Goal: Task Accomplishment & Management: Manage account settings

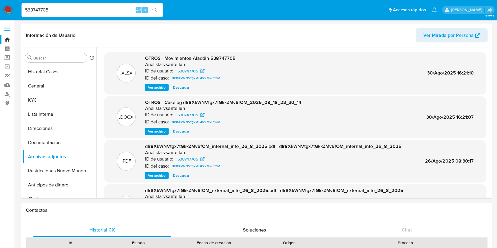
select select "10"
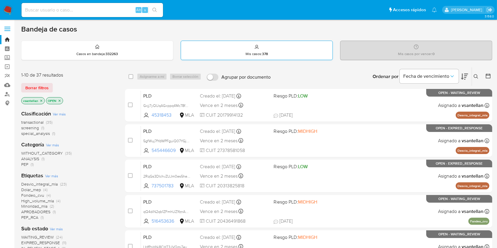
drag, startPoint x: 265, startPoint y: 29, endPoint x: 265, endPoint y: 55, distance: 26.8
click at [265, 29] on div "Bandeja de casos" at bounding box center [256, 29] width 471 height 9
click at [475, 79] on button at bounding box center [477, 76] width 10 height 7
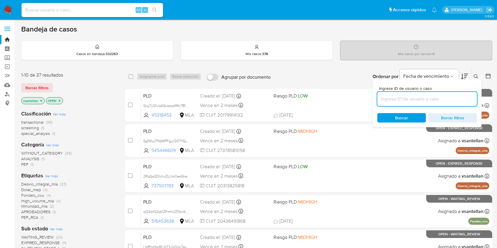
drag, startPoint x: 427, startPoint y: 97, endPoint x: 431, endPoint y: 98, distance: 4.1
click at [427, 97] on input at bounding box center [427, 99] width 100 height 8
type input "50489029"
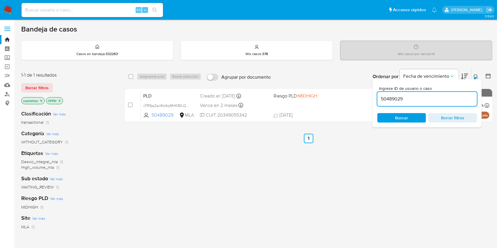
drag, startPoint x: 477, startPoint y: 72, endPoint x: 475, endPoint y: 77, distance: 4.6
click at [477, 73] on div "Ingrese ID de usuario o caso 50489029 Buscar Borrar filtros" at bounding box center [476, 76] width 10 height 18
click at [475, 77] on icon at bounding box center [475, 76] width 5 height 5
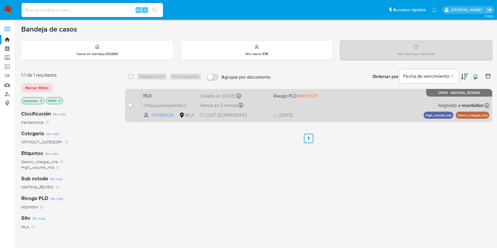
click at [408, 103] on div "PLD xTR9ja2qxWz4zjMHK8XJ2cMD 50489029 MLA Riesgo PLD: MIDHIGH Creado el: 12/08/…" at bounding box center [315, 105] width 348 height 30
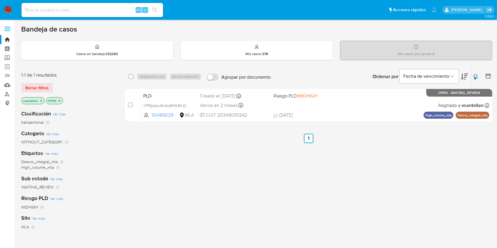
drag, startPoint x: 132, startPoint y: 105, endPoint x: 153, endPoint y: 87, distance: 28.0
click at [132, 106] on input "checkbox" at bounding box center [130, 105] width 5 height 5
checkbox input "true"
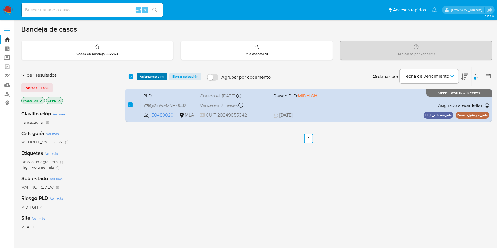
click at [151, 74] on span "Asignarme a mí" at bounding box center [152, 77] width 24 height 6
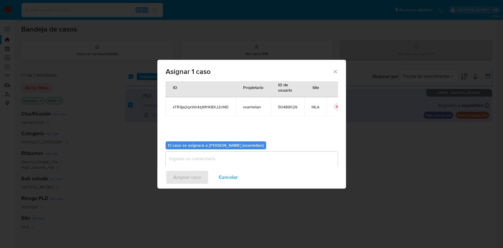
scroll to position [30, 0]
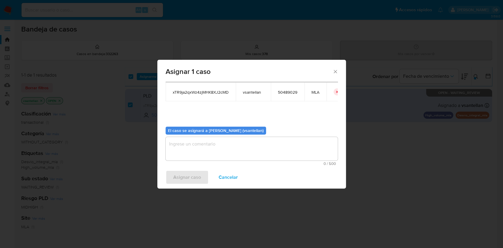
click at [185, 156] on textarea "assign-modal" at bounding box center [252, 149] width 172 height 24
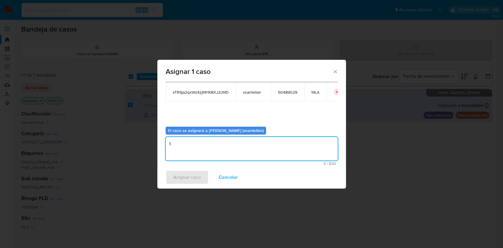
type textarea "1"
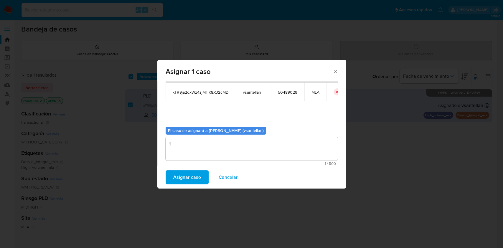
click at [191, 176] on span "Asignar caso" at bounding box center [187, 177] width 28 height 13
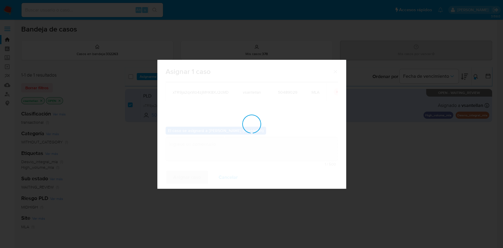
checkbox input "false"
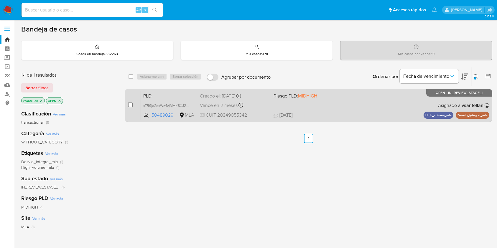
click at [129, 103] on input "checkbox" at bounding box center [130, 105] width 5 height 5
checkbox input "true"
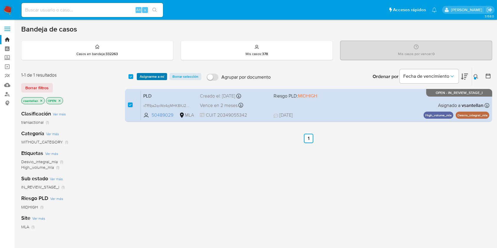
click at [154, 76] on span "Asignarme a mí" at bounding box center [152, 77] width 24 height 6
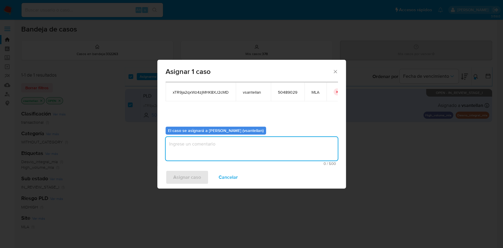
click at [190, 152] on textarea "assign-modal" at bounding box center [252, 149] width 172 height 24
type textarea "1"
click at [187, 176] on span "Asignar caso" at bounding box center [187, 177] width 28 height 13
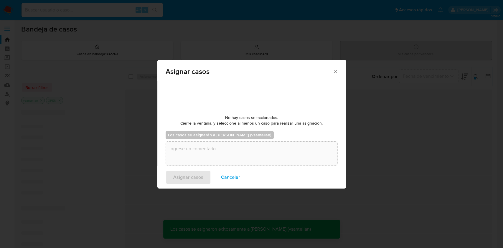
checkbox input "false"
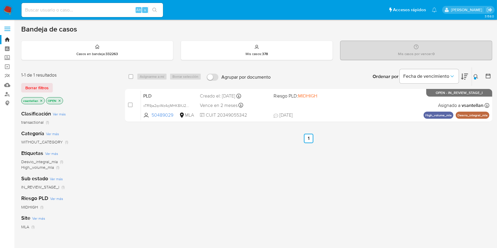
click at [7, 6] on img at bounding box center [8, 10] width 10 height 10
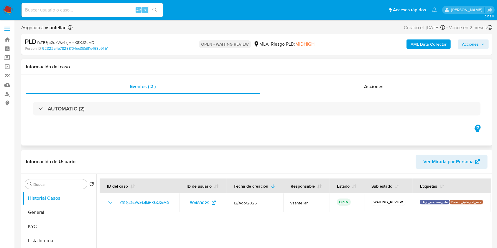
select select "10"
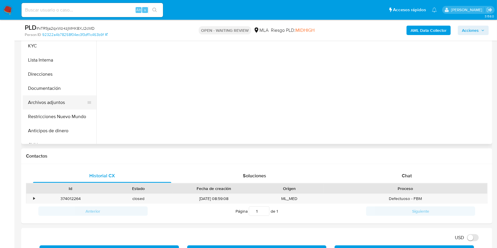
scroll to position [118, 0]
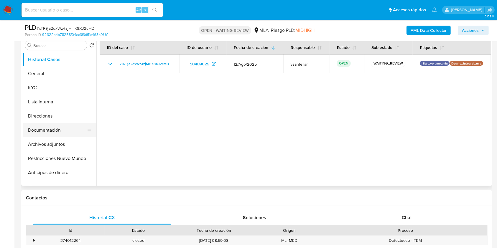
click at [66, 124] on button "Documentación" at bounding box center [57, 130] width 69 height 14
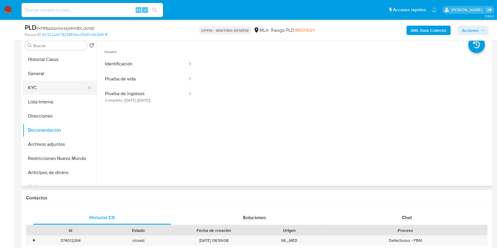
click at [47, 85] on button "KYC" at bounding box center [57, 88] width 69 height 14
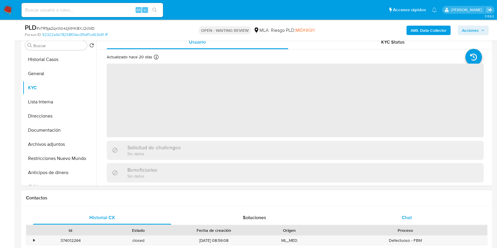
click at [405, 215] on span "Chat" at bounding box center [406, 217] width 10 height 7
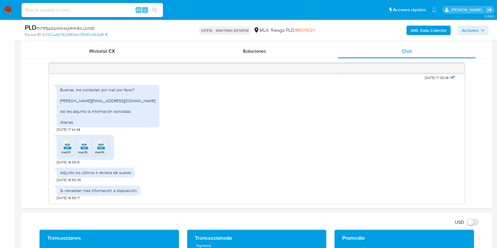
scroll to position [270, 0]
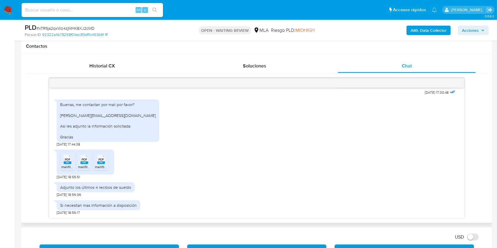
click at [68, 160] on span "PDF" at bounding box center [68, 160] width 6 height 4
drag, startPoint x: 89, startPoint y: 162, endPoint x: 103, endPoint y: 162, distance: 13.8
click at [89, 163] on div "PDF PDF" at bounding box center [84, 158] width 12 height 11
click at [107, 160] on li "PDF PDF melifile1214398827708961159.pdf" at bounding box center [101, 161] width 15 height 18
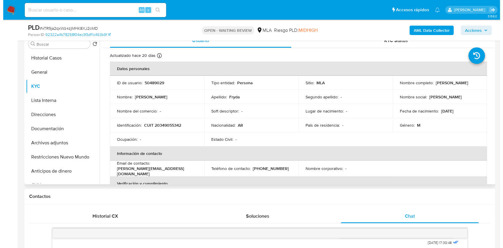
scroll to position [113, 0]
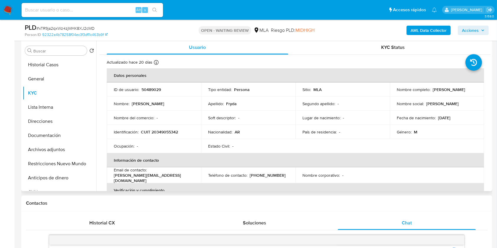
click at [174, 133] on p "CUIT 20349055342" at bounding box center [159, 131] width 37 height 5
copy p "20349055342"
click at [164, 144] on div "Ocupación : -" at bounding box center [154, 145] width 80 height 5
click at [165, 128] on td "Identificación : CUIT 20349055342" at bounding box center [154, 132] width 94 height 14
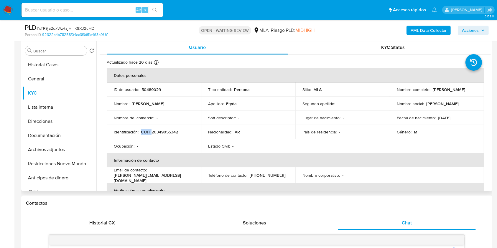
click at [165, 128] on td "Identificación : CUIT 20349055342" at bounding box center [154, 132] width 94 height 14
click at [164, 131] on p "CUIT 20349055342" at bounding box center [159, 131] width 37 height 5
copy p "20349055342"
click at [420, 28] on b "AML Data Collector" at bounding box center [428, 30] width 36 height 9
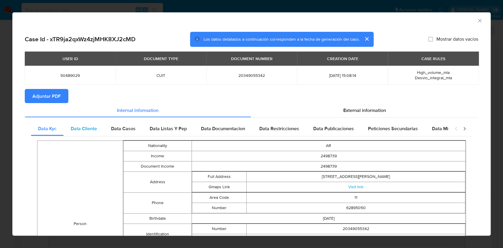
drag, startPoint x: 96, startPoint y: 124, endPoint x: 127, endPoint y: 132, distance: 31.9
click at [96, 124] on div "Data Cliente" at bounding box center [84, 129] width 40 height 14
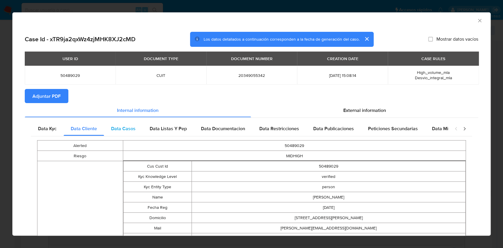
click at [131, 128] on span "Data Casos" at bounding box center [123, 128] width 24 height 7
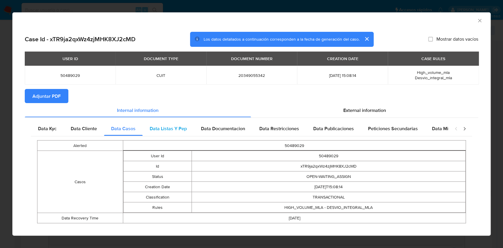
drag, startPoint x: 165, startPoint y: 127, endPoint x: 189, endPoint y: 127, distance: 23.9
click at [165, 127] on span "Data Listas Y Pep" at bounding box center [168, 128] width 37 height 7
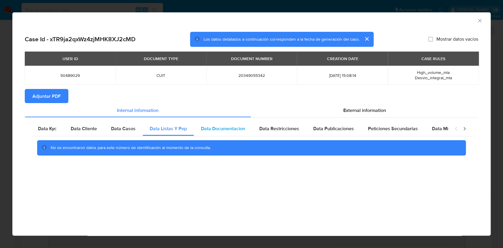
click at [236, 129] on span "Data Documentacion" at bounding box center [223, 128] width 44 height 7
click at [290, 134] on div "Data Restricciones" at bounding box center [279, 129] width 54 height 14
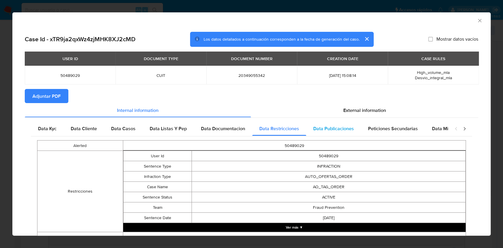
drag, startPoint x: 330, startPoint y: 129, endPoint x: 382, endPoint y: 130, distance: 51.5
click at [331, 129] on span "Data Publicaciones" at bounding box center [333, 128] width 41 height 7
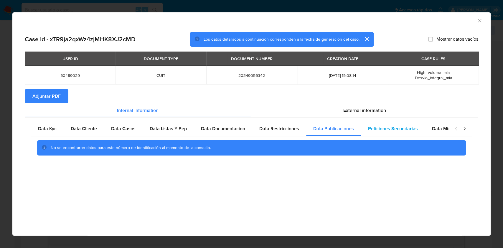
click at [382, 130] on span "Peticiones Secundarias" at bounding box center [393, 128] width 50 height 7
click at [426, 127] on div "Data Minoridad" at bounding box center [448, 129] width 47 height 14
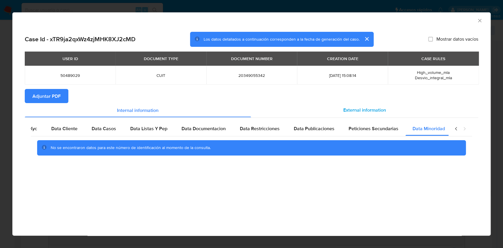
scroll to position [0, 20]
click at [365, 110] on span "External information" at bounding box center [364, 110] width 43 height 7
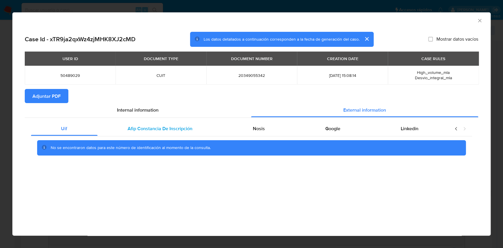
click at [201, 128] on div "Afip Constancia De Inscripción" at bounding box center [159, 129] width 125 height 14
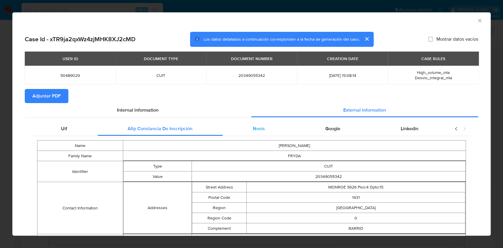
click at [254, 130] on span "Nosis" at bounding box center [259, 128] width 12 height 7
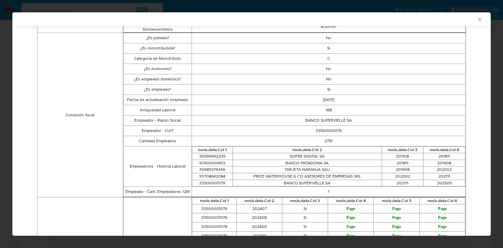
scroll to position [79, 0]
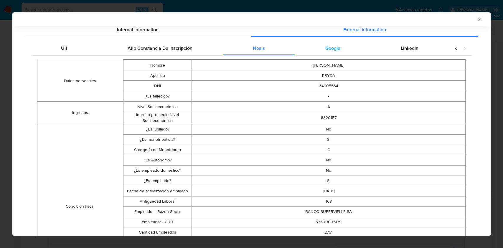
click at [330, 47] on span "Google" at bounding box center [332, 48] width 15 height 7
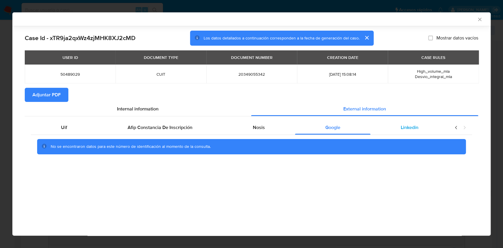
click at [421, 128] on div "Linkedin" at bounding box center [409, 127] width 78 height 14
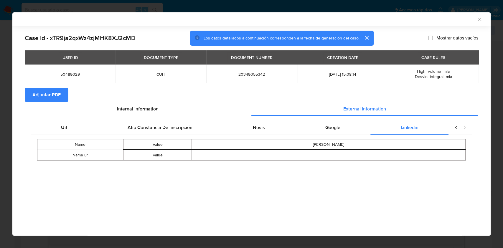
click at [52, 100] on span "Adjuntar PDF" at bounding box center [46, 94] width 28 height 13
click at [278, 128] on div "Nosis" at bounding box center [259, 129] width 72 height 14
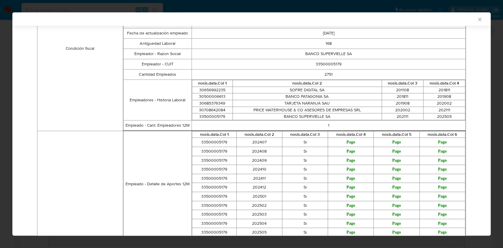
scroll to position [77, 0]
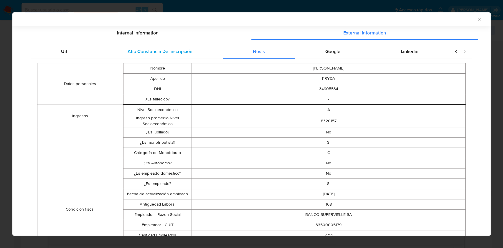
click at [147, 53] on span "Afip Constancia De Inscripción" at bounding box center [160, 51] width 65 height 7
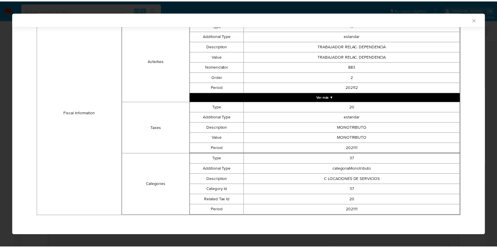
scroll to position [0, 0]
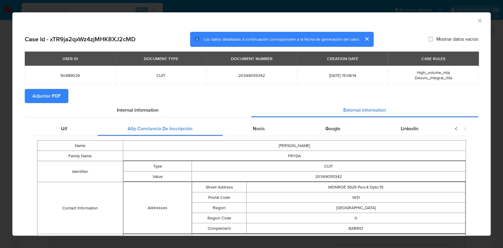
click at [477, 19] on icon "Cerrar ventana" at bounding box center [480, 21] width 6 height 6
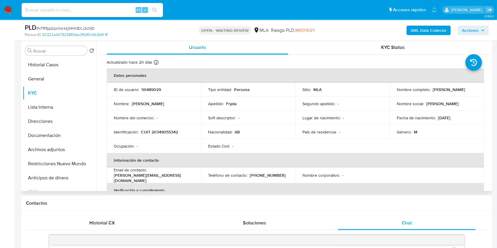
click at [397, 113] on td "Fecha de nacimiento : 26/09/1989" at bounding box center [436, 118] width 94 height 14
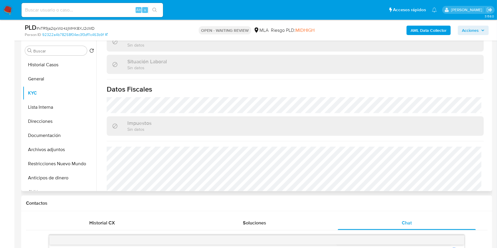
scroll to position [304, 0]
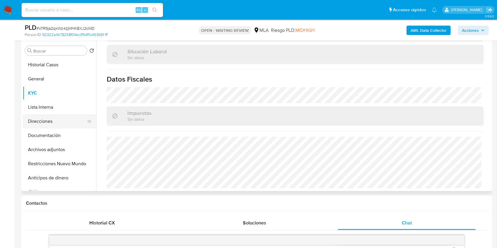
click at [65, 117] on button "Direcciones" at bounding box center [57, 121] width 69 height 14
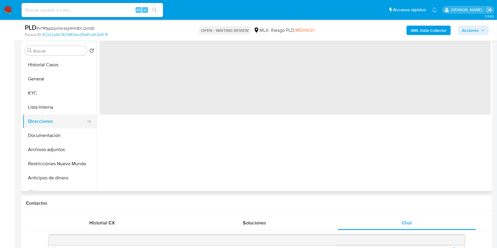
scroll to position [0, 0]
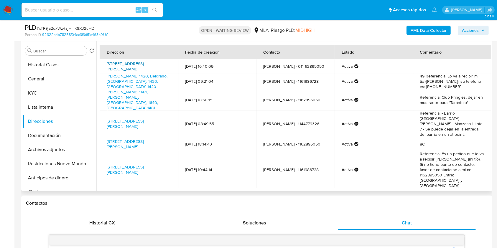
drag, startPoint x: 128, startPoint y: 72, endPoint x: 111, endPoint y: 67, distance: 17.4
click at [108, 62] on td "Calle Yapeyu 2025, Martínez, Buenos Aires, 1640, Argentina 2025" at bounding box center [139, 66] width 78 height 14
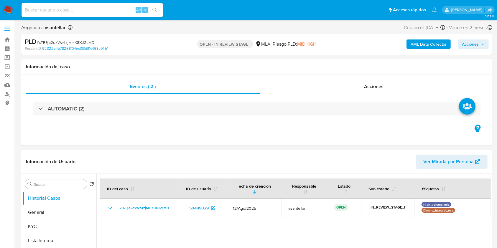
select select "10"
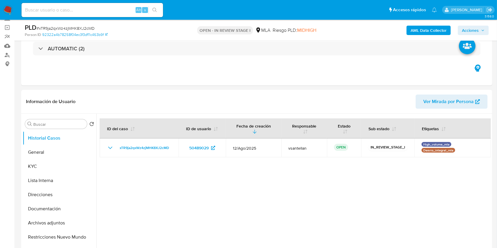
scroll to position [118, 0]
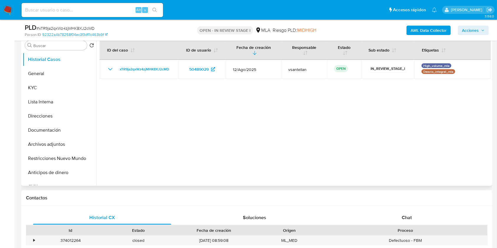
drag, startPoint x: 411, startPoint y: 217, endPoint x: 478, endPoint y: 133, distance: 107.3
click at [411, 217] on span "Chat" at bounding box center [406, 217] width 10 height 7
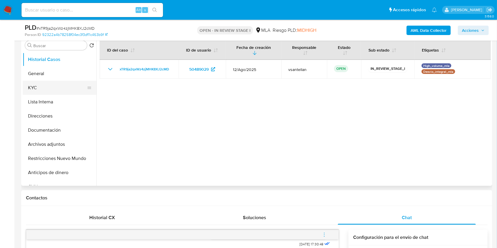
click at [51, 93] on button "KYC" at bounding box center [57, 88] width 69 height 14
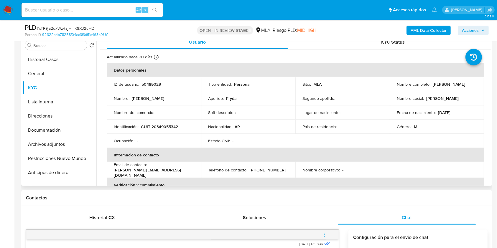
drag, startPoint x: 431, startPoint y: 85, endPoint x: 478, endPoint y: 84, distance: 47.7
click at [478, 84] on td "Nombre completo : Ramiro Carlos Fryda" at bounding box center [436, 84] width 94 height 14
copy p "[PERSON_NAME]"
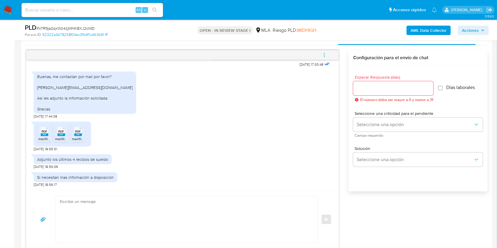
scroll to position [331, 0]
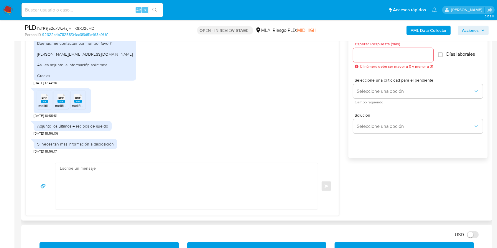
click at [213, 187] on textarea at bounding box center [185, 186] width 250 height 46
paste textarea "Hola [PERSON_NAME], Muchas gracias por la respuesta. Te confirmamos la recepció…"
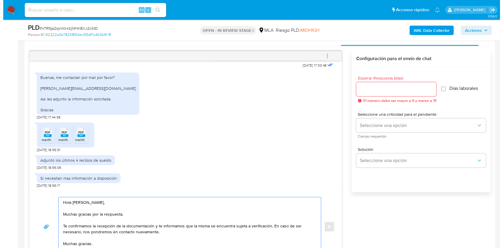
scroll to position [292, 0]
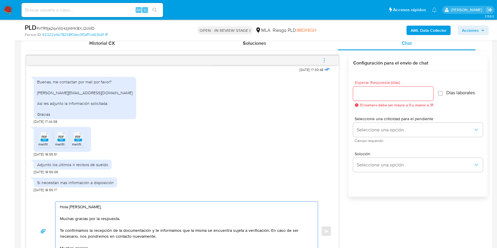
type textarea "Hola [PERSON_NAME], Muchas gracias por la respuesta. Te confirmamos la recepció…"
click at [373, 92] on input "Esperar Respuesta (días)" at bounding box center [393, 94] width 80 height 8
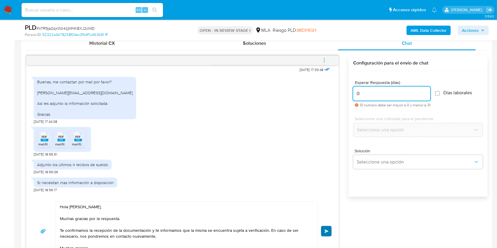
type input "0"
click at [323, 232] on button "Enviar" at bounding box center [326, 231] width 11 height 11
click at [328, 63] on button "menu-action" at bounding box center [323, 60] width 19 height 14
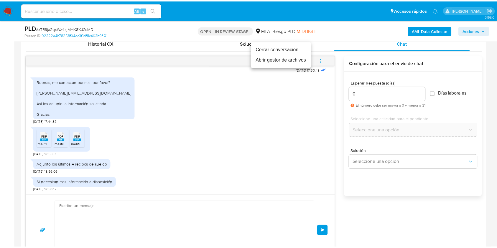
scroll to position [419, 0]
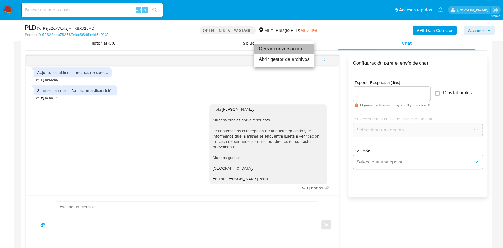
click at [298, 46] on li "Cerrar conversación" at bounding box center [284, 49] width 60 height 11
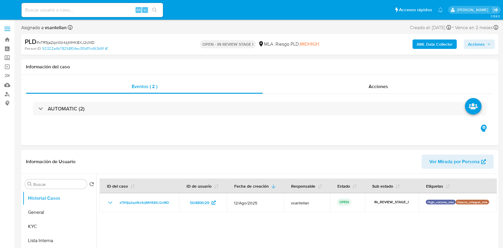
select select "10"
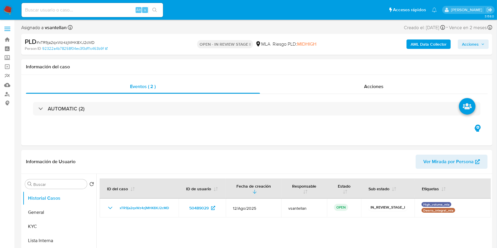
scroll to position [118, 0]
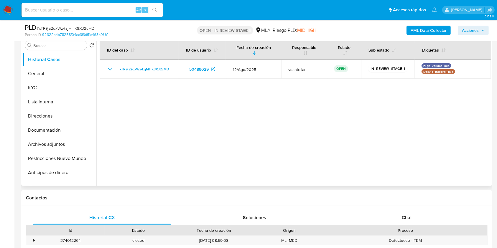
click at [426, 221] on div "Chat" at bounding box center [407, 218] width 138 height 14
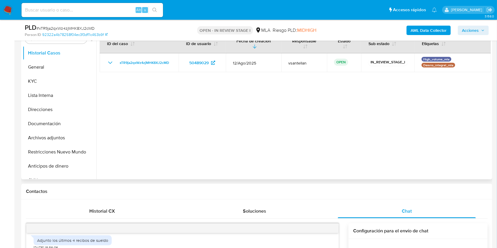
scroll to position [82, 0]
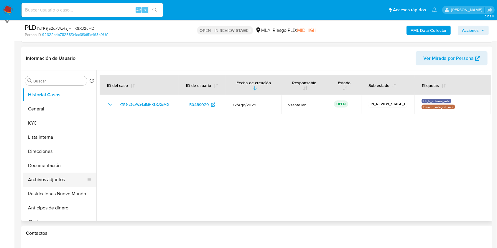
drag, startPoint x: 54, startPoint y: 192, endPoint x: 91, endPoint y: 184, distance: 37.5
click at [54, 192] on button "Restricciones Nuevo Mundo" at bounding box center [60, 194] width 74 height 14
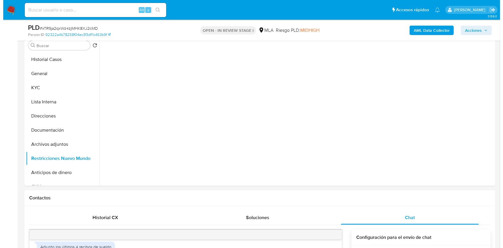
scroll to position [86, 0]
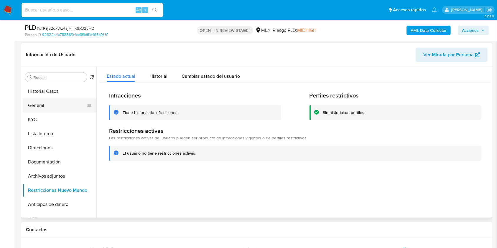
click at [39, 102] on button "General" at bounding box center [57, 105] width 69 height 14
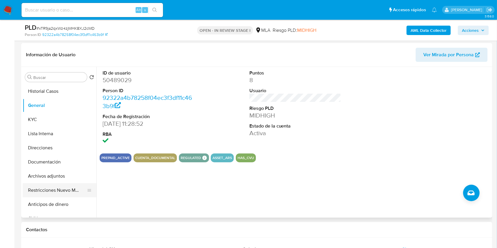
click at [65, 193] on button "Restricciones Nuevo Mundo" at bounding box center [57, 190] width 69 height 14
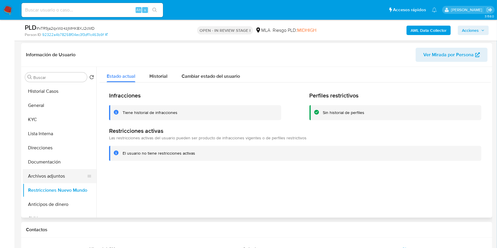
click at [61, 173] on button "Archivos adjuntos" at bounding box center [57, 176] width 69 height 14
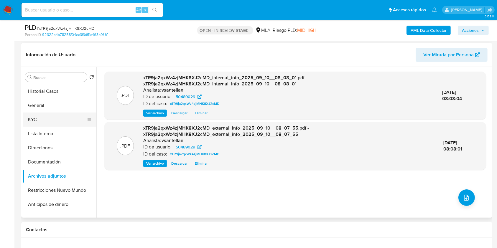
click at [35, 116] on button "KYC" at bounding box center [57, 120] width 69 height 14
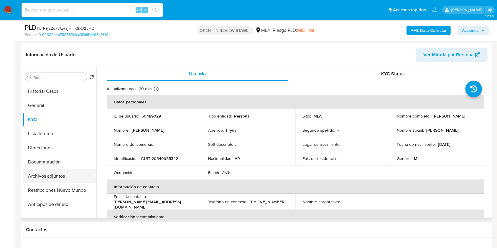
click at [52, 171] on button "Archivos adjuntos" at bounding box center [57, 176] width 69 height 14
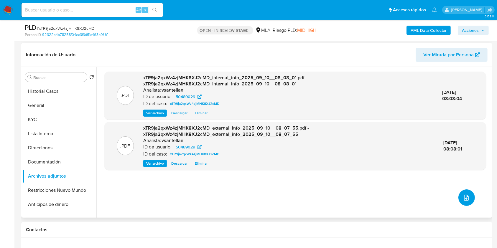
click at [462, 194] on icon "upload-file" at bounding box center [465, 197] width 7 height 7
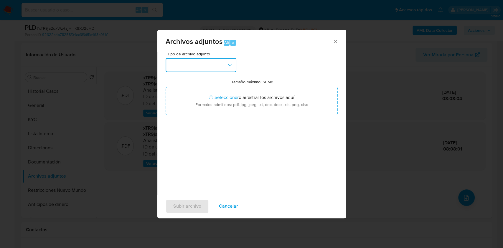
click at [226, 69] on button "button" at bounding box center [201, 65] width 71 height 14
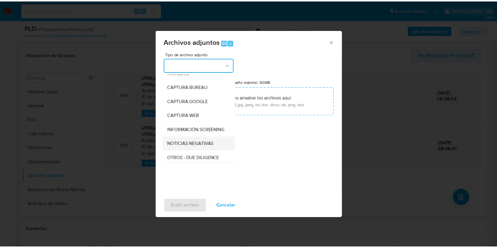
scroll to position [39, 0]
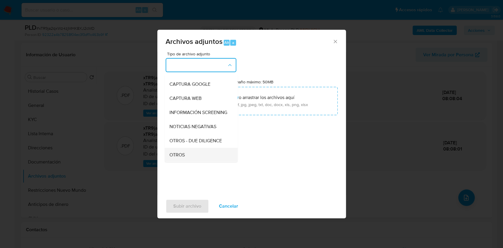
click at [190, 161] on div "OTROS" at bounding box center [199, 155] width 60 height 14
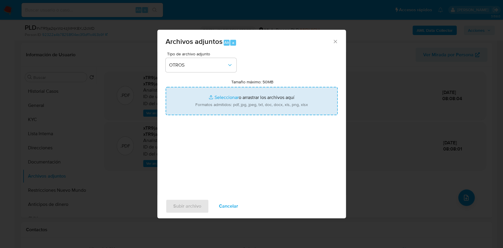
click at [216, 113] on input "Tamaño máximo: 50MB Seleccionar archivos" at bounding box center [252, 101] width 172 height 28
type input "C:\fakepath\Caselog-50489029- NO ROI.docx"
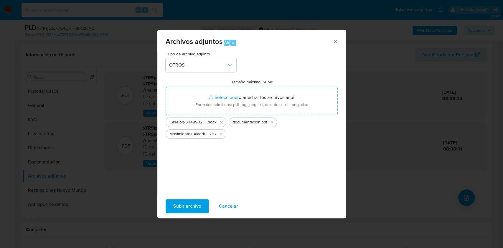
click at [198, 203] on span "Subir archivo" at bounding box center [187, 206] width 28 height 13
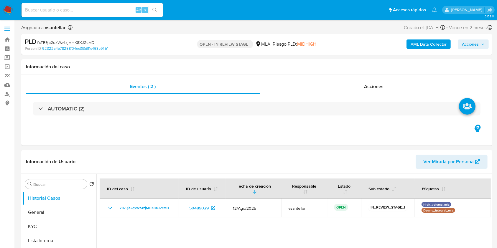
select select "10"
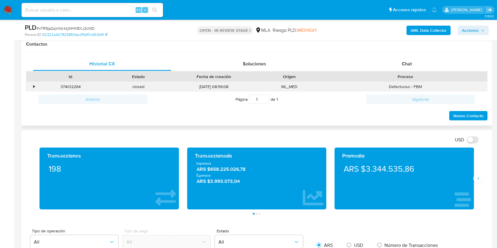
scroll to position [275, 0]
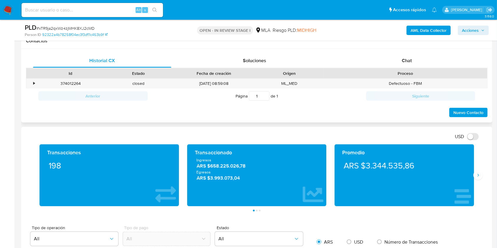
click at [419, 71] on div "Proceso" at bounding box center [405, 73] width 156 height 6
click at [417, 65] on div "Chat" at bounding box center [407, 61] width 138 height 14
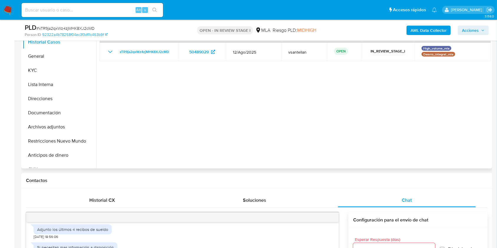
scroll to position [134, 0]
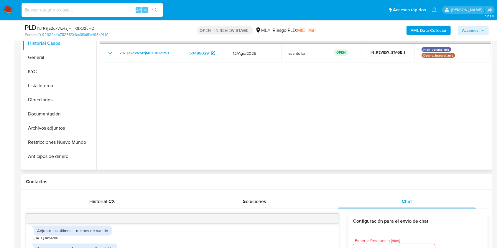
drag, startPoint x: 55, startPoint y: 141, endPoint x: 113, endPoint y: 126, distance: 59.1
click at [55, 141] on button "Restricciones Nuevo Mundo" at bounding box center [60, 142] width 74 height 14
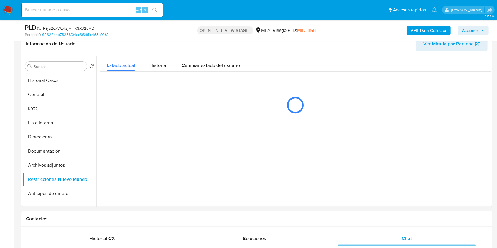
scroll to position [91, 0]
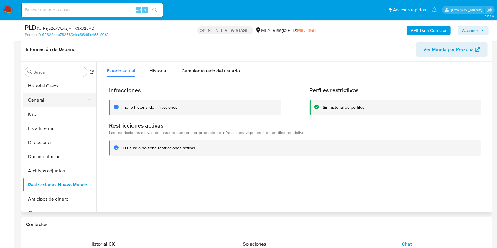
click at [41, 102] on button "General" at bounding box center [57, 100] width 69 height 14
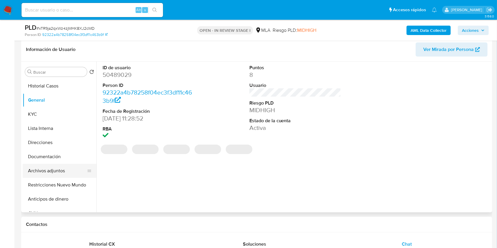
click at [53, 177] on button "Archivos adjuntos" at bounding box center [57, 171] width 69 height 14
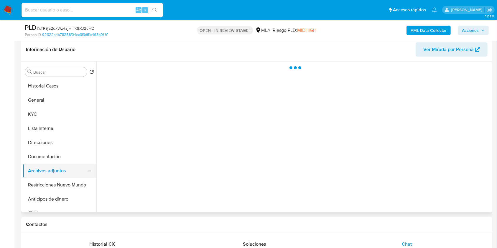
drag, startPoint x: 56, startPoint y: 184, endPoint x: 57, endPoint y: 173, distance: 11.0
click at [56, 184] on button "Restricciones Nuevo Mundo" at bounding box center [60, 185] width 74 height 14
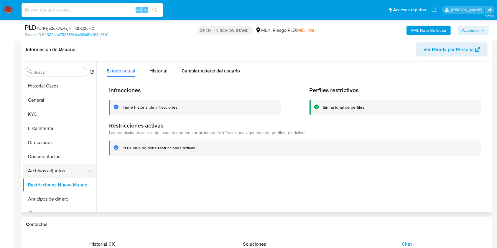
click at [57, 168] on button "Archivos adjuntos" at bounding box center [57, 171] width 69 height 14
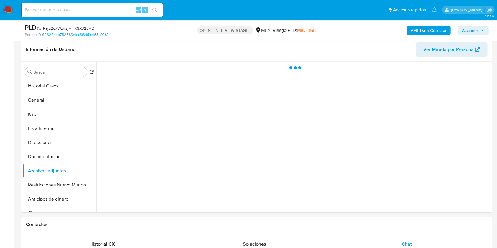
drag, startPoint x: 469, startPoint y: 32, endPoint x: 458, endPoint y: 36, distance: 11.3
click at [469, 32] on span "Acciones" at bounding box center [470, 30] width 17 height 9
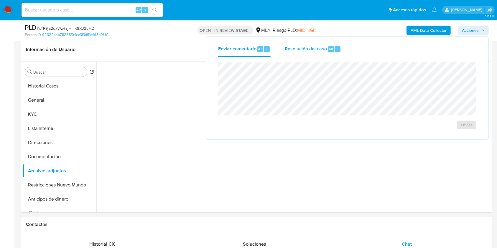
click at [302, 48] on span "Resolución del caso" at bounding box center [306, 48] width 42 height 7
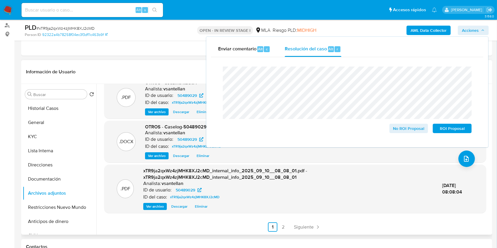
scroll to position [0, 0]
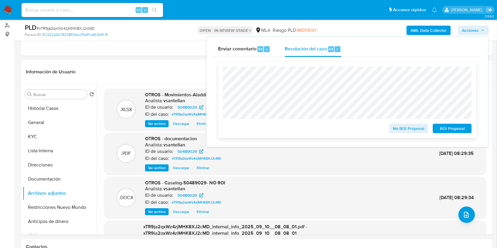
click at [410, 131] on span "No ROI Proposal" at bounding box center [408, 128] width 31 height 8
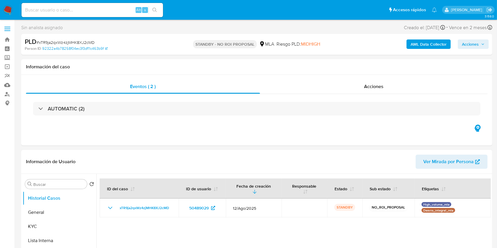
select select "10"
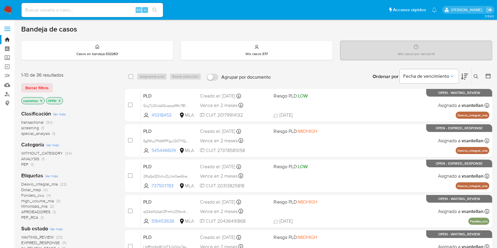
click at [477, 76] on icon at bounding box center [475, 76] width 5 height 5
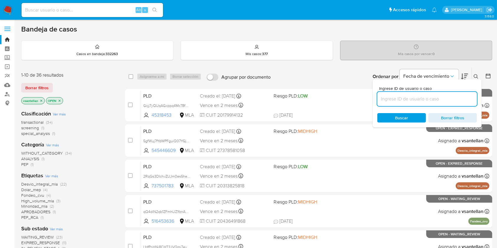
click at [417, 95] on input at bounding box center [427, 99] width 100 height 8
type input "20255787"
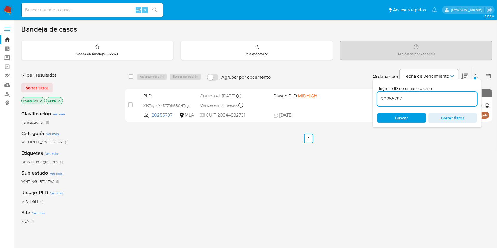
click at [475, 75] on icon at bounding box center [475, 76] width 5 height 5
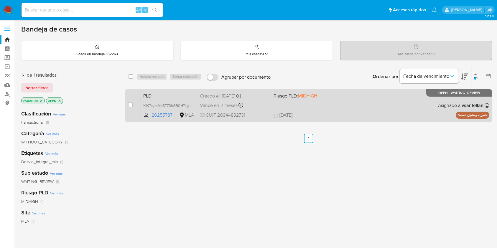
click at [379, 106] on div "PLD X1KTeyraMa5T70lc3B0HTxgk 20255787 MLA Riesgo PLD: MIDHIGH Creado el: 12/08/…" at bounding box center [315, 105] width 348 height 30
click at [130, 105] on input "checkbox" at bounding box center [130, 105] width 5 height 5
checkbox input "true"
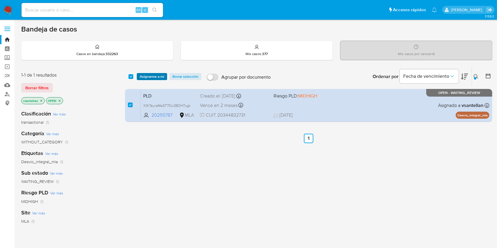
click at [147, 76] on span "Asignarme a mí" at bounding box center [152, 77] width 24 height 6
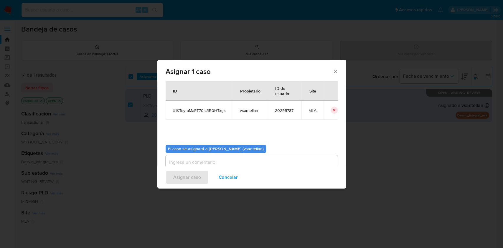
scroll to position [30, 0]
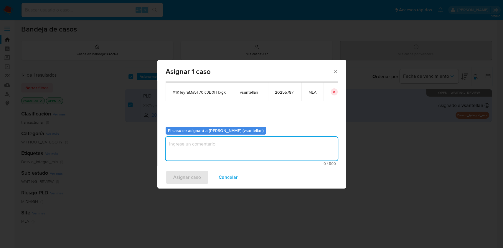
click at [172, 148] on textarea "assign-modal" at bounding box center [252, 149] width 172 height 24
type textarea "1"
click at [183, 173] on span "Asignar caso" at bounding box center [187, 177] width 28 height 13
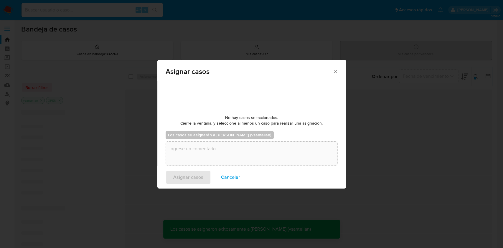
checkbox input "false"
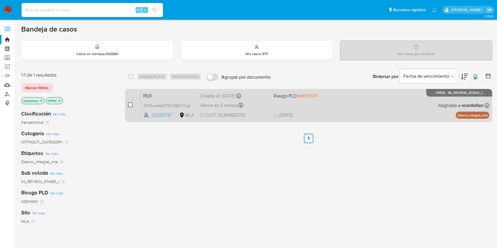
click at [130, 103] on input "checkbox" at bounding box center [130, 105] width 5 height 5
checkbox input "true"
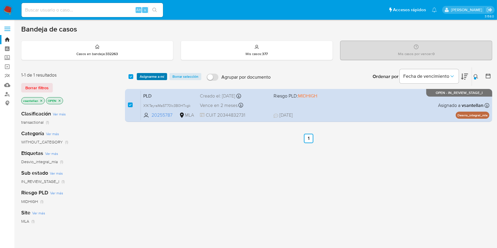
click at [148, 76] on span "Asignarme a mí" at bounding box center [152, 77] width 24 height 6
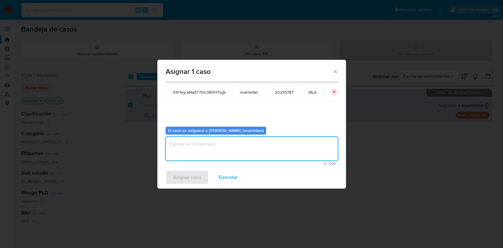
click at [184, 157] on textarea "assign-modal" at bounding box center [252, 149] width 172 height 24
type textarea "1"
click at [185, 176] on span "Asignar caso" at bounding box center [187, 177] width 28 height 13
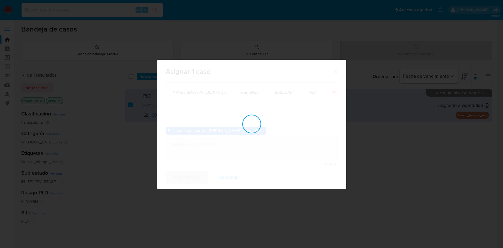
checkbox input "false"
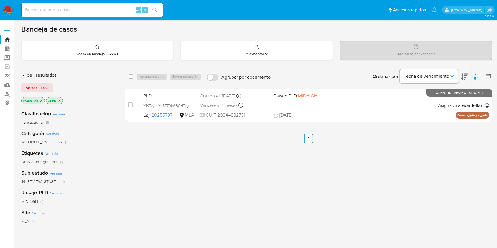
click at [8, 6] on img at bounding box center [8, 10] width 10 height 10
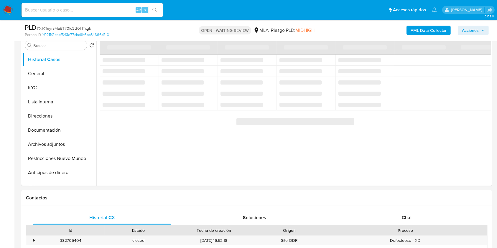
scroll to position [78, 0]
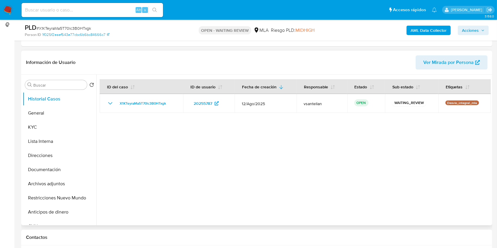
select select "10"
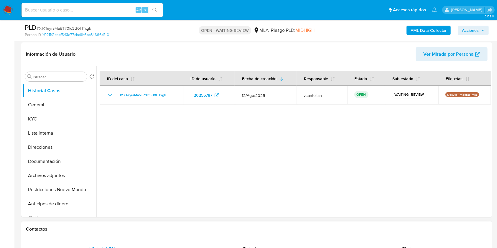
scroll to position [118, 0]
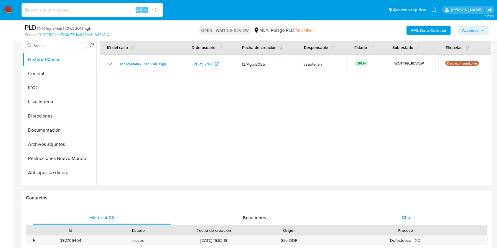
click at [412, 219] on div "Chat" at bounding box center [407, 218] width 138 height 14
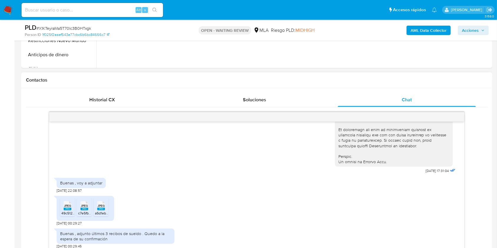
scroll to position [275, 0]
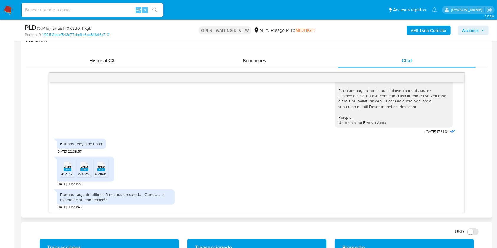
drag, startPoint x: 63, startPoint y: 166, endPoint x: 76, endPoint y: 171, distance: 13.7
click at [64, 167] on div "JPEG JPEG" at bounding box center [67, 165] width 12 height 11
drag, startPoint x: 82, startPoint y: 172, endPoint x: 97, endPoint y: 171, distance: 14.2
click at [83, 172] on span "c7e5fb47-93f8-4964-aa7f-80a41df8052b.jpeg" at bounding box center [113, 173] width 71 height 5
click at [104, 168] on span "JPEG" at bounding box center [100, 167] width 7 height 4
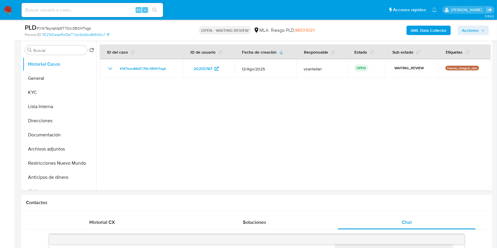
scroll to position [110, 0]
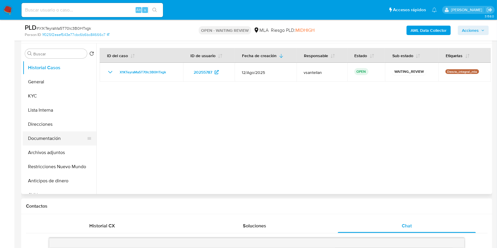
click at [45, 138] on button "Documentación" at bounding box center [57, 138] width 69 height 14
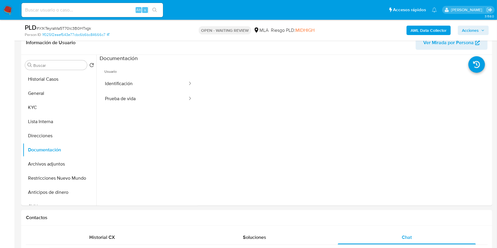
scroll to position [90, 0]
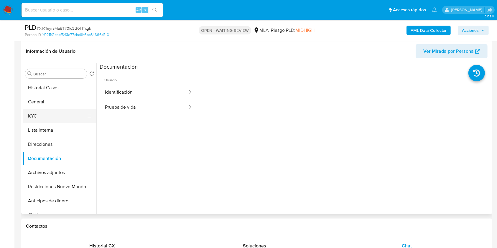
click at [40, 115] on button "KYC" at bounding box center [57, 116] width 69 height 14
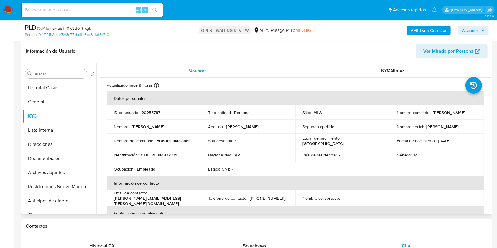
click at [169, 157] on p "CUIT 20344832731" at bounding box center [159, 154] width 36 height 5
click at [170, 157] on p "CUIT 20344832731" at bounding box center [159, 154] width 36 height 5
click at [161, 155] on p "CUIT 20344832731" at bounding box center [159, 154] width 36 height 5
copy p "20344832731"
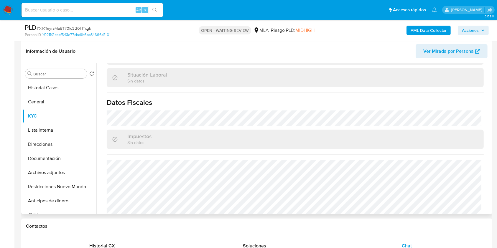
scroll to position [321, 0]
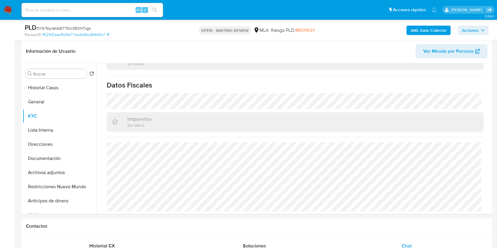
drag, startPoint x: 35, startPoint y: 145, endPoint x: 131, endPoint y: 4, distance: 169.8
click at [35, 145] on button "Direcciones" at bounding box center [60, 144] width 74 height 14
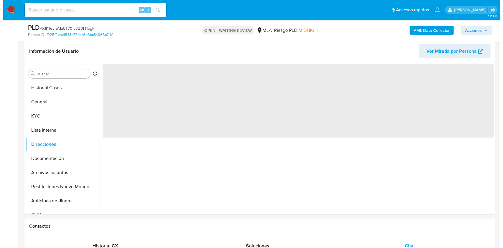
scroll to position [0, 0]
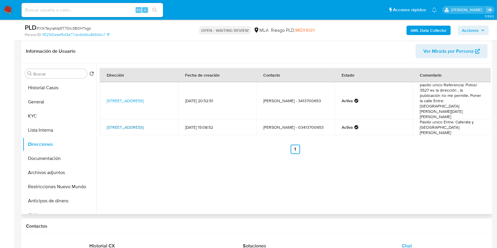
click at [143, 124] on link "Calle Potosi 3527, Rosario, Santa Fe, 2002, Argentina 3527" at bounding box center [125, 127] width 37 height 6
click at [429, 29] on b "AML Data Collector" at bounding box center [428, 30] width 36 height 9
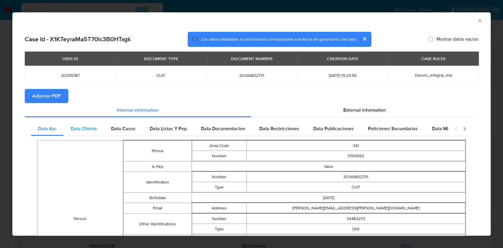
click at [95, 129] on span "Data Cliente" at bounding box center [84, 128] width 26 height 7
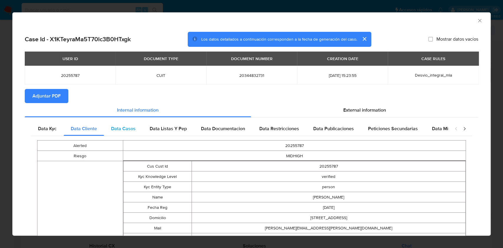
drag, startPoint x: 125, startPoint y: 128, endPoint x: 130, endPoint y: 129, distance: 4.7
click at [125, 128] on span "Data Casos" at bounding box center [123, 128] width 24 height 7
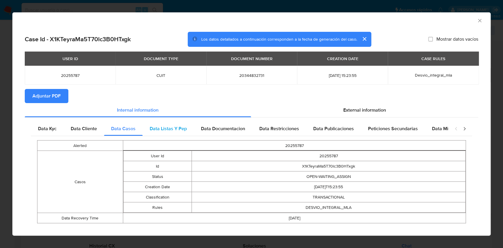
click at [172, 133] on div "Data Listas Y Pep" at bounding box center [168, 129] width 51 height 14
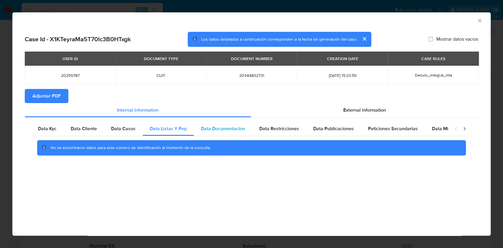
click at [236, 135] on div "Data Documentacion" at bounding box center [223, 129] width 58 height 14
click at [267, 124] on div "Data Restricciones" at bounding box center [279, 129] width 54 height 14
click at [325, 131] on span "Data Publicaciones" at bounding box center [333, 128] width 41 height 7
drag, startPoint x: 398, startPoint y: 130, endPoint x: 404, endPoint y: 132, distance: 6.3
click at [401, 131] on span "Peticiones Secundarias" at bounding box center [393, 128] width 50 height 7
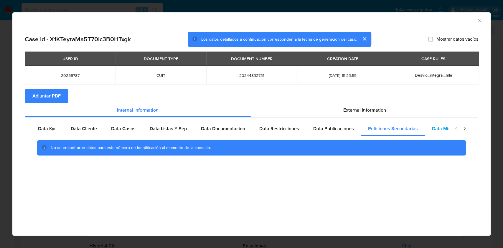
click at [443, 131] on span "Data Minoridad" at bounding box center [448, 128] width 32 height 7
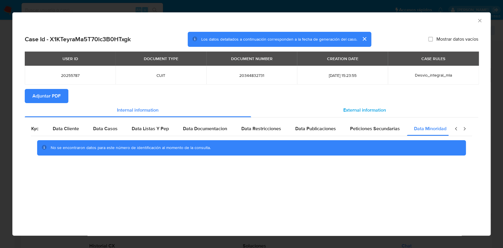
scroll to position [0, 20]
drag, startPoint x: 353, startPoint y: 108, endPoint x: 350, endPoint y: 121, distance: 13.4
click at [353, 109] on span "External information" at bounding box center [364, 110] width 43 height 7
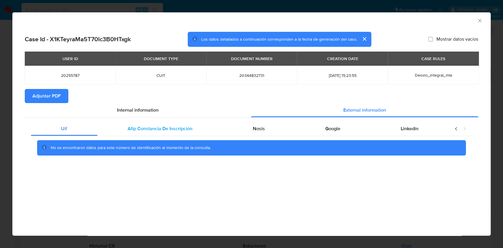
click at [187, 127] on span "Afip Constancia De Inscripción" at bounding box center [160, 128] width 65 height 7
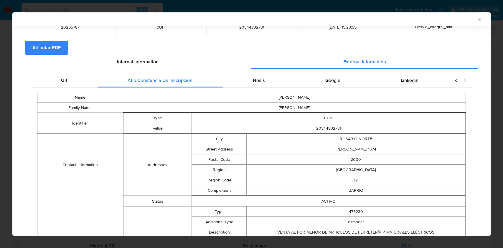
scroll to position [39, 0]
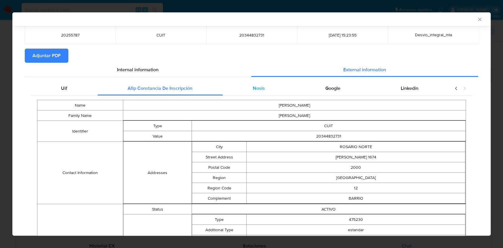
click at [249, 94] on div "Nosis" at bounding box center [259, 88] width 72 height 14
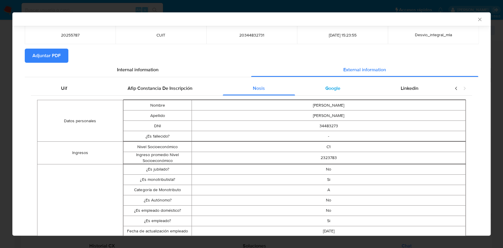
click at [328, 85] on span "Google" at bounding box center [332, 88] width 15 height 7
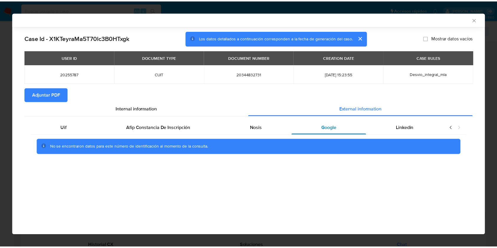
scroll to position [0, 0]
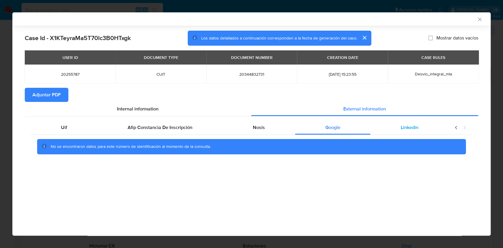
click at [424, 129] on div "Linkedin" at bounding box center [409, 127] width 78 height 14
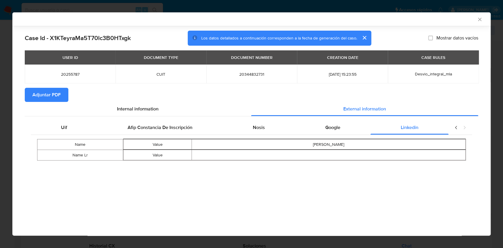
click at [57, 99] on span "Adjuntar PDF" at bounding box center [46, 94] width 28 height 13
click at [478, 19] on icon "Cerrar ventana" at bounding box center [480, 19] width 6 height 6
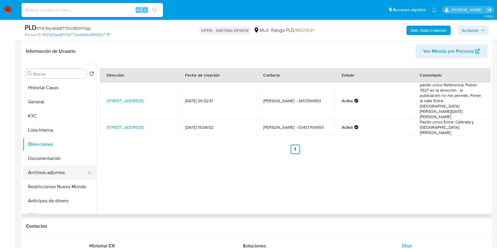
click at [49, 173] on button "Archivos adjuntos" at bounding box center [57, 173] width 69 height 14
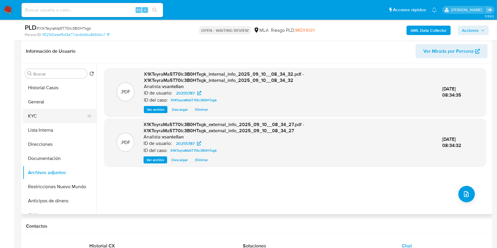
click at [31, 115] on button "KYC" at bounding box center [57, 116] width 69 height 14
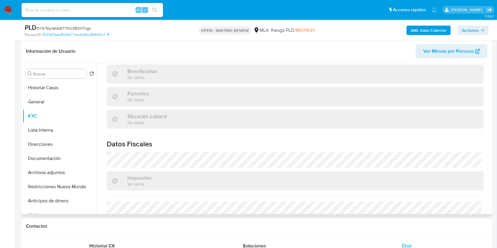
scroll to position [275, 0]
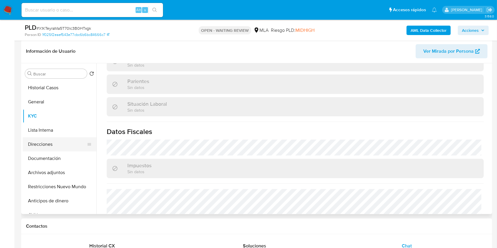
click at [56, 144] on button "Direcciones" at bounding box center [57, 144] width 69 height 14
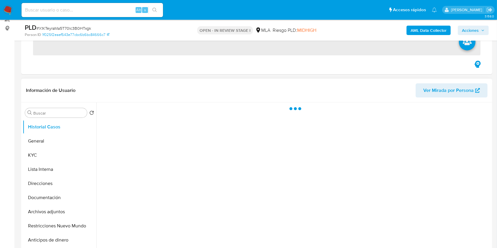
scroll to position [78, 0]
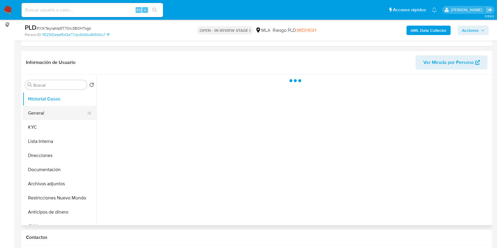
click at [49, 115] on button "General" at bounding box center [57, 113] width 69 height 14
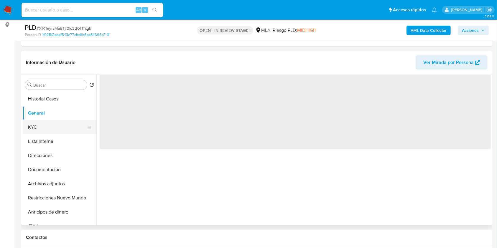
click at [49, 125] on button "KYC" at bounding box center [57, 127] width 69 height 14
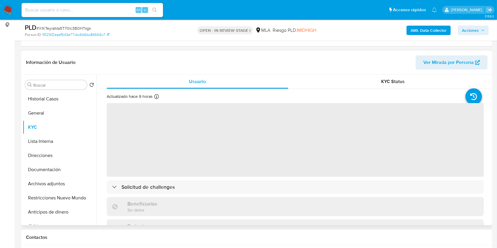
select select "10"
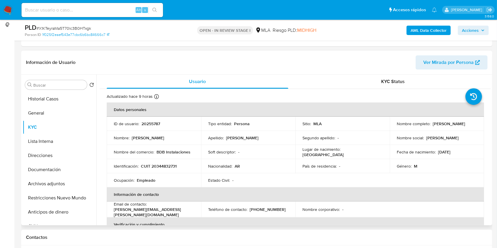
drag, startPoint x: 432, startPoint y: 123, endPoint x: 477, endPoint y: 122, distance: 46.0
click at [477, 122] on td "Nombre completo : [PERSON_NAME]" at bounding box center [436, 124] width 94 height 14
copy p "[PERSON_NAME]"
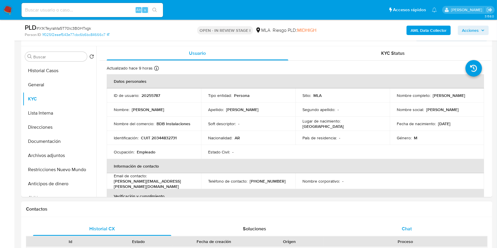
scroll to position [118, 0]
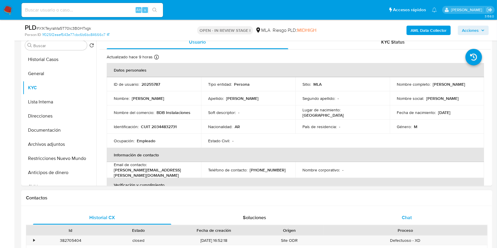
click at [403, 219] on span "Chat" at bounding box center [406, 217] width 10 height 7
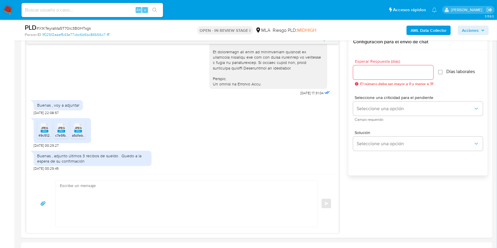
scroll to position [319, 0]
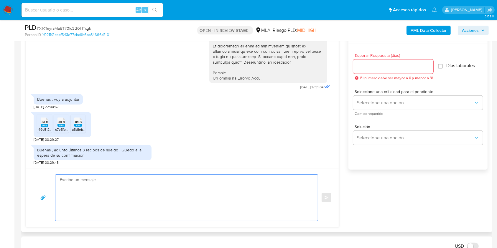
click at [153, 194] on textarea at bounding box center [185, 198] width 250 height 46
paste textarea "[PERSON_NAME], Muchas gracias por la respuesta. Te confirmamos la recepción de …"
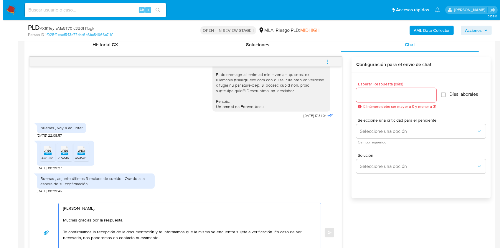
scroll to position [292, 0]
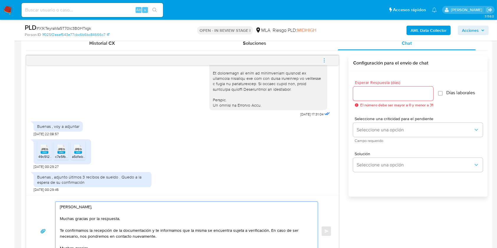
type textarea "[PERSON_NAME], Muchas gracias por la respuesta. Te confirmamos la recepción de …"
click at [367, 93] on input "Esperar Respuesta (días)" at bounding box center [393, 94] width 80 height 8
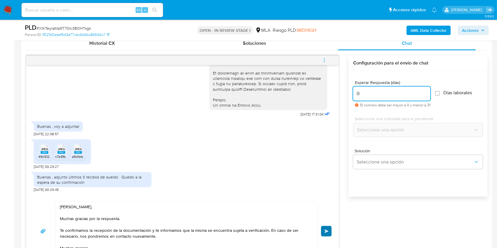
type input "0"
click at [327, 231] on span "Enviar" at bounding box center [326, 231] width 4 height 4
click at [326, 62] on icon "menu-action" at bounding box center [323, 60] width 5 height 5
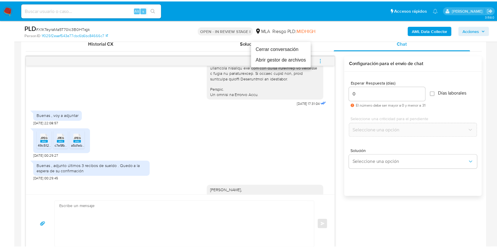
scroll to position [375, 0]
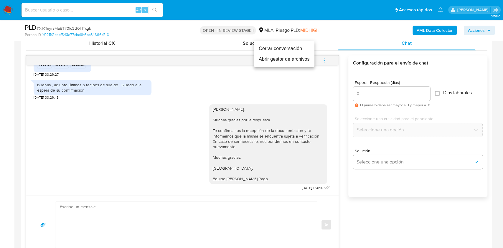
click at [288, 46] on li "Cerrar conversación" at bounding box center [284, 48] width 60 height 11
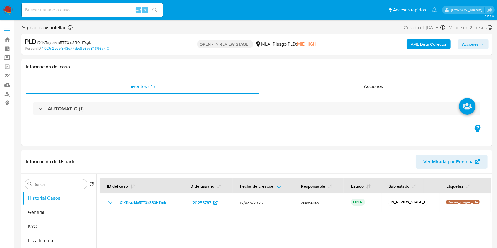
select select "10"
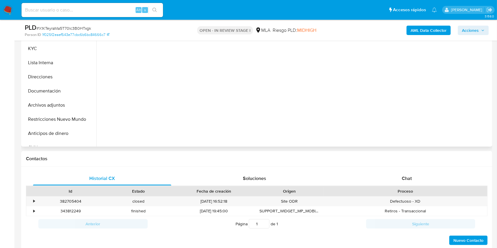
drag, startPoint x: 395, startPoint y: 181, endPoint x: 475, endPoint y: 75, distance: 132.8
click at [396, 180] on div "Chat" at bounding box center [407, 178] width 138 height 14
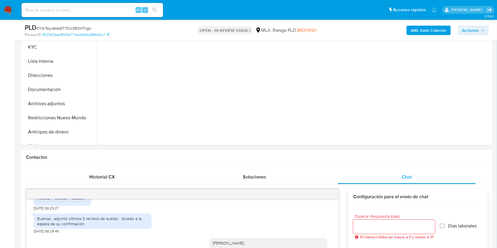
scroll to position [141, 0]
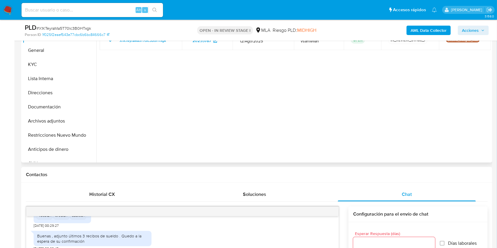
drag, startPoint x: 60, startPoint y: 132, endPoint x: 162, endPoint y: 97, distance: 107.2
click at [60, 133] on button "Restricciones Nuevo Mundo" at bounding box center [60, 135] width 74 height 14
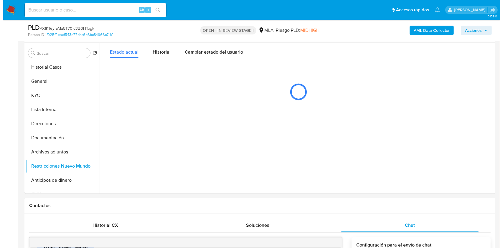
scroll to position [87, 0]
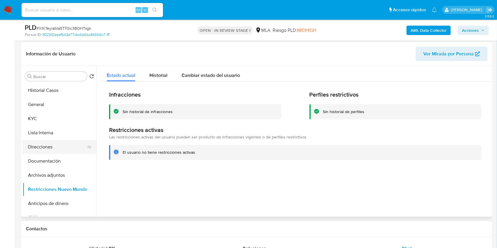
drag, startPoint x: 45, startPoint y: 123, endPoint x: 40, endPoint y: 146, distance: 22.9
click at [45, 123] on button "KYC" at bounding box center [60, 119] width 74 height 14
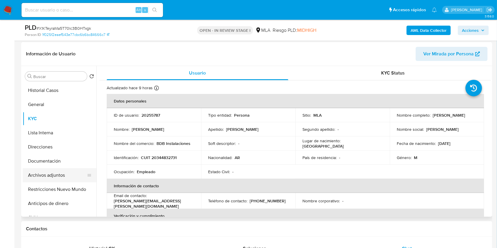
click at [40, 177] on button "Archivos adjuntos" at bounding box center [57, 175] width 69 height 14
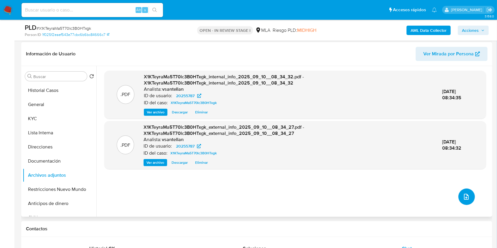
click at [464, 202] on button "upload-file" at bounding box center [466, 197] width 16 height 16
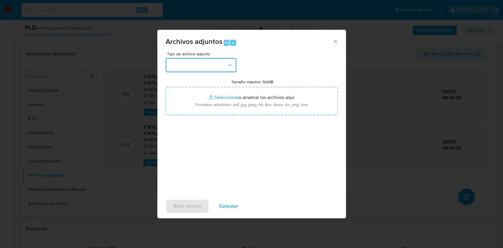
drag, startPoint x: 224, startPoint y: 58, endPoint x: 228, endPoint y: 70, distance: 12.4
click at [224, 58] on button "button" at bounding box center [201, 65] width 71 height 14
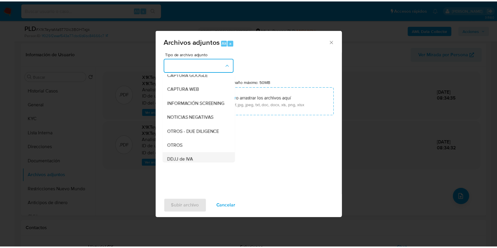
scroll to position [78, 0]
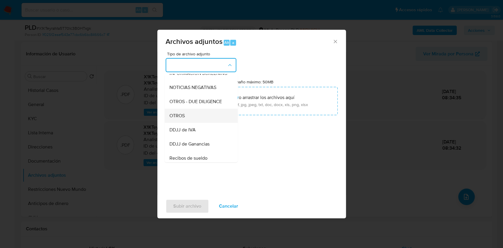
click at [191, 120] on div "OTROS" at bounding box center [199, 116] width 60 height 14
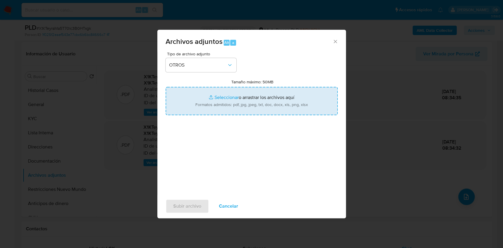
click at [210, 95] on input "Tamaño máximo: 50MB Seleccionar archivos" at bounding box center [252, 101] width 172 height 28
type input "C:\fakepath\Caselog-20255787- NO ROI.docx"
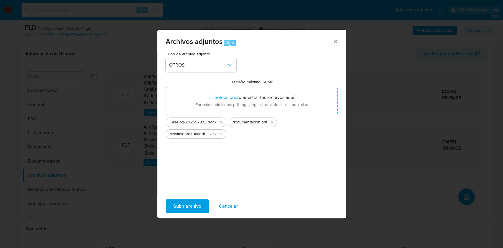
click at [186, 204] on span "Subir archivo" at bounding box center [187, 206] width 28 height 13
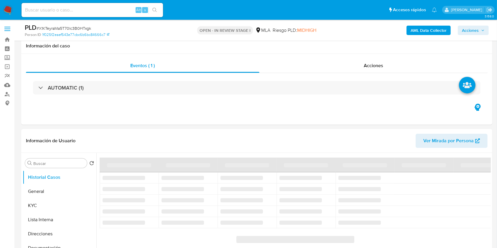
scroll to position [157, 0]
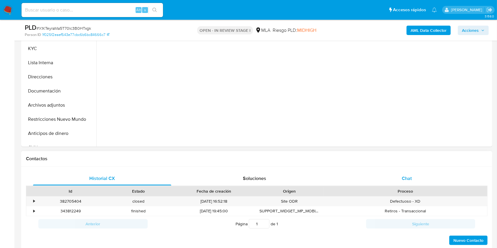
click at [413, 179] on div "Chat" at bounding box center [407, 178] width 138 height 14
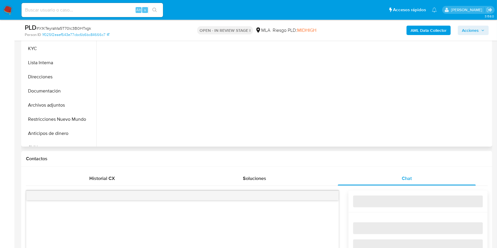
select select "10"
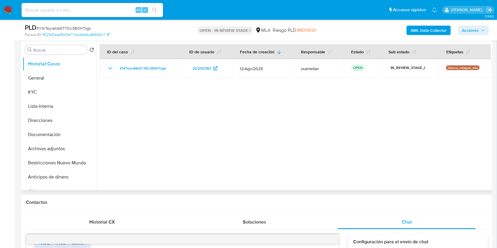
scroll to position [112, 0]
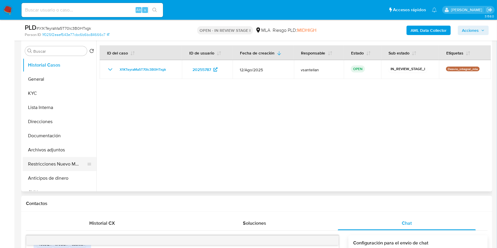
click at [40, 170] on button "Restricciones Nuevo Mundo" at bounding box center [57, 164] width 69 height 14
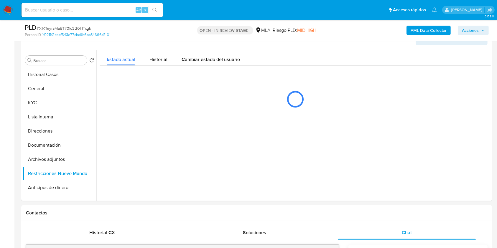
scroll to position [98, 0]
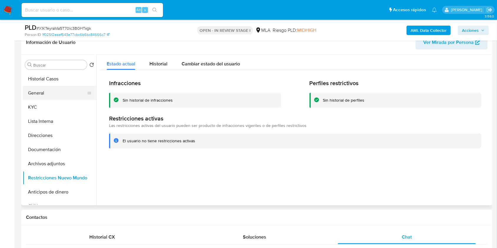
click at [36, 91] on button "General" at bounding box center [57, 93] width 69 height 14
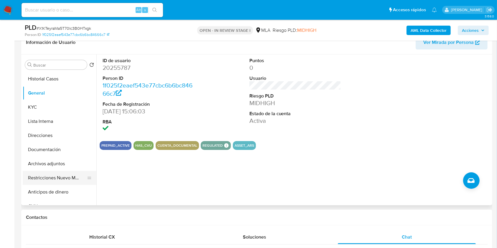
click at [49, 180] on button "Restricciones Nuevo Mundo" at bounding box center [57, 178] width 69 height 14
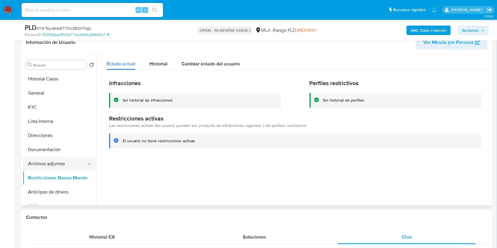
click at [59, 160] on button "Archivos adjuntos" at bounding box center [57, 164] width 69 height 14
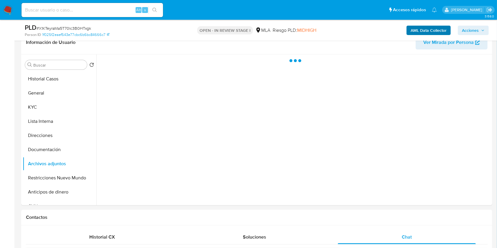
drag, startPoint x: 473, startPoint y: 29, endPoint x: 450, endPoint y: 32, distance: 23.1
click at [472, 29] on span "Acciones" at bounding box center [470, 30] width 17 height 9
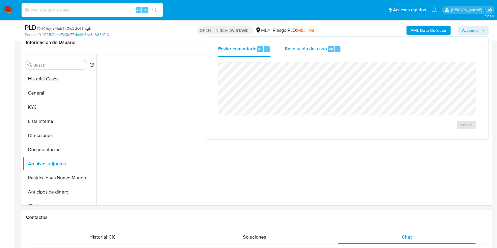
click at [314, 49] on span "Resolución del caso" at bounding box center [306, 48] width 42 height 7
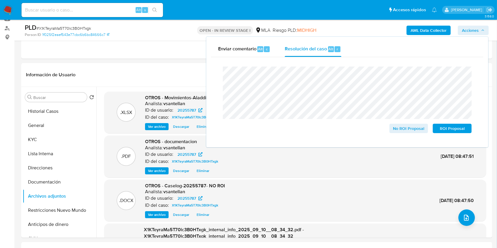
scroll to position [62, 0]
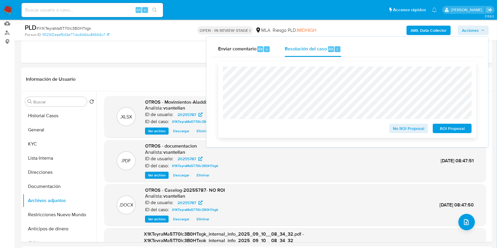
drag, startPoint x: 410, startPoint y: 130, endPoint x: 418, endPoint y: 133, distance: 8.5
click at [410, 130] on span "No ROI Proposal" at bounding box center [408, 128] width 31 height 8
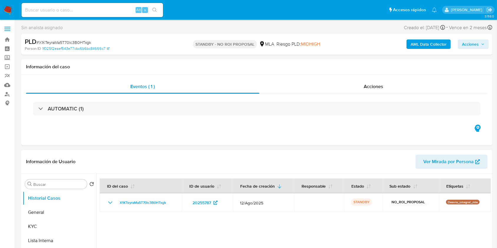
select select "10"
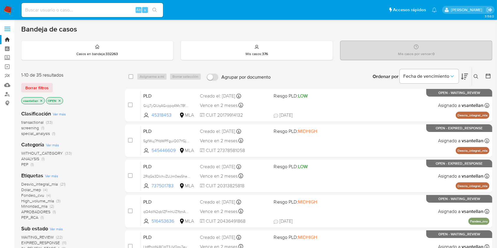
click at [475, 75] on icon at bounding box center [475, 76] width 5 height 5
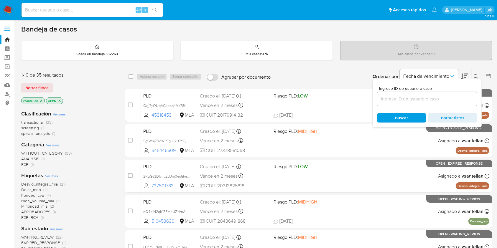
click at [407, 100] on input at bounding box center [427, 99] width 100 height 8
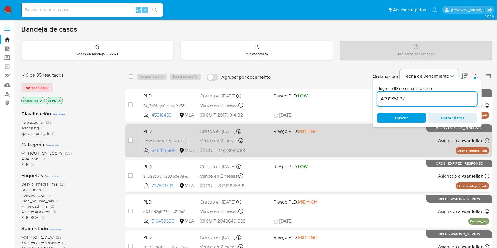
type input "499935027"
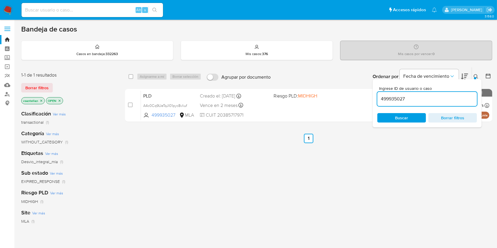
click at [477, 76] on icon at bounding box center [475, 76] width 5 height 5
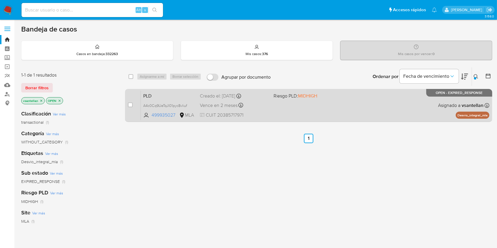
click at [381, 113] on div "PLD A4c0Cq9UeTqJl01pyc8vliuf 499935027 MLA Riesgo PLD: MIDHIGH Creado el: [DATE…" at bounding box center [315, 105] width 348 height 30
click at [130, 104] on input "checkbox" at bounding box center [130, 105] width 5 height 5
checkbox input "true"
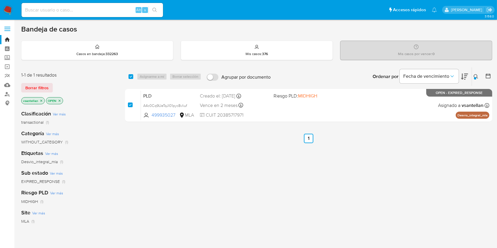
checkbox input "true"
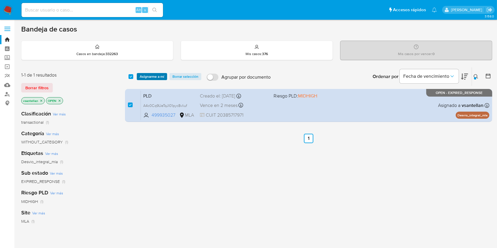
click at [148, 75] on span "Asignarme a mí" at bounding box center [152, 77] width 24 height 6
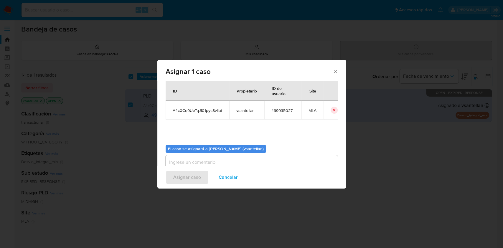
scroll to position [30, 0]
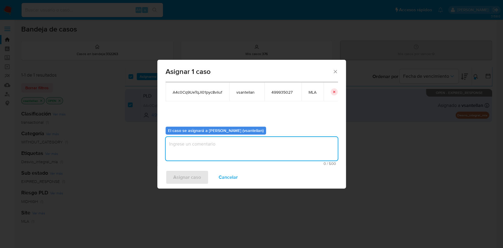
click at [180, 147] on textarea "assign-modal" at bounding box center [252, 149] width 172 height 24
type textarea "1"
click at [188, 178] on span "Asignar caso" at bounding box center [187, 177] width 28 height 13
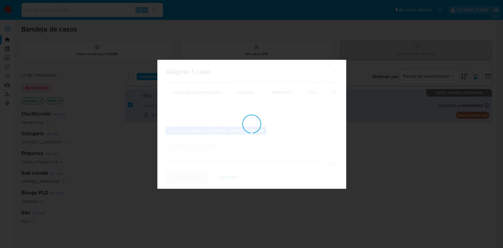
checkbox input "false"
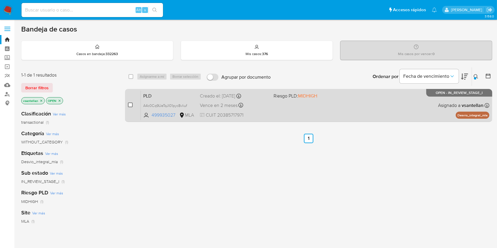
click at [131, 105] on input "checkbox" at bounding box center [130, 105] width 5 height 5
checkbox input "true"
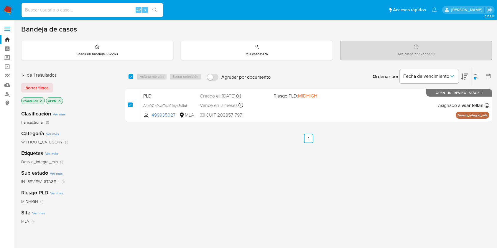
checkbox input "true"
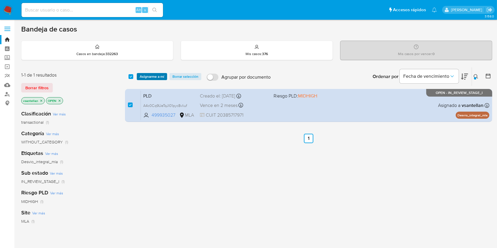
click at [146, 77] on span "Asignarme a mí" at bounding box center [152, 77] width 24 height 6
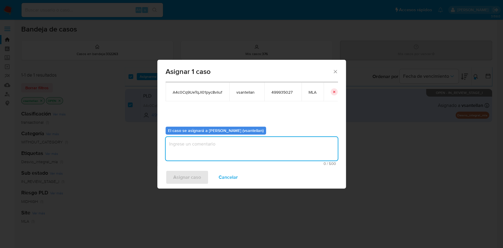
click at [181, 158] on textarea "assign-modal" at bounding box center [252, 149] width 172 height 24
type textarea "1"
click at [186, 180] on span "Asignar caso" at bounding box center [187, 177] width 28 height 13
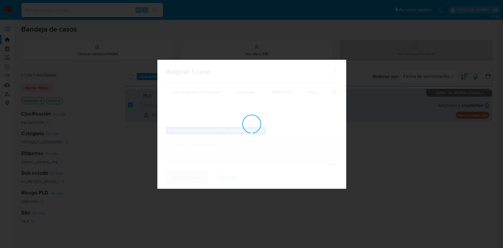
checkbox input "false"
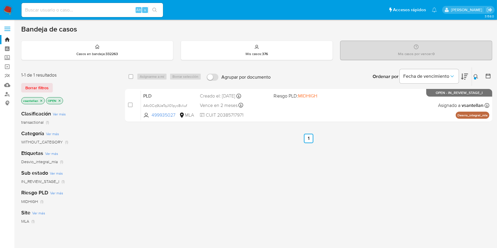
click at [475, 78] on div at bounding box center [475, 78] width 2 height 2
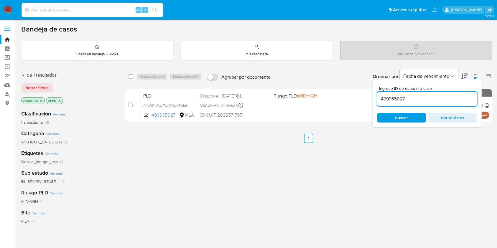
click at [432, 103] on div "499935027" at bounding box center [427, 99] width 100 height 14
click at [430, 99] on input "499935027" at bounding box center [427, 99] width 100 height 8
paste input "109910003"
type input "109910003"
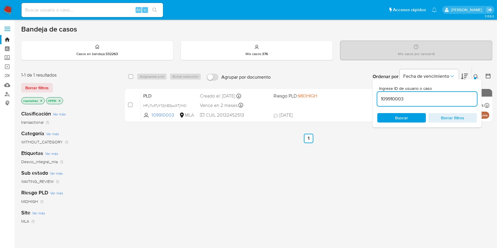
click at [476, 77] on icon at bounding box center [475, 76] width 5 height 5
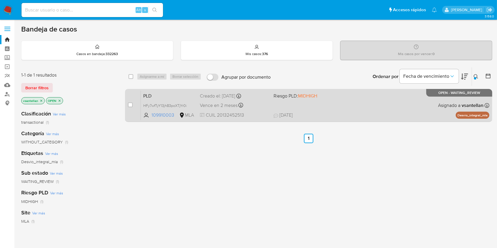
click at [388, 108] on div "PLD HFy7wfTyY13jh83poXTjYr0i 109910003 MLA Riesgo PLD: MIDHIGH Creado el: 12/08…" at bounding box center [315, 105] width 348 height 30
drag, startPoint x: 131, startPoint y: 103, endPoint x: 137, endPoint y: 93, distance: 11.7
click at [131, 104] on input "checkbox" at bounding box center [130, 105] width 5 height 5
checkbox input "true"
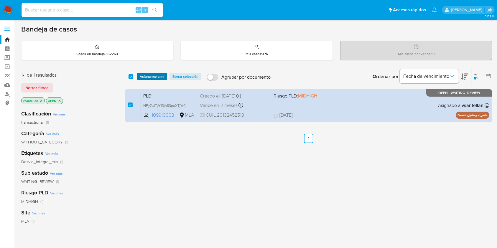
click at [144, 76] on span "Asignarme a mí" at bounding box center [152, 77] width 24 height 6
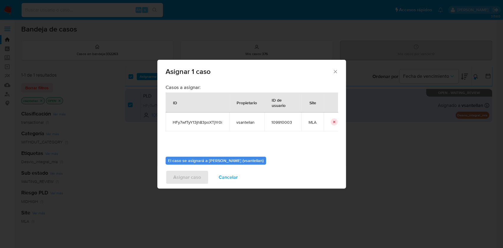
scroll to position [30, 0]
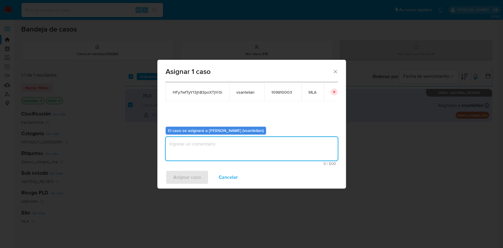
click at [189, 145] on textarea "assign-modal" at bounding box center [252, 149] width 172 height 24
type textarea "1"
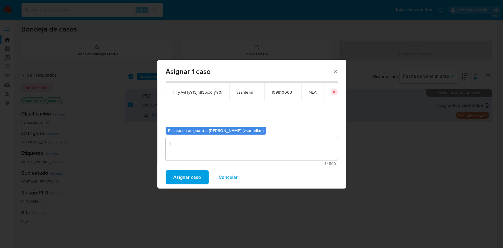
click at [177, 178] on span "Asignar caso" at bounding box center [187, 177] width 28 height 13
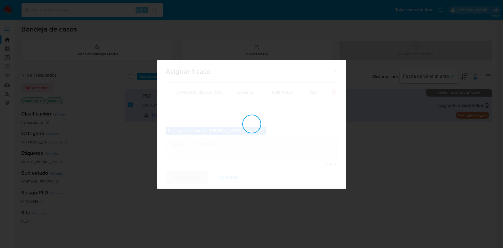
checkbox input "false"
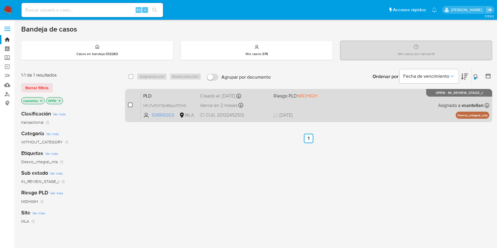
click at [130, 103] on input "checkbox" at bounding box center [130, 105] width 5 height 5
checkbox input "true"
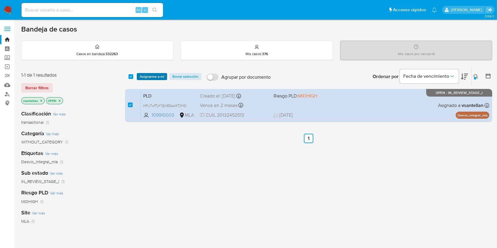
click at [149, 75] on span "Asignarme a mí" at bounding box center [152, 77] width 24 height 6
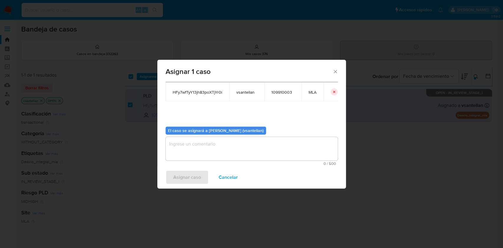
drag, startPoint x: 181, startPoint y: 154, endPoint x: 184, endPoint y: 181, distance: 27.0
click at [181, 154] on textarea "assign-modal" at bounding box center [252, 149] width 172 height 24
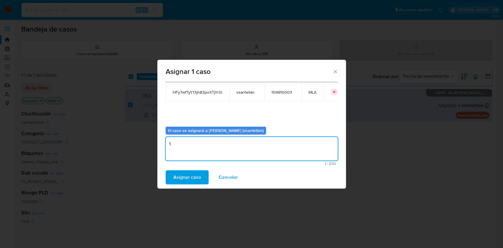
type textarea "1"
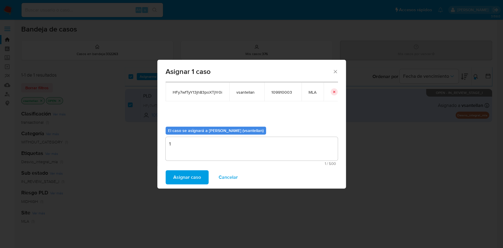
click at [185, 187] on div "Asignar caso Cancelar" at bounding box center [251, 177] width 189 height 22
click at [184, 184] on span "Asignar caso" at bounding box center [187, 177] width 28 height 13
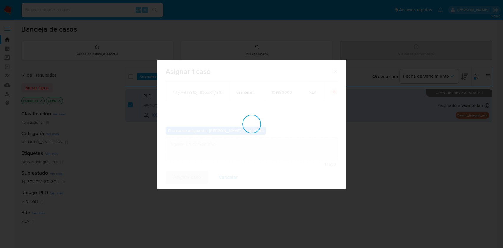
checkbox input "false"
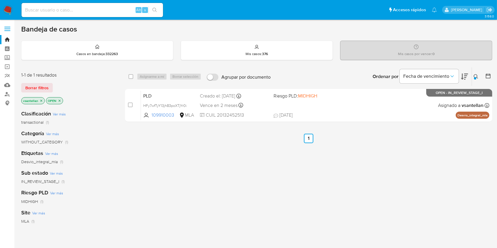
click at [9, 11] on img at bounding box center [8, 10] width 10 height 10
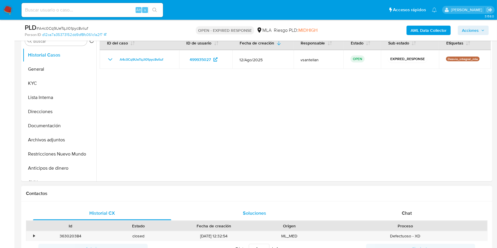
select select "10"
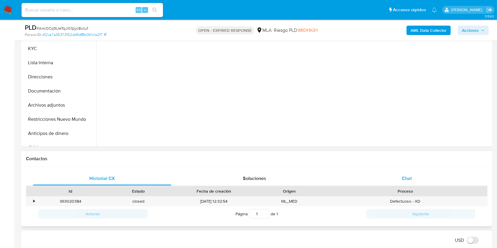
click at [389, 178] on div "Chat" at bounding box center [407, 178] width 138 height 14
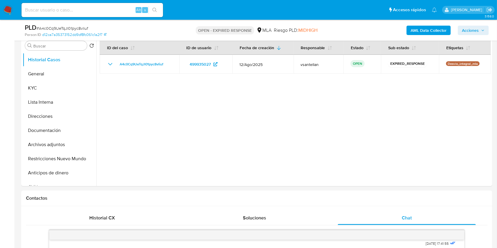
scroll to position [103, 0]
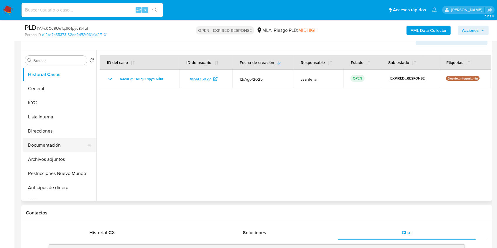
click at [57, 139] on button "Documentación" at bounding box center [57, 145] width 69 height 14
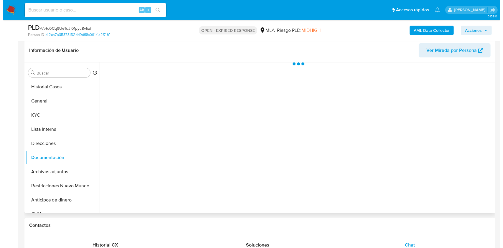
scroll to position [64, 0]
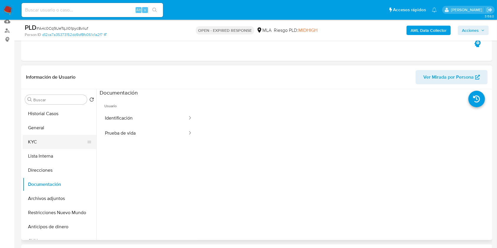
click at [38, 137] on button "KYC" at bounding box center [57, 142] width 69 height 14
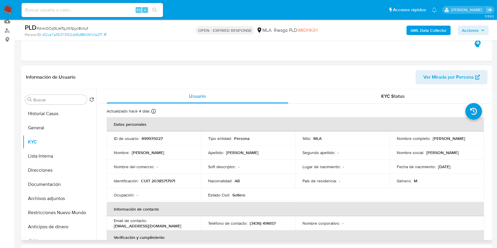
click at [162, 181] on p "CUIT 20385717971" at bounding box center [158, 180] width 34 height 5
copy p "20385717971"
click at [422, 29] on b "AML Data Collector" at bounding box center [428, 30] width 36 height 9
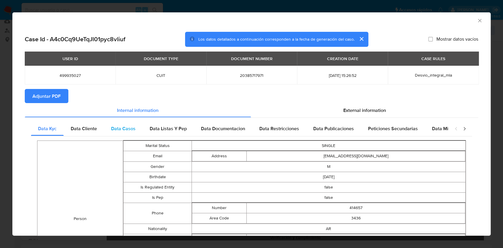
click at [86, 125] on div "Data Cliente" at bounding box center [84, 129] width 40 height 14
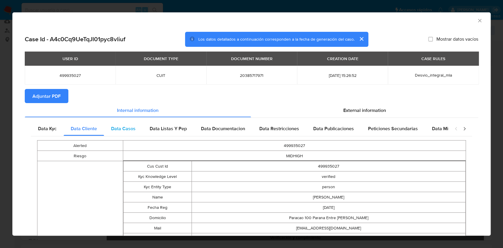
click at [134, 128] on span "Data Casos" at bounding box center [123, 128] width 24 height 7
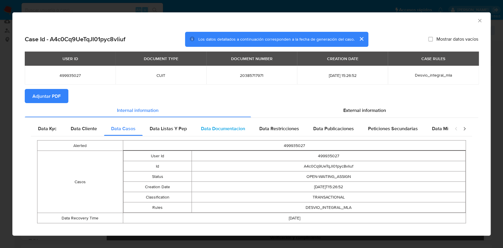
drag, startPoint x: 164, startPoint y: 127, endPoint x: 211, endPoint y: 133, distance: 47.2
click at [164, 127] on span "Data Listas Y Pep" at bounding box center [168, 128] width 37 height 7
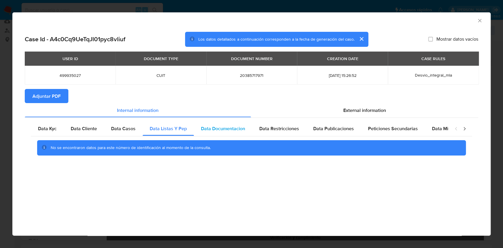
click at [232, 132] on span "Data Documentacion" at bounding box center [223, 128] width 44 height 7
drag, startPoint x: 280, startPoint y: 133, endPoint x: 325, endPoint y: 133, distance: 45.9
click at [280, 133] on div "Data Restricciones" at bounding box center [279, 129] width 54 height 14
drag, startPoint x: 339, startPoint y: 133, endPoint x: 388, endPoint y: 129, distance: 48.8
click at [344, 131] on div "Data Publicaciones" at bounding box center [333, 129] width 55 height 14
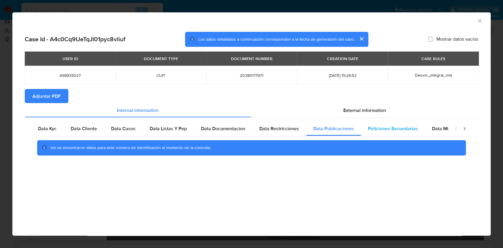
drag, startPoint x: 389, startPoint y: 129, endPoint x: 408, endPoint y: 131, distance: 19.3
click at [393, 129] on span "Peticiones Secundarias" at bounding box center [393, 128] width 50 height 7
click at [445, 128] on span "Data Minoridad" at bounding box center [448, 128] width 32 height 7
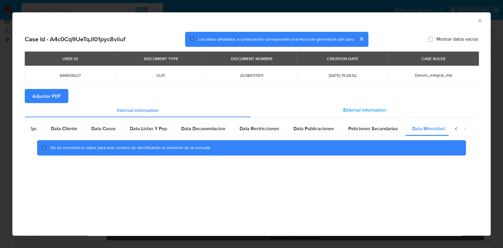
click at [356, 107] on span "External information" at bounding box center [364, 110] width 43 height 7
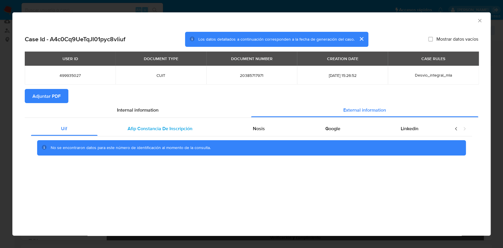
drag, startPoint x: 196, startPoint y: 122, endPoint x: 211, endPoint y: 133, distance: 19.4
click at [196, 122] on div "Afip Constancia De Inscripción" at bounding box center [159, 129] width 125 height 14
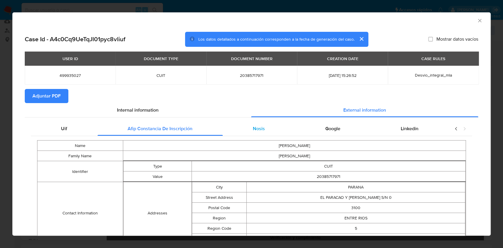
drag, startPoint x: 245, startPoint y: 127, endPoint x: 248, endPoint y: 129, distance: 3.4
click at [245, 127] on div "Nosis" at bounding box center [259, 129] width 72 height 14
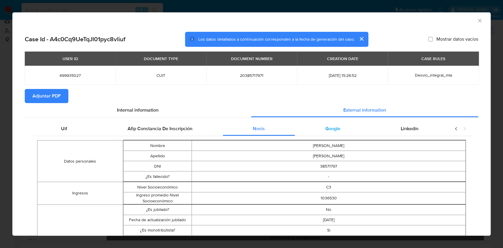
drag, startPoint x: 320, startPoint y: 130, endPoint x: 327, endPoint y: 133, distance: 8.2
click at [320, 129] on div "Google" at bounding box center [332, 129] width 75 height 14
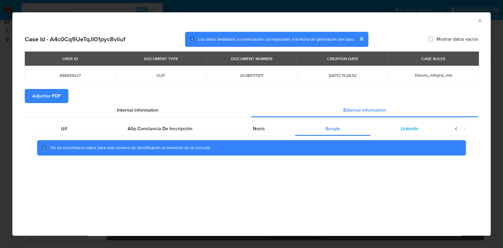
click at [396, 128] on div "Linkedin" at bounding box center [409, 129] width 78 height 14
click at [60, 95] on span "Adjuntar PDF" at bounding box center [46, 96] width 28 height 13
click at [478, 20] on icon "Cerrar ventana" at bounding box center [480, 21] width 6 height 6
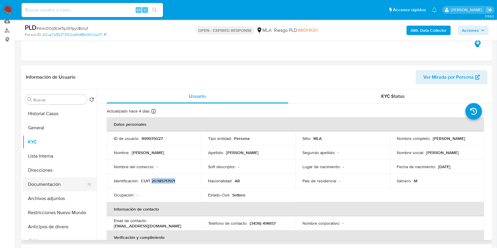
click at [44, 186] on button "Documentación" at bounding box center [57, 184] width 69 height 14
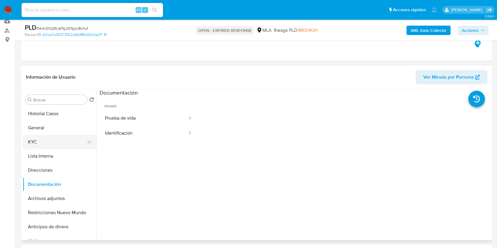
drag, startPoint x: 41, startPoint y: 140, endPoint x: 54, endPoint y: 136, distance: 12.9
click at [42, 140] on button "KYC" at bounding box center [57, 142] width 69 height 14
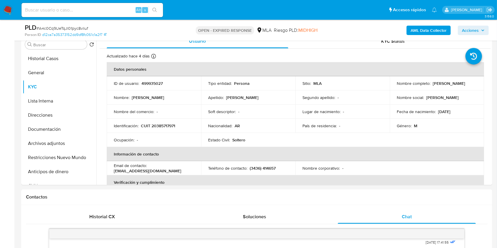
scroll to position [67, 0]
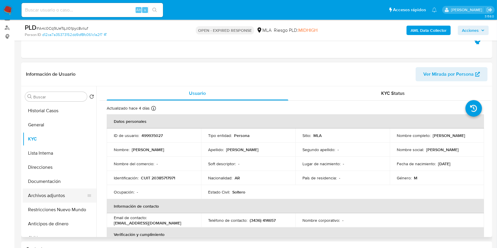
drag, startPoint x: 52, startPoint y: 196, endPoint x: 57, endPoint y: 195, distance: 5.1
click at [52, 196] on button "Archivos adjuntos" at bounding box center [57, 196] width 69 height 14
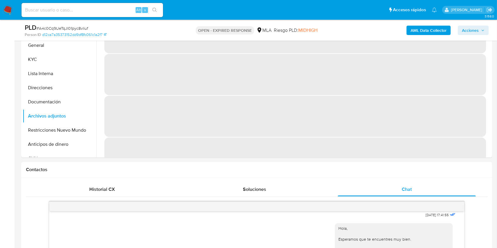
scroll to position [83, 0]
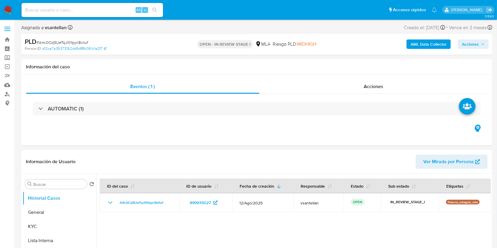
select select "10"
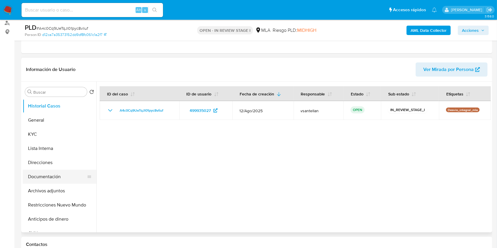
scroll to position [78, 0]
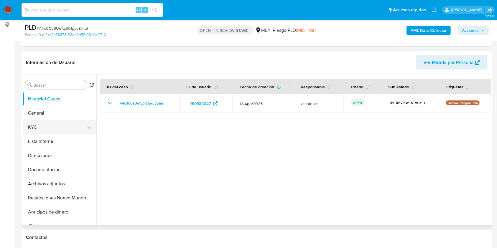
click at [54, 128] on button "KYC" at bounding box center [57, 127] width 69 height 14
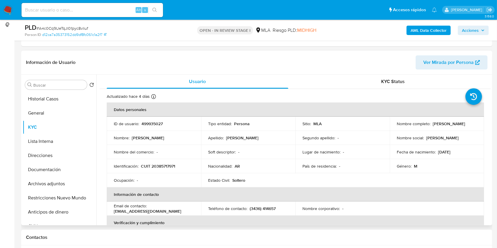
drag, startPoint x: 455, startPoint y: 127, endPoint x: 391, endPoint y: 124, distance: 64.3
click at [391, 124] on td "Nombre completo : [PERSON_NAME]" at bounding box center [436, 124] width 94 height 14
copy p "[PERSON_NAME]"
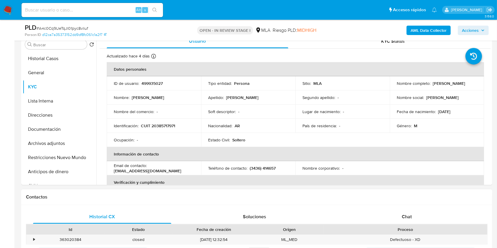
scroll to position [157, 0]
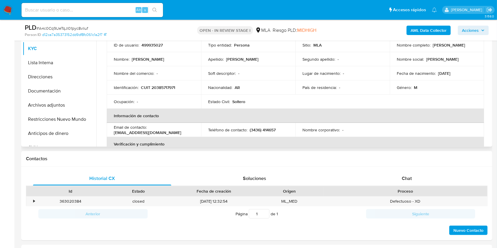
click at [410, 177] on span "Chat" at bounding box center [406, 178] width 10 height 7
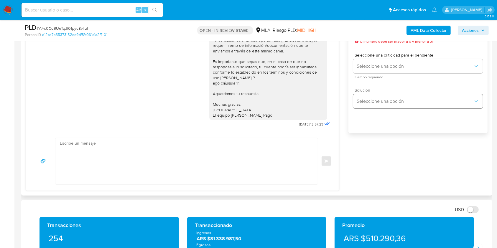
scroll to position [360, 0]
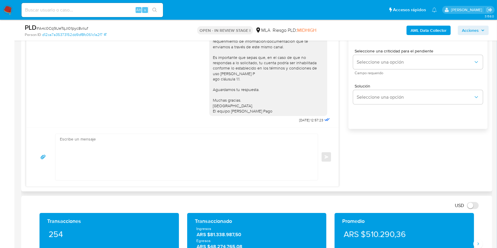
click at [151, 149] on textarea at bounding box center [185, 157] width 250 height 46
paste textarea "Hola Mariano Eusebio Manuel Vidal, Muchas gracias por tu respuesta. Te informam…"
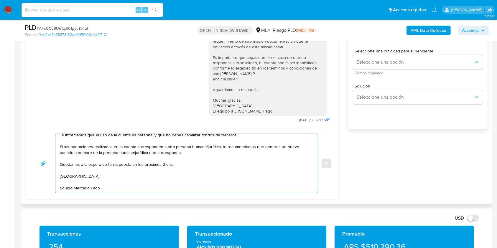
scroll to position [29, 0]
drag, startPoint x: 304, startPoint y: 173, endPoint x: 305, endPoint y: 166, distance: 7.1
click at [305, 166] on textarea "Hola Mariano Eusebio Manuel Vidal, Muchas gracias por tu respuesta. Te informam…" at bounding box center [185, 163] width 250 height 59
drag, startPoint x: 172, startPoint y: 165, endPoint x: 41, endPoint y: 163, distance: 131.1
click at [41, 163] on div "Hola Mariano Eusebio Manuel Vidal, Muchas gracias por tu respuesta. Te informam…" at bounding box center [182, 163] width 298 height 59
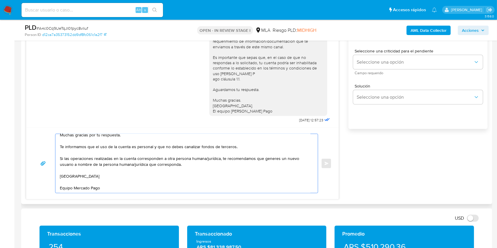
scroll to position [17, 0]
drag, startPoint x: 311, startPoint y: 165, endPoint x: 314, endPoint y: 150, distance: 15.1
click at [314, 150] on div "Hola Mariano Eusebio Manuel Vidal, Muchas gracias por tu respuesta. Te informam…" at bounding box center [184, 163] width 259 height 59
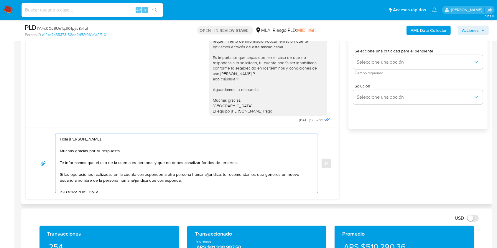
drag, startPoint x: 125, startPoint y: 154, endPoint x: 34, endPoint y: 146, distance: 91.7
click at [34, 146] on div "Hola Mariano Eusebio Manuel Vidal, Muchas gracias por tu respuesta. Te informam…" at bounding box center [182, 163] width 298 height 59
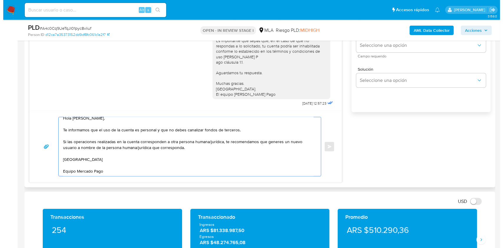
scroll to position [298, 0]
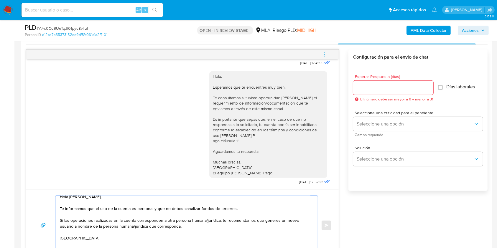
type textarea "Hola [PERSON_NAME], Te informamos que el uso de la cuenta es personal y que no …"
click at [381, 85] on input "Esperar Respuesta (días)" at bounding box center [393, 88] width 80 height 8
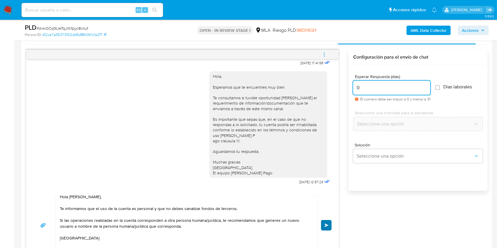
type input "0"
click at [328, 225] on span "Enviar" at bounding box center [326, 226] width 4 height 4
click at [320, 51] on button "menu-action" at bounding box center [323, 54] width 19 height 14
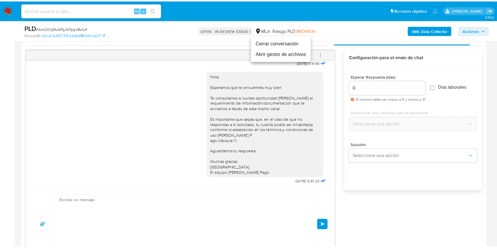
scroll to position [0, 0]
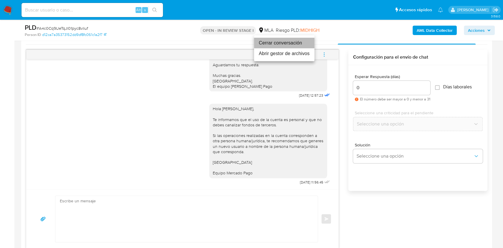
click at [264, 39] on li "Cerrar conversación" at bounding box center [284, 43] width 60 height 11
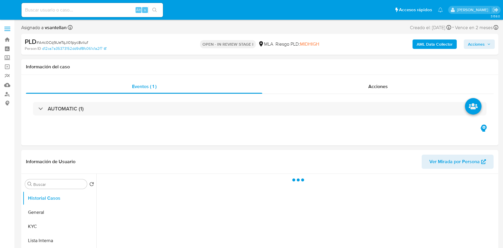
select select "10"
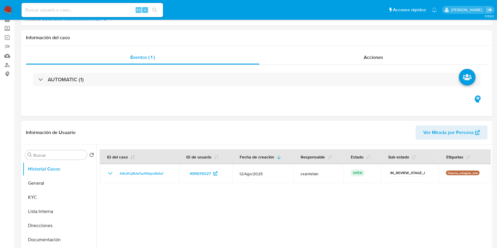
scroll to position [39, 0]
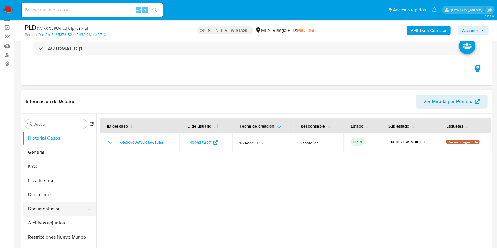
click at [57, 212] on button "Documentación" at bounding box center [57, 209] width 69 height 14
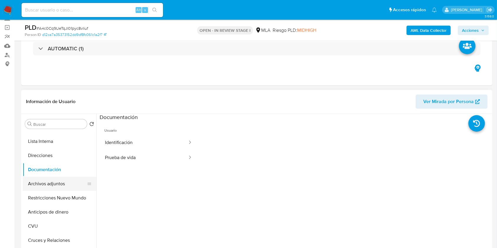
click at [63, 185] on button "Archivos adjuntos" at bounding box center [57, 184] width 69 height 14
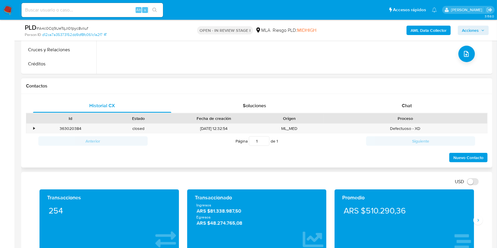
scroll to position [229, 0]
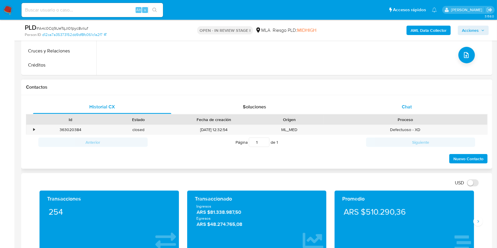
click at [428, 110] on div "Chat" at bounding box center [407, 107] width 138 height 14
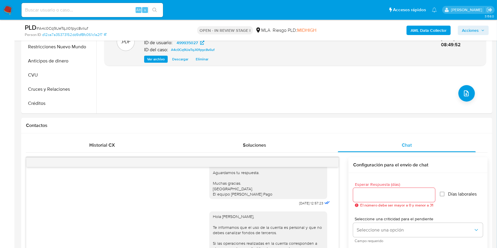
scroll to position [186, 0]
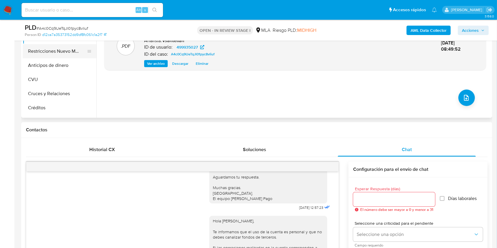
click at [66, 51] on button "Restricciones Nuevo Mundo" at bounding box center [57, 51] width 69 height 14
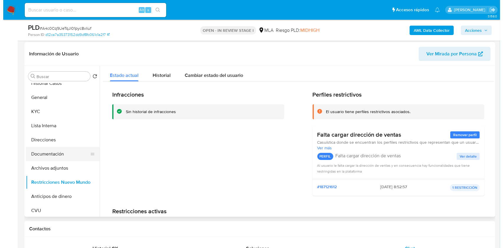
scroll to position [0, 0]
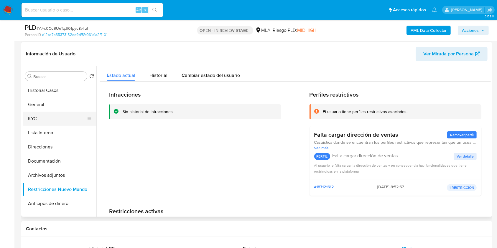
click at [39, 116] on button "KYC" at bounding box center [57, 119] width 69 height 14
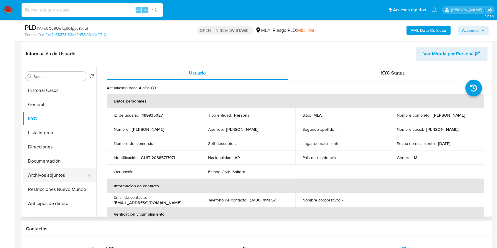
click at [59, 176] on button "Archivos adjuntos" at bounding box center [57, 175] width 69 height 14
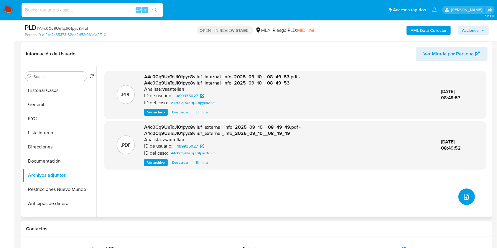
drag, startPoint x: 469, startPoint y: 189, endPoint x: 449, endPoint y: 175, distance: 24.3
click at [469, 189] on div ".PDF A4c0Cq9UeTqJl01pyc8vliuf_internal_info_2025_09_10__08_49_53.pdf - A4c0Cq9U…" at bounding box center [294, 141] width 381 height 141
click at [468, 200] on button "upload-file" at bounding box center [466, 197] width 16 height 16
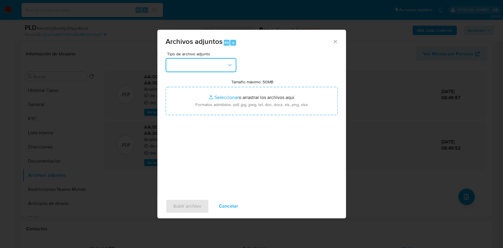
click at [204, 68] on button "button" at bounding box center [201, 65] width 71 height 14
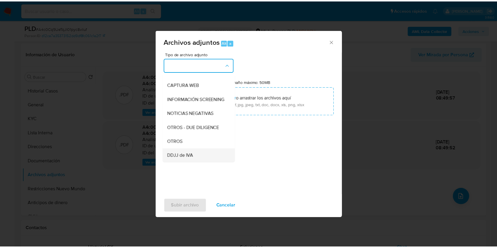
scroll to position [78, 0]
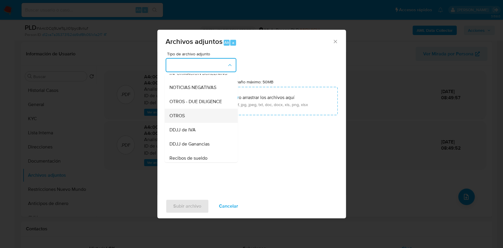
click at [184, 118] on div "OTROS" at bounding box center [199, 116] width 60 height 14
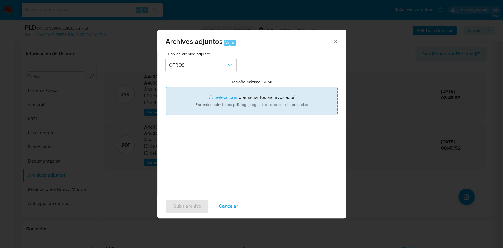
click at [219, 101] on input "Tamaño máximo: 50MB Seleccionar archivos" at bounding box center [252, 101] width 172 height 28
type input "C:\fakepath\Caselog-499935027- NO ROI.docx"
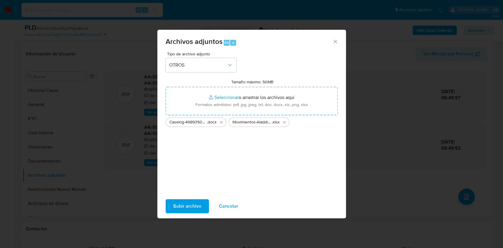
click at [187, 208] on span "Subir archivo" at bounding box center [187, 206] width 28 height 13
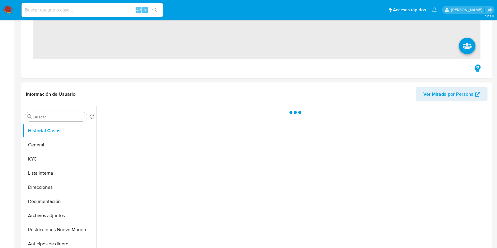
scroll to position [275, 0]
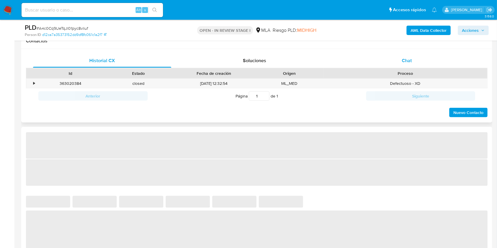
click at [418, 63] on div "Chat" at bounding box center [407, 61] width 138 height 14
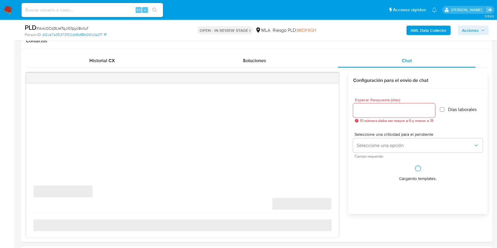
select select "10"
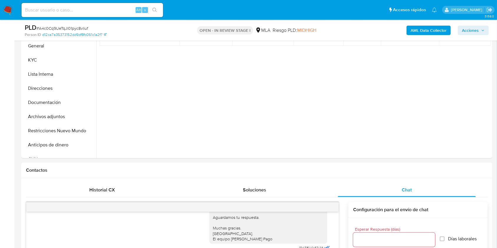
scroll to position [131, 0]
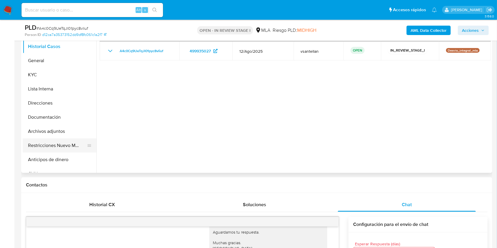
click at [73, 141] on button "Restricciones Nuevo Mundo" at bounding box center [57, 145] width 69 height 14
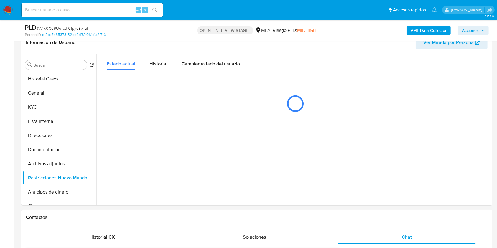
scroll to position [95, 0]
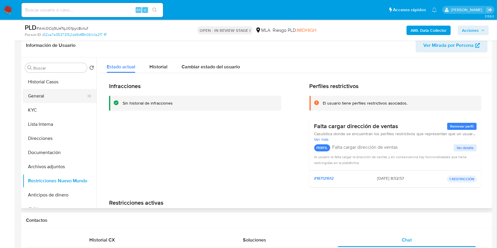
click at [54, 94] on button "General" at bounding box center [57, 96] width 69 height 14
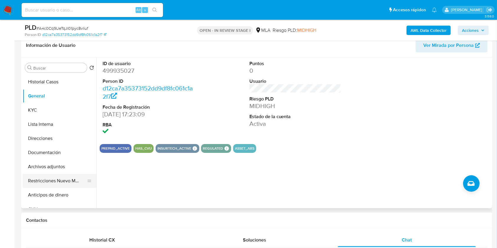
click at [65, 179] on button "Restricciones Nuevo Mundo" at bounding box center [57, 181] width 69 height 14
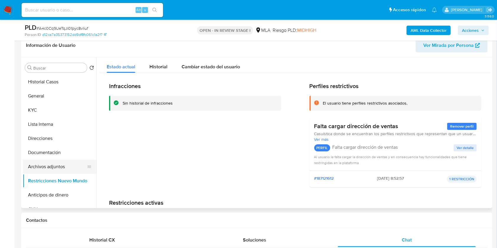
click at [61, 166] on button "Archivos adjuntos" at bounding box center [57, 167] width 69 height 14
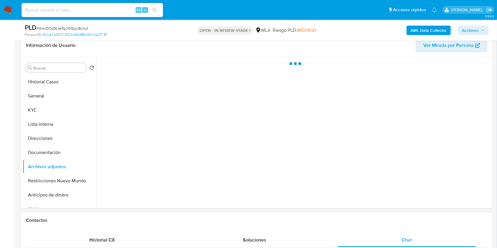
click at [469, 22] on div "PLD # A4c0Cq9UeTqJl01pyc8vliuf Person ID d12ca7a35373152dd9df8fc061c1a2f7 OPEN …" at bounding box center [256, 30] width 471 height 21
click at [469, 28] on span "Acciones" at bounding box center [470, 30] width 17 height 9
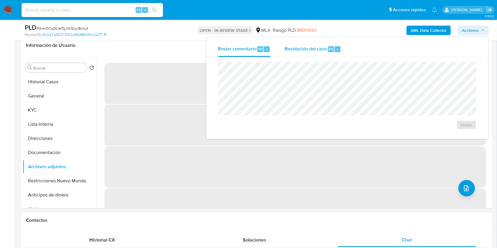
click at [338, 48] on div "r" at bounding box center [337, 49] width 6 height 6
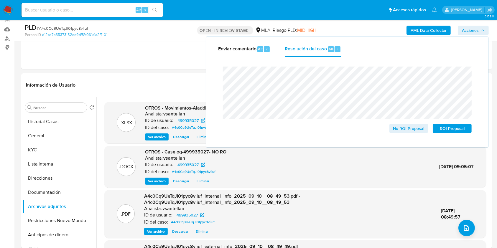
scroll to position [54, 0]
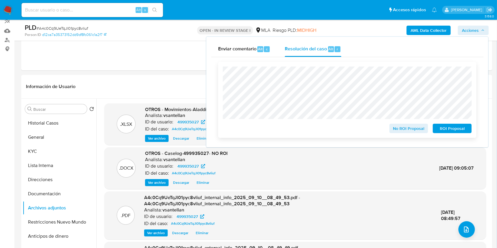
click at [403, 130] on span "No ROI Proposal" at bounding box center [408, 128] width 31 height 8
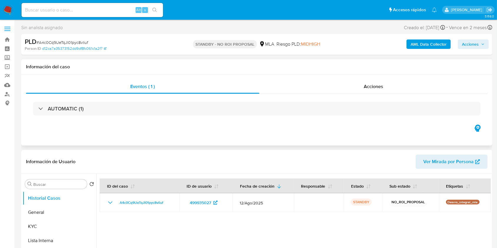
select select "10"
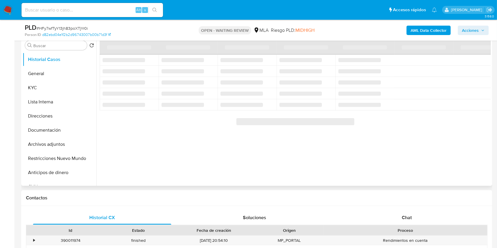
scroll to position [39, 0]
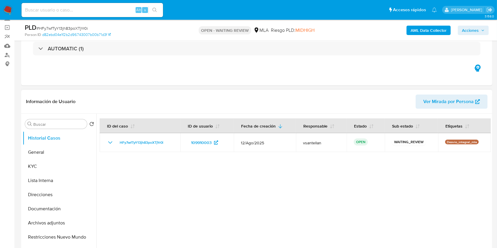
select select "10"
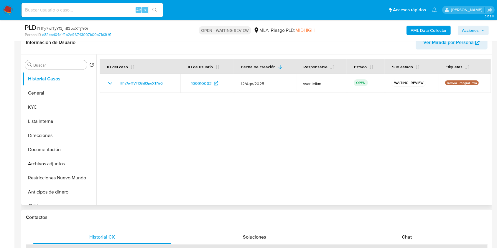
scroll to position [118, 0]
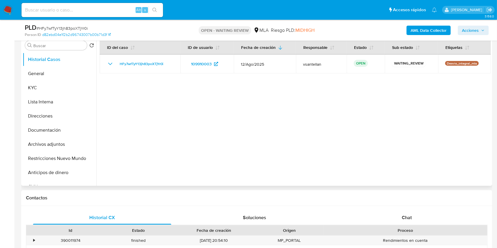
drag, startPoint x: 412, startPoint y: 217, endPoint x: 457, endPoint y: 118, distance: 109.3
click at [411, 217] on div "Chat" at bounding box center [407, 218] width 138 height 14
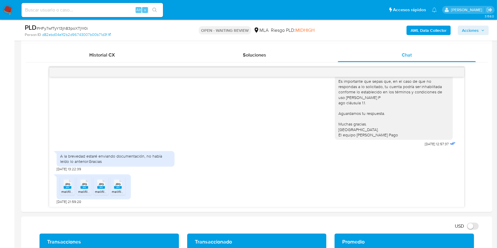
scroll to position [293, 0]
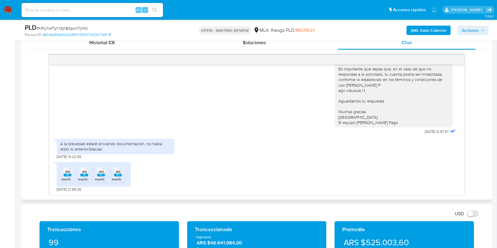
click at [68, 171] on span "JPG" at bounding box center [67, 172] width 5 height 4
click at [82, 170] on span "JPG" at bounding box center [84, 172] width 5 height 4
click at [103, 170] on span "JPG" at bounding box center [100, 172] width 5 height 4
drag, startPoint x: 118, startPoint y: 174, endPoint x: 196, endPoint y: 151, distance: 82.1
click at [118, 174] on rect at bounding box center [118, 175] width 8 height 3
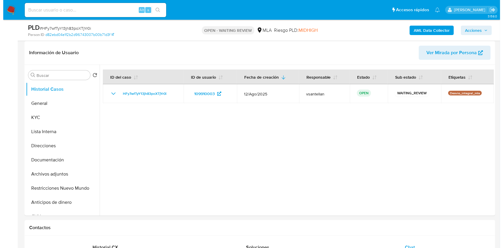
scroll to position [78, 0]
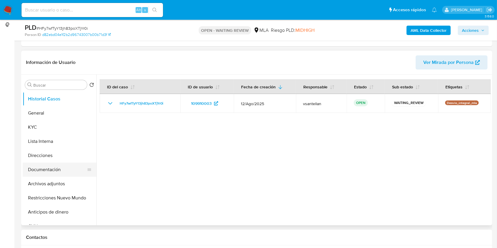
click at [49, 169] on button "Documentación" at bounding box center [57, 170] width 69 height 14
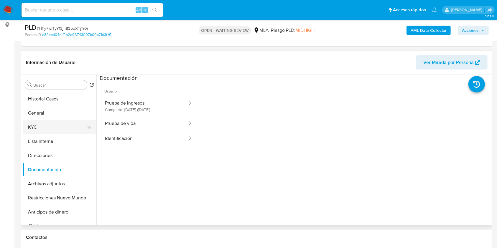
click at [52, 127] on button "KYC" at bounding box center [57, 127] width 69 height 14
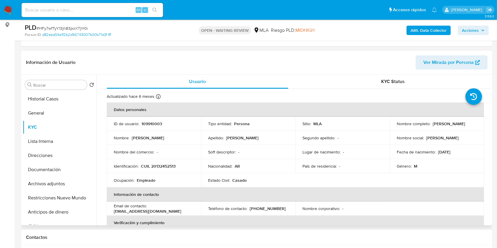
click at [160, 166] on p "CUIL 20132452513" at bounding box center [158, 165] width 35 height 5
drag, startPoint x: 160, startPoint y: 166, endPoint x: 164, endPoint y: 165, distance: 4.3
click at [160, 166] on p "CUIL 20132452513" at bounding box center [158, 165] width 35 height 5
copy p "20132452513"
click at [419, 29] on b "AML Data Collector" at bounding box center [428, 30] width 36 height 9
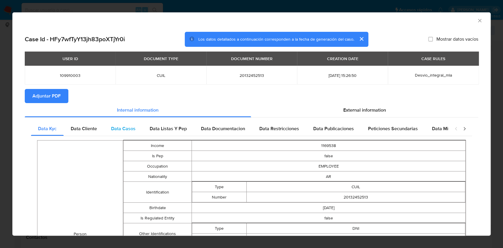
drag, startPoint x: 94, startPoint y: 132, endPoint x: 113, endPoint y: 130, distance: 19.5
click at [94, 132] on div "Data Cliente" at bounding box center [84, 129] width 40 height 14
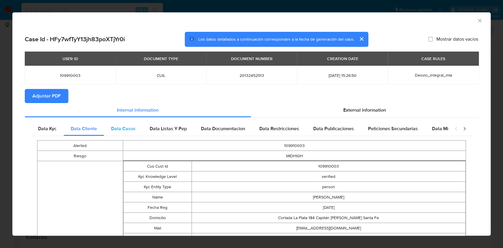
click at [118, 128] on span "Data Casos" at bounding box center [123, 128] width 24 height 7
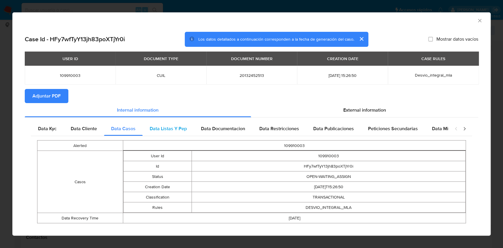
click at [163, 128] on span "Data Listas Y Pep" at bounding box center [168, 128] width 37 height 7
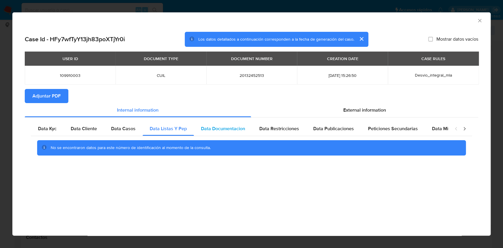
click at [205, 134] on div "Data Documentacion" at bounding box center [223, 129] width 58 height 14
click at [262, 131] on span "Data Restricciones" at bounding box center [279, 128] width 40 height 7
drag, startPoint x: 313, startPoint y: 130, endPoint x: 330, endPoint y: 130, distance: 16.8
click at [314, 130] on span "Data Publicaciones" at bounding box center [333, 128] width 41 height 7
click at [370, 130] on span "Peticiones Secundarias" at bounding box center [393, 128] width 50 height 7
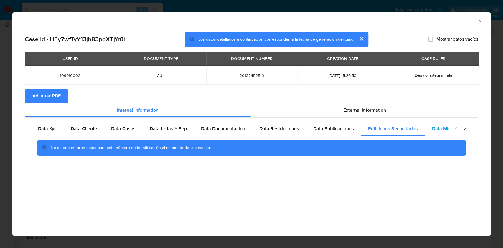
click at [447, 126] on span "Data Minoridad" at bounding box center [448, 128] width 32 height 7
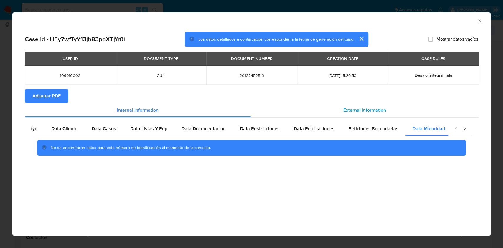
scroll to position [0, 20]
click at [386, 107] on div "External information" at bounding box center [364, 110] width 227 height 14
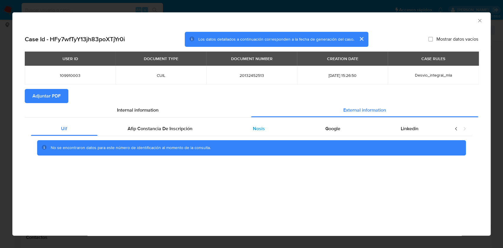
scroll to position [0, 0]
click at [195, 135] on div "Uif Afip Constancia De Inscripción Nosis Google Linkedin No se encontraron dato…" at bounding box center [251, 141] width 441 height 38
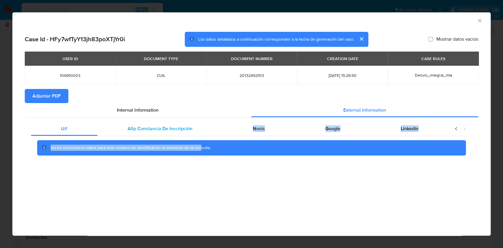
click at [177, 128] on span "Afip Constancia De Inscripción" at bounding box center [160, 128] width 65 height 7
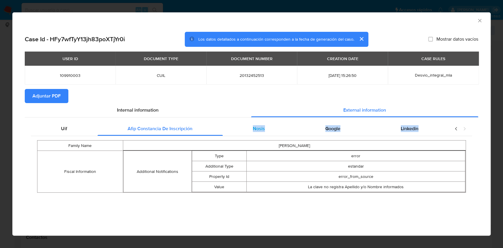
click at [266, 132] on div "Nosis" at bounding box center [259, 129] width 72 height 14
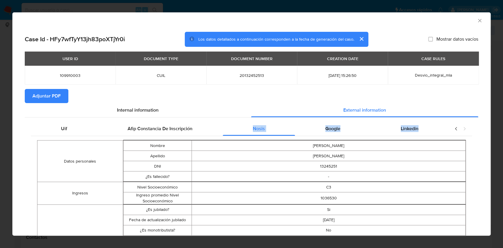
drag, startPoint x: 336, startPoint y: 131, endPoint x: 356, endPoint y: 191, distance: 63.1
click at [336, 131] on div "Google" at bounding box center [332, 129] width 75 height 14
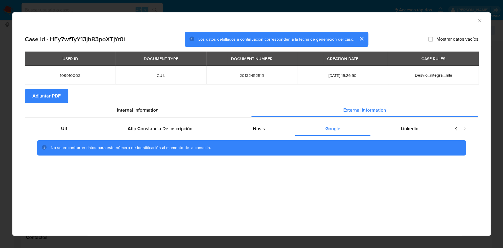
drag, startPoint x: 273, startPoint y: 137, endPoint x: 269, endPoint y: 136, distance: 4.2
click at [270, 136] on div "No se encontraron datos para este número de identificación al momento de la con…" at bounding box center [251, 148] width 441 height 24
drag, startPoint x: 264, startPoint y: 133, endPoint x: 275, endPoint y: 137, distance: 12.0
click at [264, 133] on div "Nosis" at bounding box center [259, 129] width 72 height 14
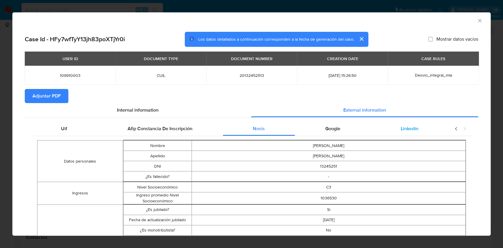
click at [421, 129] on div "Linkedin" at bounding box center [409, 129] width 78 height 14
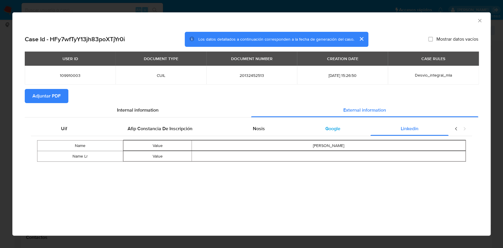
click at [315, 129] on div "Google" at bounding box center [332, 129] width 75 height 14
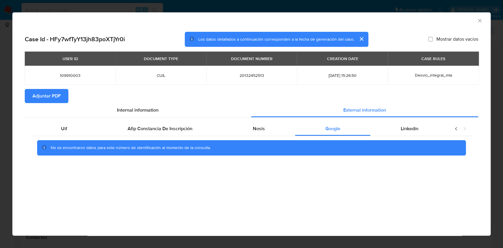
click at [50, 96] on span "Adjuntar PDF" at bounding box center [46, 96] width 28 height 13
click at [477, 21] on icon "Cerrar ventana" at bounding box center [480, 21] width 6 height 6
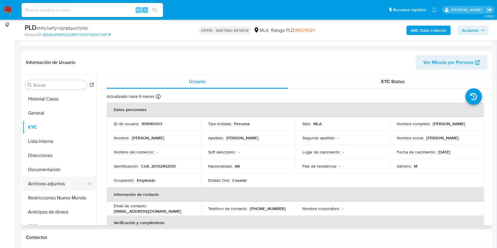
click at [73, 183] on button "Archivos adjuntos" at bounding box center [57, 184] width 69 height 14
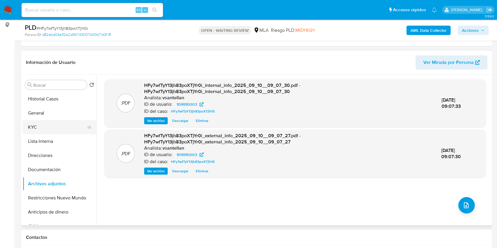
click at [49, 128] on button "KYC" at bounding box center [57, 127] width 69 height 14
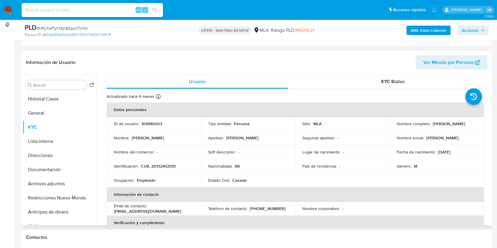
click at [448, 207] on table "Datos personales ID de usuario : 109910003 Tipo entidad : Persona Sitio : MLA N…" at bounding box center [295, 209] width 377 height 212
click at [70, 167] on button "Documentación" at bounding box center [57, 170] width 69 height 14
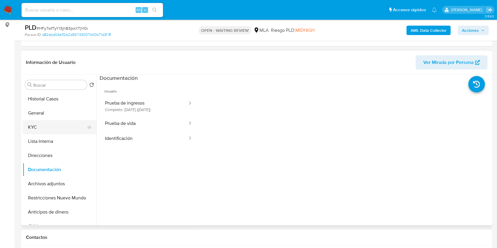
click at [58, 129] on button "KYC" at bounding box center [57, 127] width 69 height 14
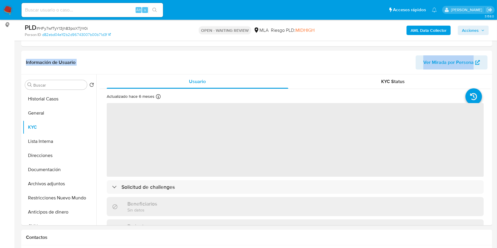
drag, startPoint x: 495, startPoint y: 44, endPoint x: 496, endPoint y: 50, distance: 5.9
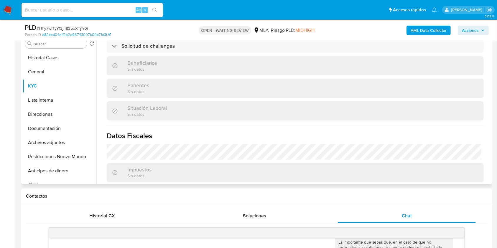
scroll to position [275, 0]
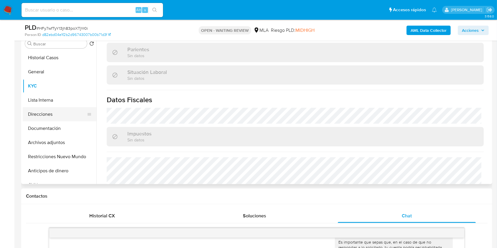
click at [37, 120] on button "Direcciones" at bounding box center [57, 114] width 69 height 14
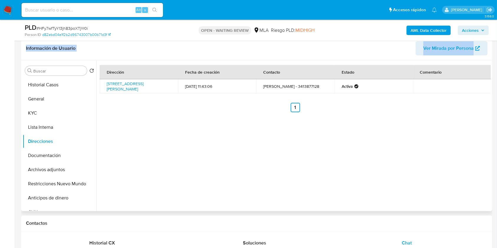
scroll to position [80, 0]
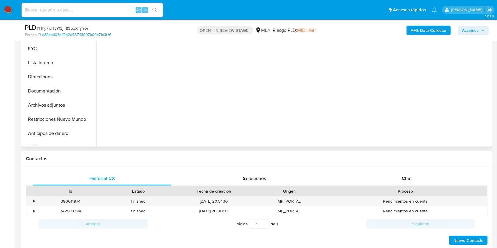
scroll to position [78, 0]
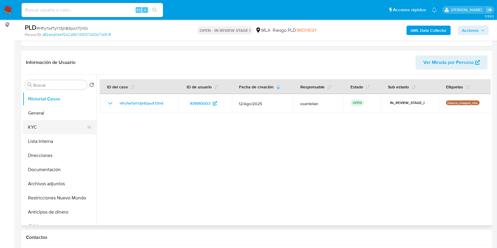
select select "10"
click at [63, 128] on button "KYC" at bounding box center [57, 127] width 69 height 14
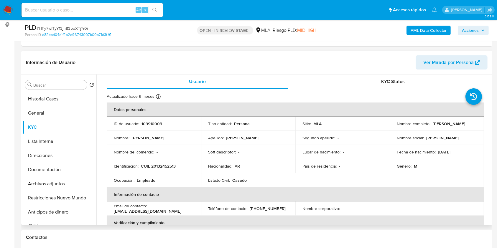
drag, startPoint x: 394, startPoint y: 127, endPoint x: 439, endPoint y: 128, distance: 44.8
click at [439, 128] on td "Nombre completo : Gerardo Fidel Armando" at bounding box center [436, 124] width 94 height 14
copy p "[PERSON_NAME]"
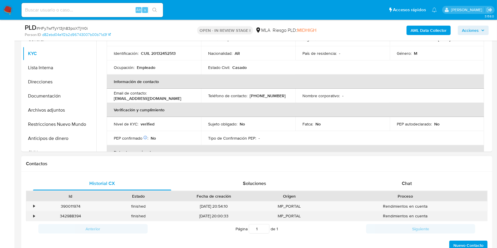
scroll to position [157, 0]
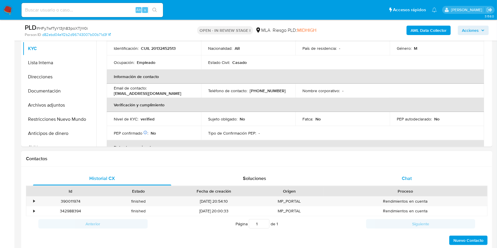
click at [398, 176] on div "Chat" at bounding box center [407, 178] width 138 height 14
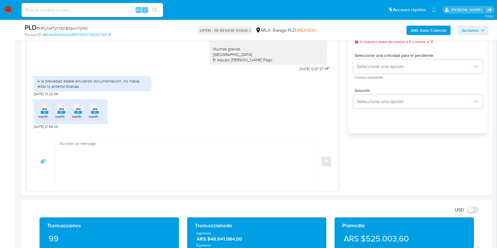
scroll to position [394, 0]
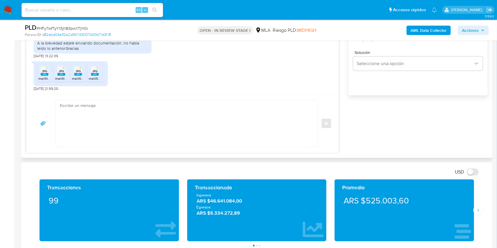
click at [146, 137] on textarea at bounding box center [185, 123] width 250 height 46
paste textarea "Hola [PERSON_NAME], Muchas gracias por la respuesta. Te confirmamos la recepció…"
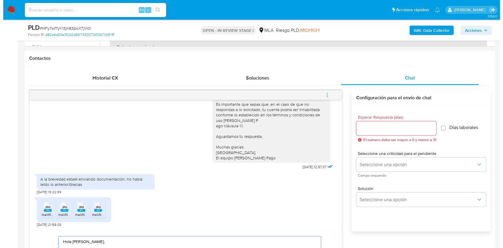
scroll to position [277, 0]
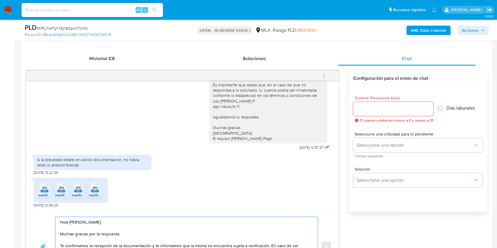
type textarea "Hola [PERSON_NAME], Muchas gracias por la respuesta. Te confirmamos la recepció…"
click at [363, 105] on input "Esperar Respuesta (días)" at bounding box center [393, 109] width 80 height 8
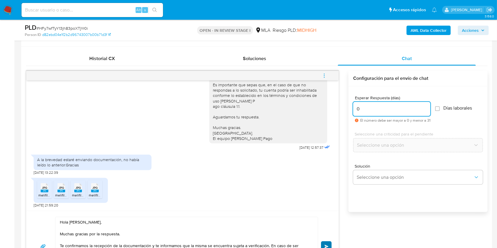
type input "0"
click at [325, 243] on button "Enviar" at bounding box center [326, 246] width 11 height 11
click at [328, 73] on button "menu-action" at bounding box center [323, 76] width 19 height 14
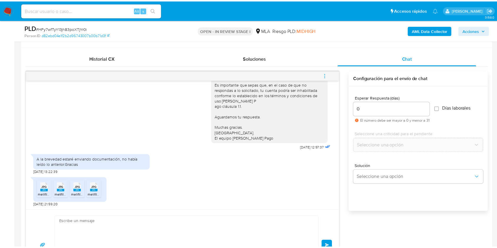
scroll to position [481, 0]
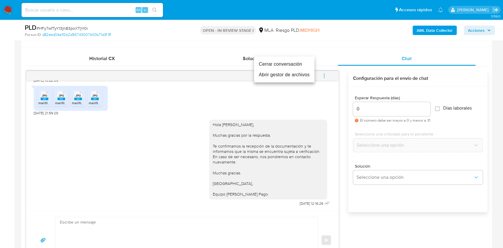
click at [303, 65] on li "Cerrar conversación" at bounding box center [284, 64] width 60 height 11
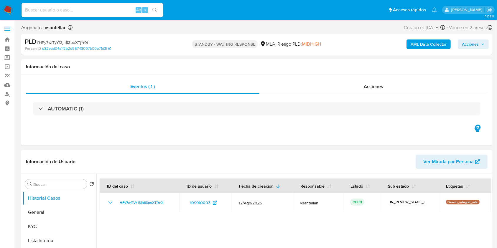
select select "10"
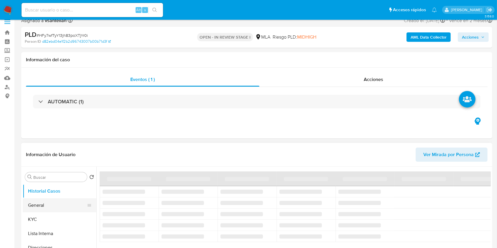
select select "10"
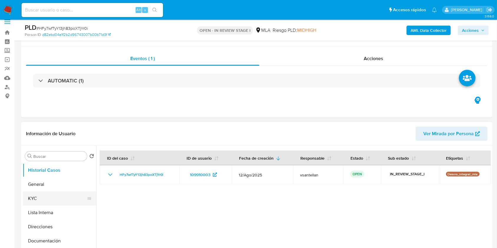
scroll to position [39, 0]
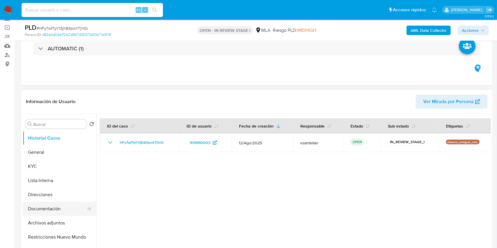
click at [65, 211] on button "Documentación" at bounding box center [57, 209] width 69 height 14
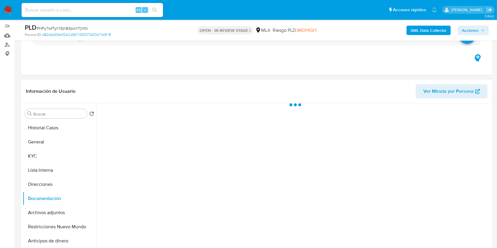
scroll to position [78, 0]
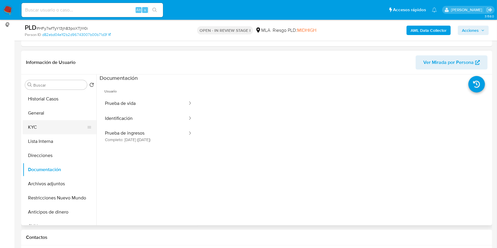
click at [62, 127] on button "KYC" at bounding box center [57, 127] width 69 height 14
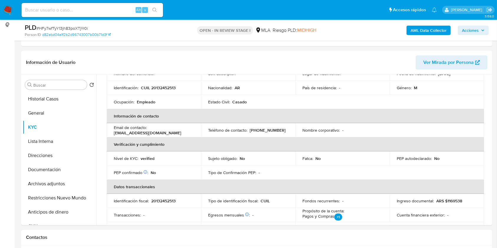
scroll to position [196, 0]
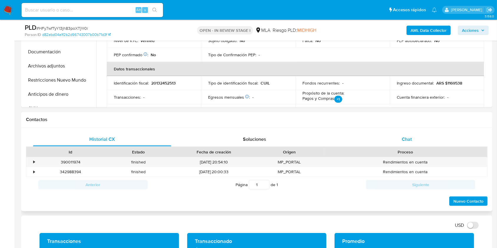
click at [429, 142] on div "Chat" at bounding box center [407, 139] width 138 height 14
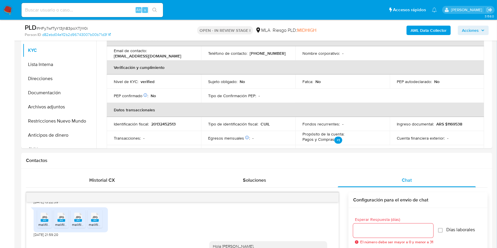
scroll to position [127, 0]
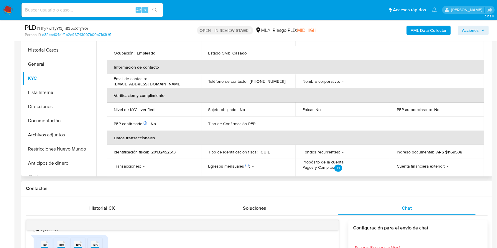
drag, startPoint x: 49, startPoint y: 150, endPoint x: 365, endPoint y: 107, distance: 318.6
click at [49, 150] on button "Restricciones Nuevo Mundo" at bounding box center [60, 149] width 74 height 14
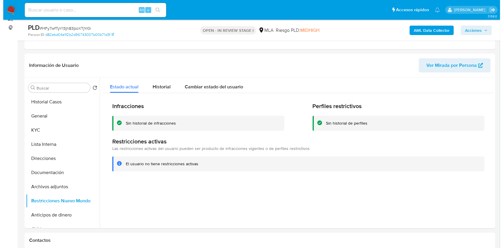
scroll to position [74, 0]
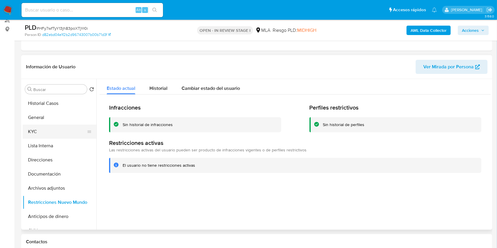
click at [57, 133] on button "KYC" at bounding box center [57, 132] width 69 height 14
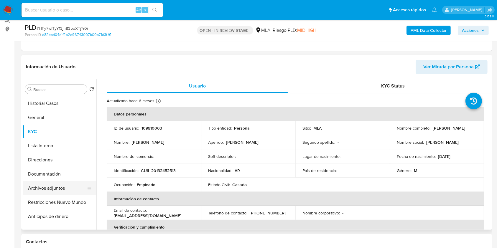
click at [58, 189] on button "Archivos adjuntos" at bounding box center [57, 188] width 69 height 14
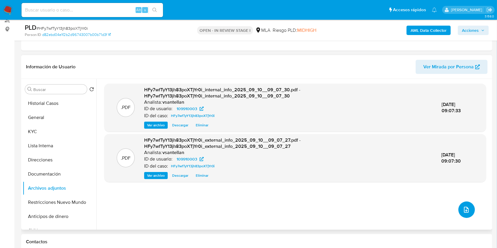
click at [467, 209] on button "upload-file" at bounding box center [466, 209] width 16 height 16
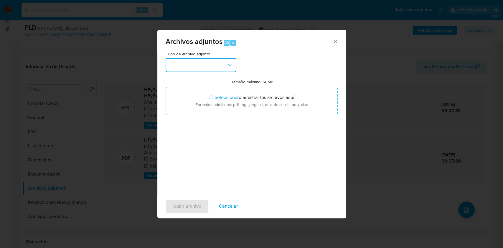
click at [205, 70] on button "button" at bounding box center [201, 65] width 71 height 14
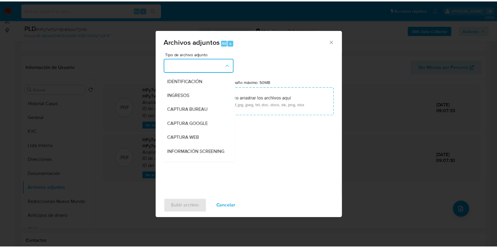
scroll to position [78, 0]
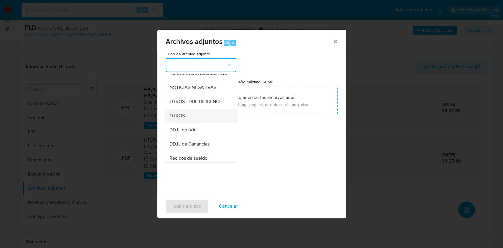
click at [190, 115] on div "OTROS" at bounding box center [199, 116] width 60 height 14
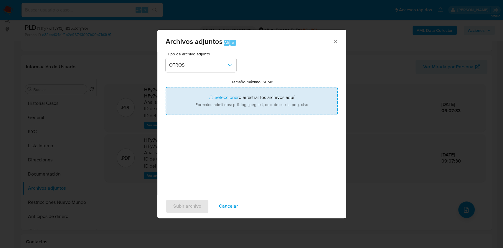
click at [227, 104] on input "Tamaño máximo: 50MB Seleccionar archivos" at bounding box center [252, 101] width 172 height 28
type input "C:\fakepath\Caselog-109910003- NO ROI.docx"
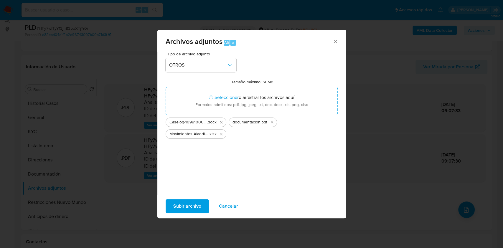
click at [202, 209] on button "Subir archivo" at bounding box center [187, 206] width 43 height 14
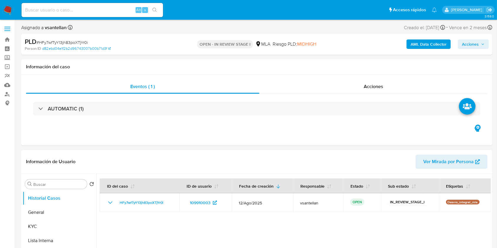
select select "10"
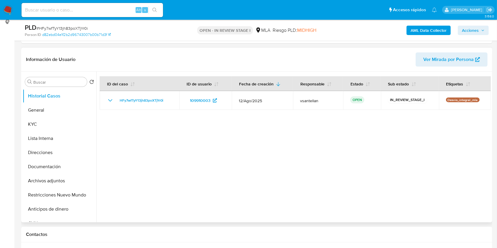
scroll to position [196, 0]
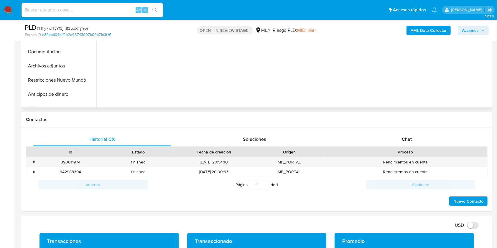
click at [414, 141] on div "Chat" at bounding box center [407, 139] width 138 height 14
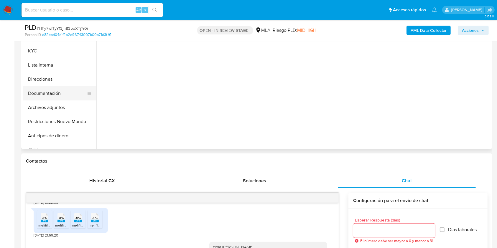
scroll to position [151, 0]
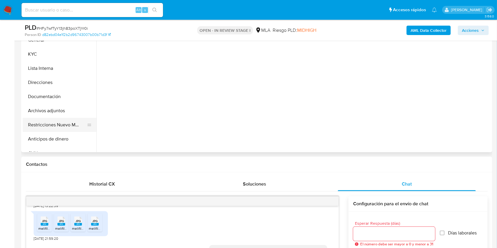
click at [39, 122] on button "Restricciones Nuevo Mundo" at bounding box center [57, 125] width 69 height 14
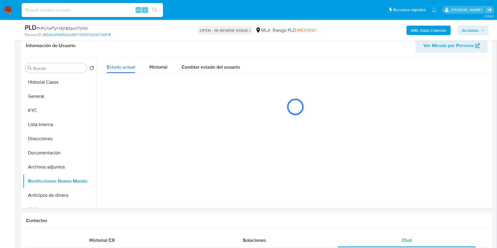
scroll to position [70, 0]
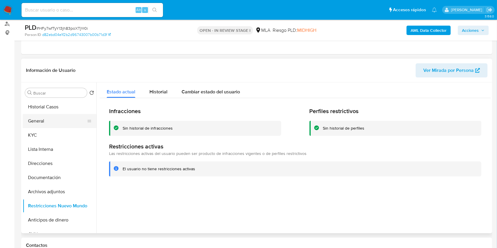
click at [41, 123] on button "General" at bounding box center [57, 121] width 69 height 14
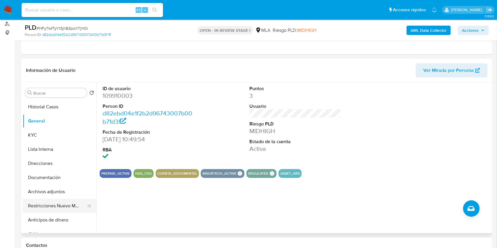
click at [53, 201] on button "Restricciones Nuevo Mundo" at bounding box center [57, 206] width 69 height 14
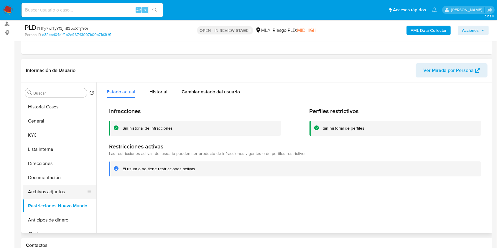
click at [60, 192] on button "Archivos adjuntos" at bounding box center [57, 192] width 69 height 14
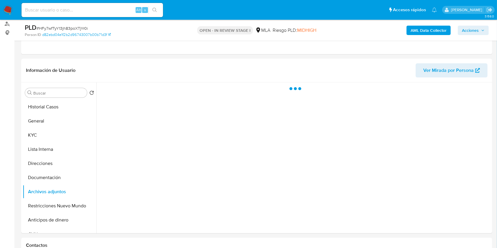
click at [476, 30] on span "Acciones" at bounding box center [470, 30] width 17 height 9
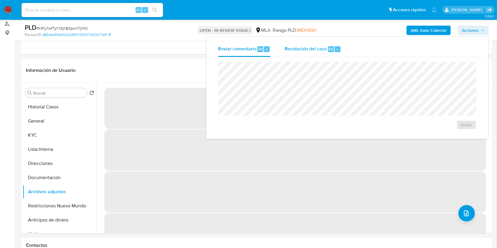
click at [295, 46] on span "Resolución del caso" at bounding box center [306, 48] width 42 height 7
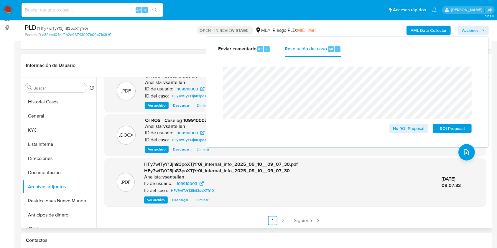
scroll to position [0, 0]
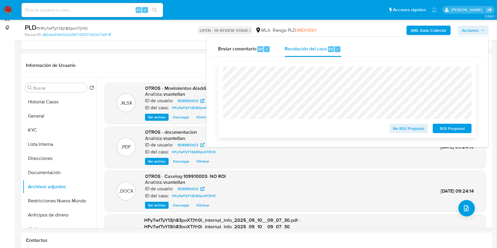
click at [413, 131] on span "No ROI Proposal" at bounding box center [408, 128] width 31 height 8
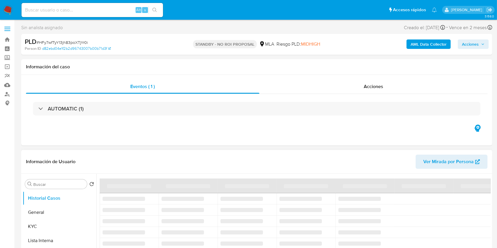
select select "10"
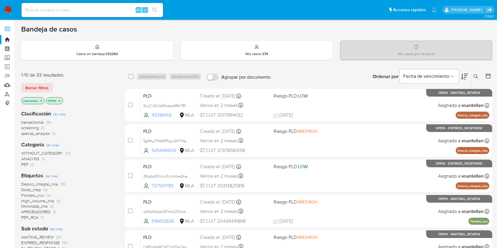
click at [41, 100] on icon "close-filter" at bounding box center [41, 101] width 4 height 4
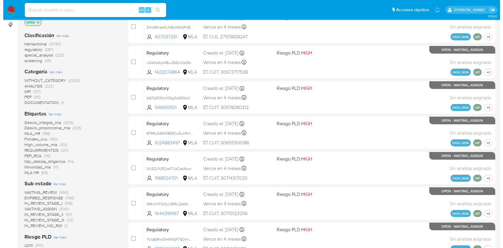
scroll to position [157, 0]
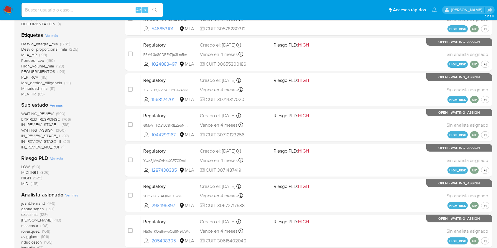
click at [68, 193] on span "Ver más" at bounding box center [71, 194] width 13 height 5
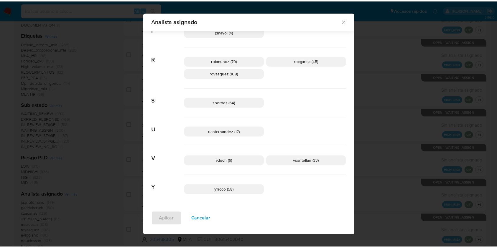
scroll to position [361, 0]
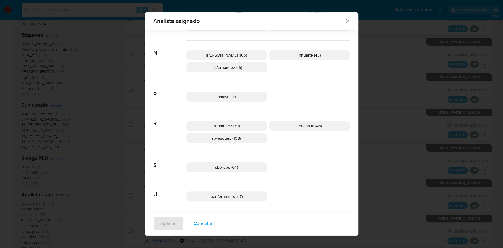
click at [346, 20] on icon "Cerrar" at bounding box center [348, 21] width 6 height 6
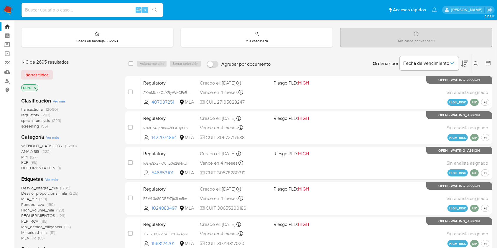
scroll to position [0, 0]
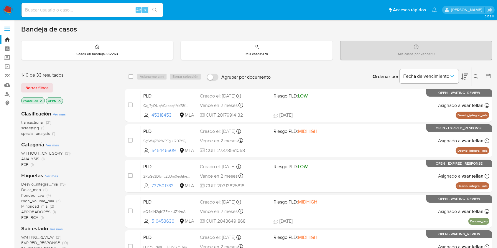
click at [476, 76] on icon at bounding box center [475, 76] width 5 height 5
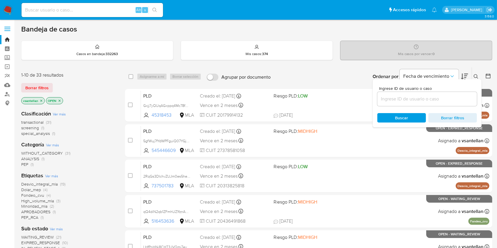
click at [413, 101] on input at bounding box center [427, 99] width 100 height 8
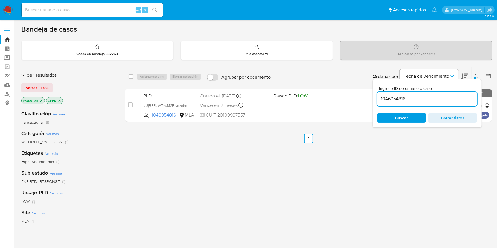
click at [475, 79] on div "Ingrese ID de usuario o caso 1046954816 Buscar Borrar filtros" at bounding box center [426, 103] width 109 height 48
click at [474, 77] on button at bounding box center [477, 76] width 10 height 7
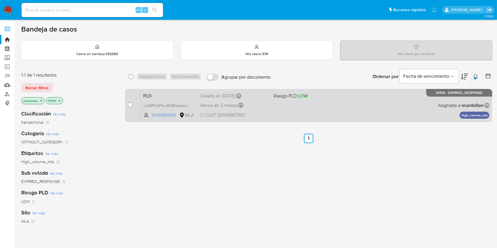
click at [405, 104] on div "PLD uUjBRRJWTowM2BNqzebdqs75 1046954816 MLA Riesgo PLD: LOW Creado el: 12/08/20…" at bounding box center [315, 105] width 348 height 30
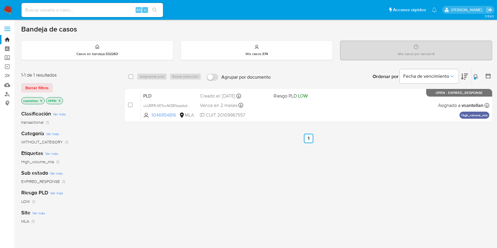
drag, startPoint x: 476, startPoint y: 75, endPoint x: 461, endPoint y: 87, distance: 18.5
click at [476, 75] on icon at bounding box center [475, 76] width 5 height 5
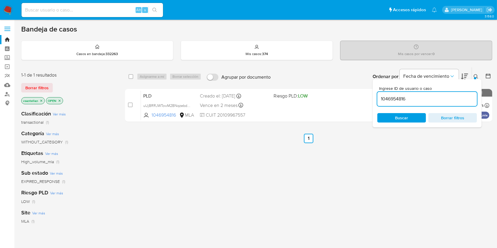
click at [440, 99] on input "1046954816" at bounding box center [427, 99] width 100 height 8
type input "210447156"
click at [476, 77] on button at bounding box center [477, 76] width 10 height 7
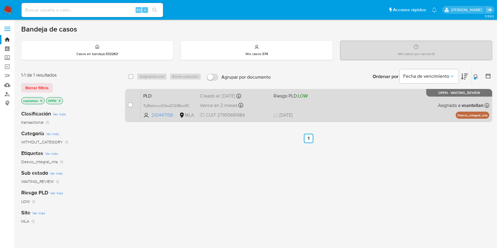
click at [383, 104] on div "PLD TcjBtaIkruwDlbo2CG98uo9C 210447156 MLA Riesgo PLD: LOW Creado el: 12/08/202…" at bounding box center [315, 105] width 348 height 30
click at [130, 106] on input "checkbox" at bounding box center [130, 105] width 5 height 5
checkbox input "true"
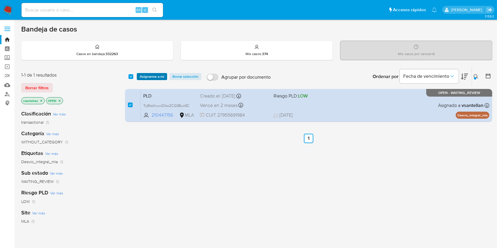
click at [156, 74] on span "Asignarme a mí" at bounding box center [152, 77] width 24 height 6
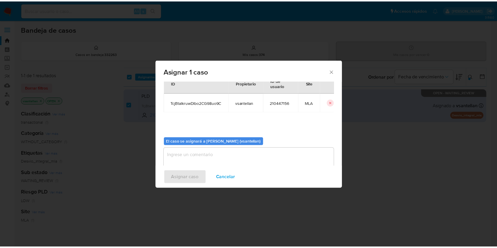
scroll to position [30, 0]
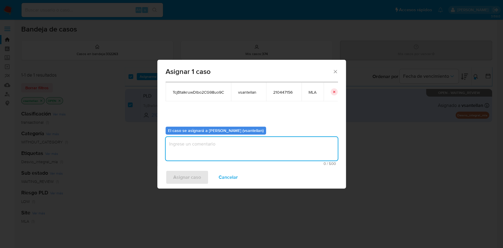
click at [188, 156] on textarea "assign-modal" at bounding box center [252, 149] width 172 height 24
type textarea "1"
click at [181, 180] on span "Asignar caso" at bounding box center [187, 177] width 28 height 13
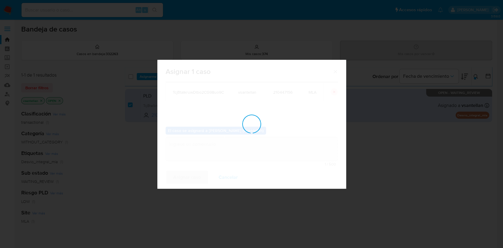
checkbox input "false"
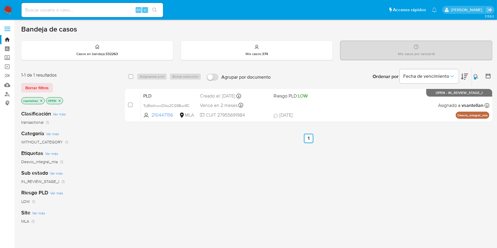
click at [474, 75] on icon at bounding box center [475, 76] width 5 height 5
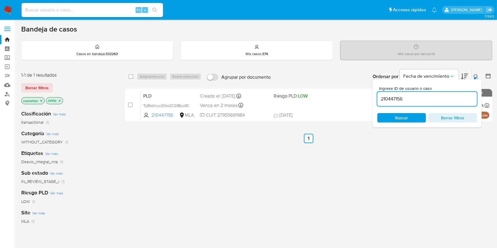
click at [423, 100] on input "210447156" at bounding box center [427, 99] width 100 height 8
type input "779765678"
click at [475, 75] on icon at bounding box center [475, 76] width 5 height 5
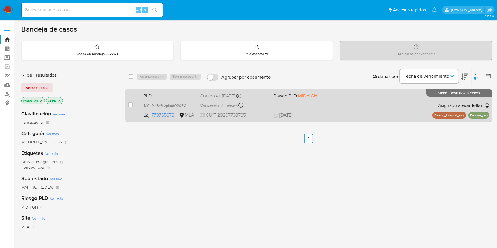
click at [425, 102] on div "PLD IM0u9ixPA6szplbufQ20BCY2 779765678 MLA Riesgo PLD: MIDHIGH Creado el: 12/08…" at bounding box center [315, 105] width 348 height 30
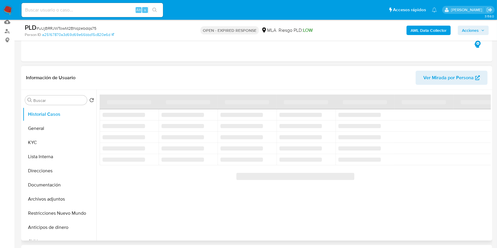
scroll to position [39, 0]
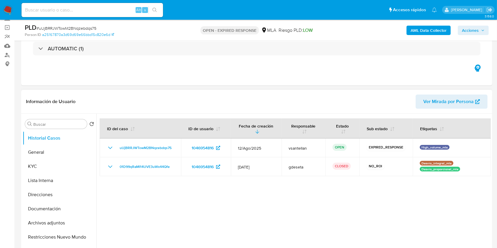
select select "10"
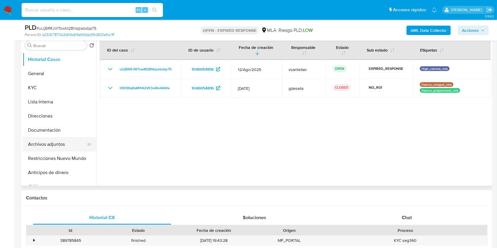
click at [68, 146] on button "Archivos adjuntos" at bounding box center [57, 144] width 69 height 14
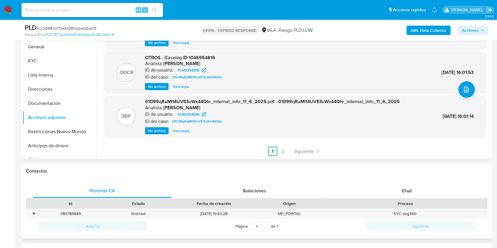
scroll to position [157, 0]
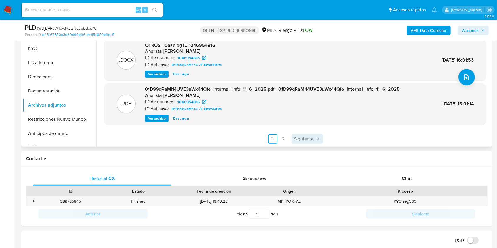
click at [296, 141] on span "Siguiente" at bounding box center [304, 139] width 20 height 5
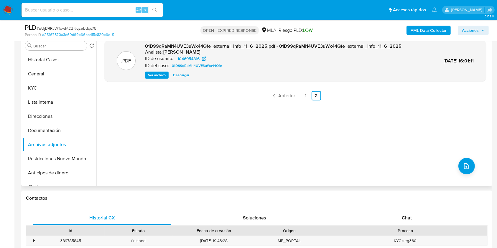
scroll to position [118, 0]
click at [281, 97] on span "Anterior" at bounding box center [286, 95] width 17 height 5
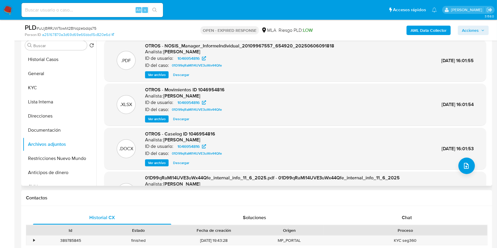
click at [158, 163] on span "Ver archivo" at bounding box center [157, 163] width 18 height 6
click at [397, 214] on div "Chat" at bounding box center [407, 218] width 138 height 14
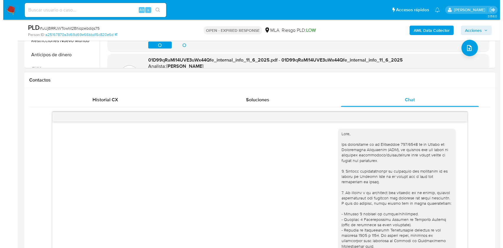
scroll to position [333, 0]
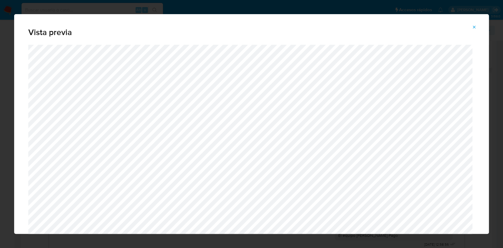
click at [500, 65] on div "Vista previa" at bounding box center [251, 124] width 503 height 248
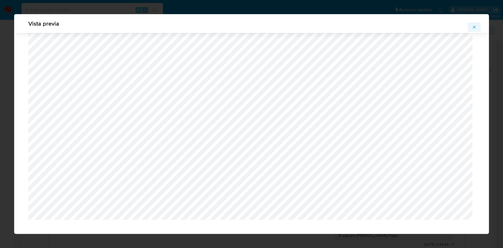
scroll to position [478, 0]
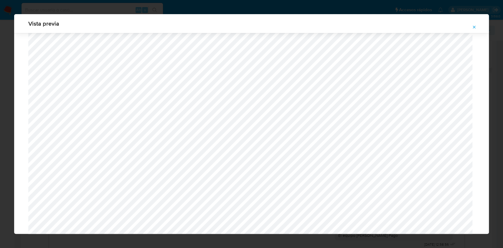
drag, startPoint x: 474, startPoint y: 28, endPoint x: 468, endPoint y: 39, distance: 12.8
click at [474, 28] on icon "Attachment preview" at bounding box center [474, 27] width 5 height 5
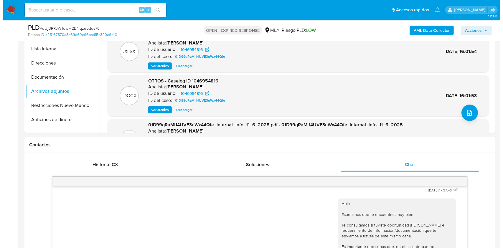
scroll to position [113, 0]
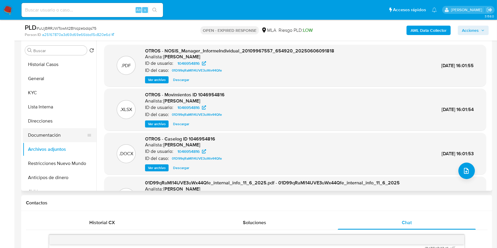
click at [62, 133] on button "Documentación" at bounding box center [57, 135] width 69 height 14
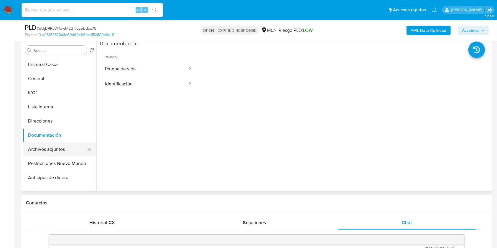
click at [42, 149] on button "Archivos adjuntos" at bounding box center [57, 149] width 69 height 14
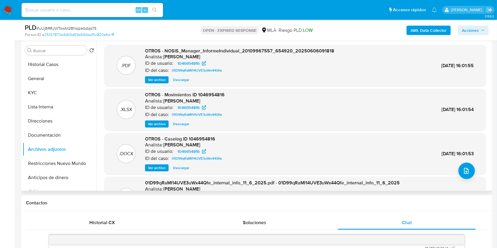
click at [163, 168] on span "Ver archivo" at bounding box center [157, 168] width 18 height 6
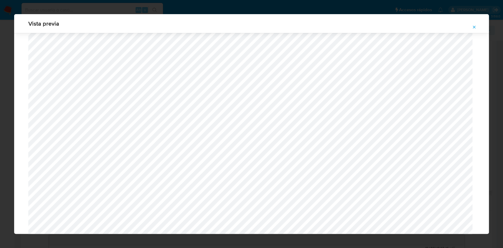
scroll to position [184, 0]
click at [471, 22] on button "Attachment preview" at bounding box center [473, 26] width 13 height 9
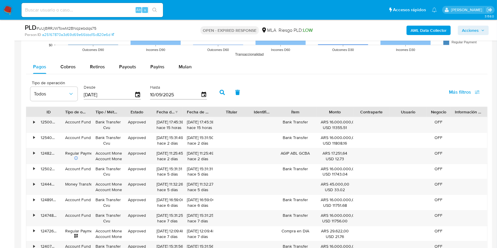
scroll to position [677, 0]
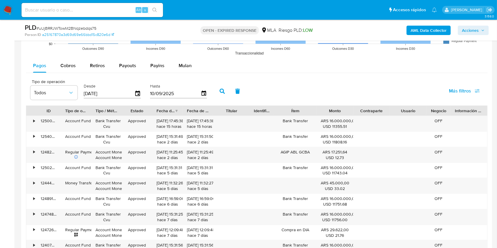
click at [187, 73] on div "Pagos Cobros Retiros Payouts Payins Mulan Tipo de operación Todos Desde 13/06/2…" at bounding box center [256, 173] width 461 height 229
click at [187, 67] on span "Mulan" at bounding box center [184, 65] width 13 height 7
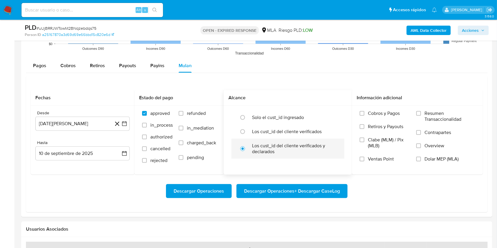
drag, startPoint x: 183, startPoint y: 110, endPoint x: 306, endPoint y: 139, distance: 126.7
click at [184, 110] on label "refunded" at bounding box center [196, 117] width 37 height 15
click at [183, 111] on input "refunded" at bounding box center [180, 113] width 5 height 5
checkbox input "true"
click at [443, 162] on label "Dolar MEP (MLA)" at bounding box center [445, 162] width 59 height 13
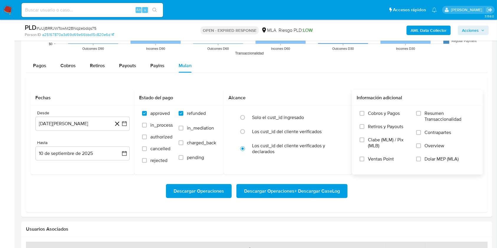
click at [421, 161] on input "Dolar MEP (MLA)" at bounding box center [418, 159] width 5 height 5
click at [76, 128] on button "10 de agosto de 2024" at bounding box center [82, 124] width 94 height 14
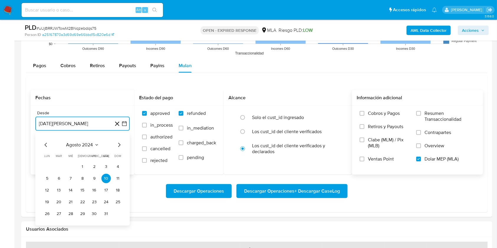
click at [82, 147] on span "agosto 2024" at bounding box center [79, 145] width 27 height 6
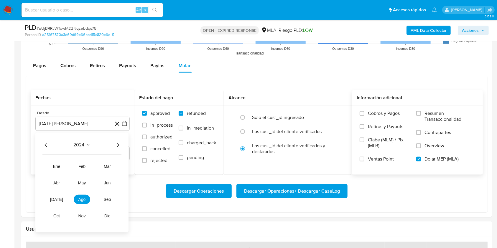
click at [119, 145] on icon "Año siguiente" at bounding box center [117, 144] width 7 height 7
click at [80, 183] on span "may" at bounding box center [82, 183] width 8 height 5
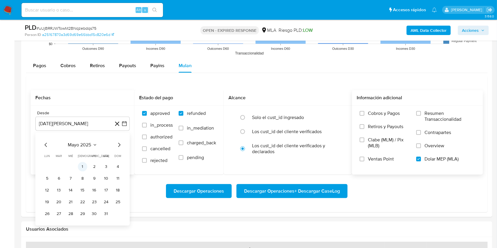
click at [83, 163] on button "1" at bounding box center [82, 166] width 9 height 9
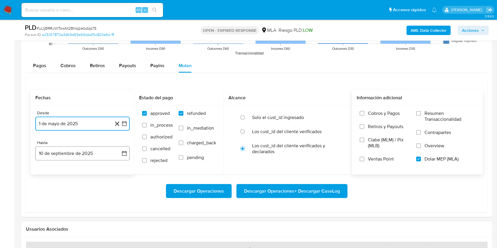
click at [71, 157] on button "10 de septiembre de 2025" at bounding box center [82, 153] width 94 height 14
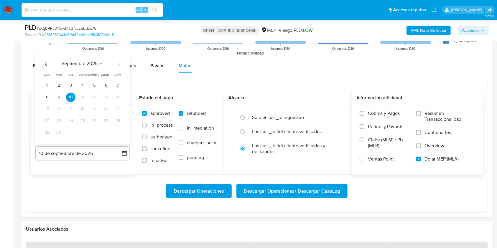
click at [44, 65] on icon "Mes anterior" at bounding box center [45, 63] width 7 height 7
click at [84, 138] on div "julio 2025 julio 2025 lun lunes mar martes mié miércoles jue jueves vie viernes…" at bounding box center [82, 98] width 94 height 93
click at [82, 130] on button "31" at bounding box center [82, 132] width 9 height 9
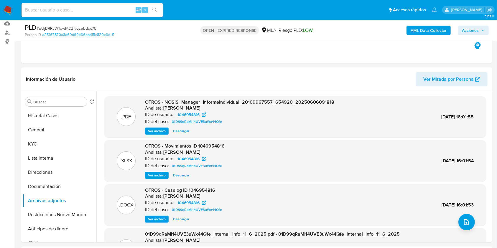
scroll to position [61, 0]
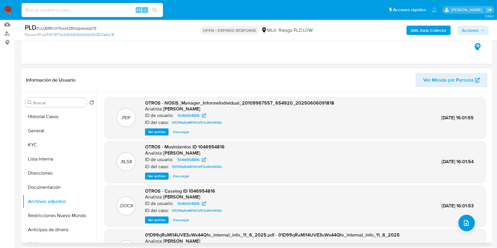
drag, startPoint x: 65, startPoint y: 116, endPoint x: 96, endPoint y: 112, distance: 32.0
click at [64, 116] on button "Historial Casos" at bounding box center [60, 117] width 74 height 14
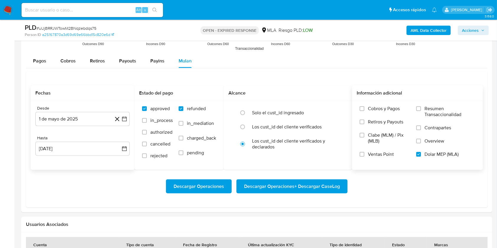
scroll to position [700, 0]
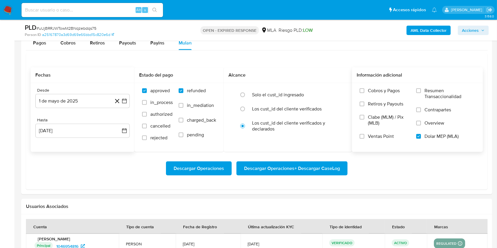
click at [267, 163] on span "Descargar Operaciones + Descargar CaseLog" at bounding box center [292, 168] width 96 height 13
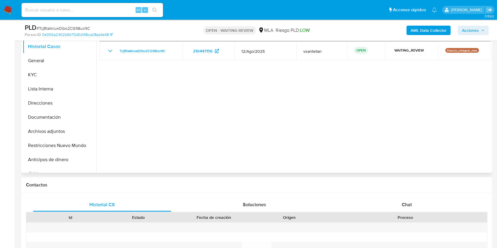
scroll to position [118, 0]
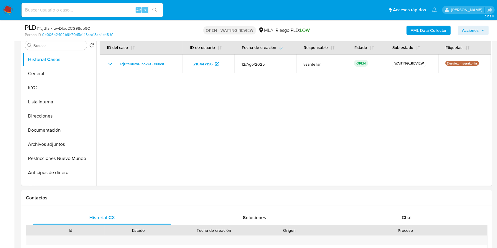
select select "10"
drag, startPoint x: 427, startPoint y: 227, endPoint x: 424, endPoint y: 222, distance: 5.1
click at [427, 227] on div "Proceso" at bounding box center [405, 230] width 164 height 10
click at [421, 219] on div "Chat" at bounding box center [407, 218] width 138 height 14
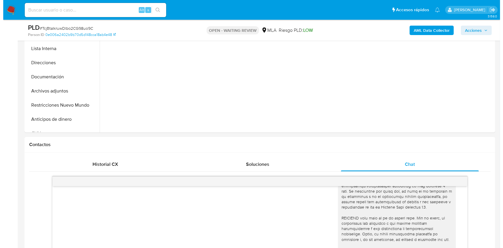
scroll to position [80, 0]
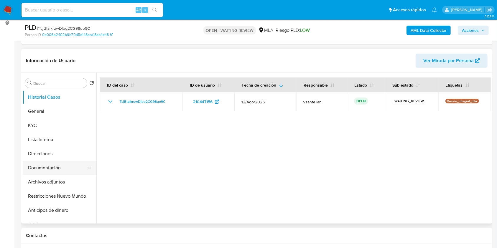
click at [46, 168] on button "Documentación" at bounding box center [57, 168] width 69 height 14
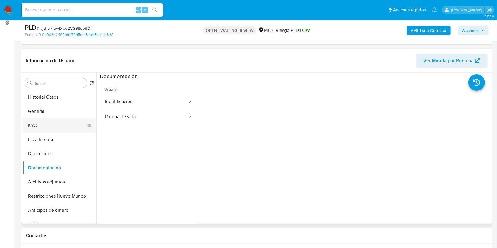
click at [50, 123] on button "KYC" at bounding box center [57, 125] width 69 height 14
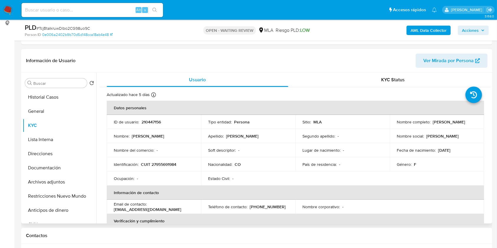
click at [162, 163] on p "CUIT 27955691984" at bounding box center [158, 164] width 35 height 5
copy p "27955691984"
click at [69, 169] on button "Documentación" at bounding box center [57, 168] width 69 height 14
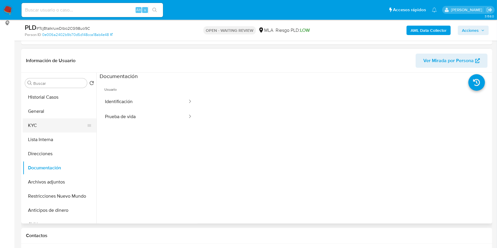
click at [42, 123] on button "KYC" at bounding box center [57, 125] width 69 height 14
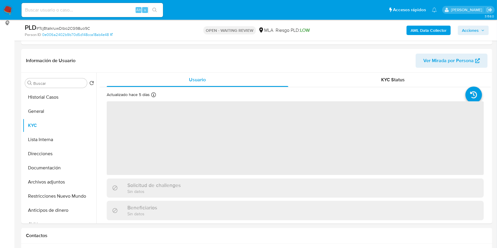
click at [427, 29] on b "AML Data Collector" at bounding box center [428, 30] width 36 height 9
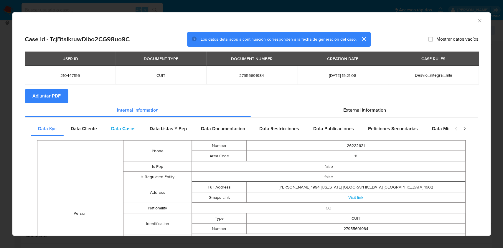
drag, startPoint x: 96, startPoint y: 128, endPoint x: 133, endPoint y: 124, distance: 36.7
click at [96, 128] on span "Data Cliente" at bounding box center [84, 128] width 26 height 7
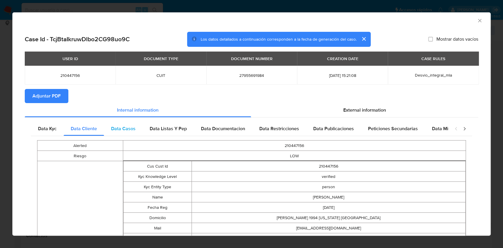
click at [133, 124] on div "Data Casos" at bounding box center [123, 129] width 39 height 14
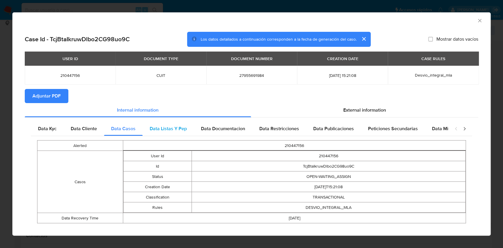
click at [168, 124] on div "Data Listas Y Pep" at bounding box center [168, 129] width 51 height 14
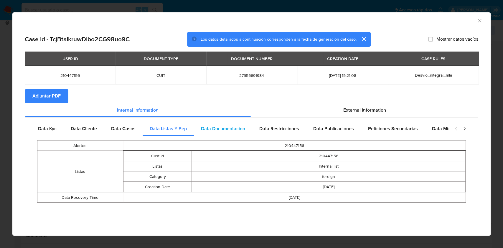
click at [227, 133] on div "Data Documentacion" at bounding box center [223, 129] width 58 height 14
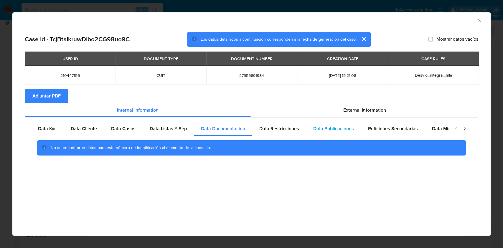
drag, startPoint x: 288, startPoint y: 126, endPoint x: 328, endPoint y: 126, distance: 40.1
click at [288, 126] on span "Data Restricciones" at bounding box center [279, 128] width 40 height 7
click at [329, 126] on span "Data Publicaciones" at bounding box center [333, 128] width 41 height 7
click at [374, 129] on span "Peticiones Secundarias" at bounding box center [393, 128] width 50 height 7
click at [432, 128] on span "Data Minoridad" at bounding box center [448, 128] width 32 height 7
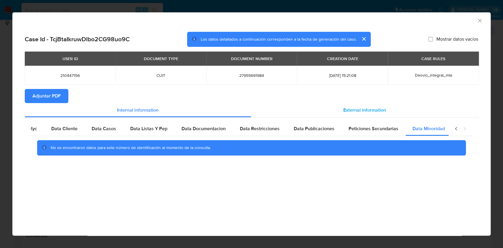
scroll to position [0, 20]
click at [360, 111] on span "External information" at bounding box center [364, 110] width 43 height 7
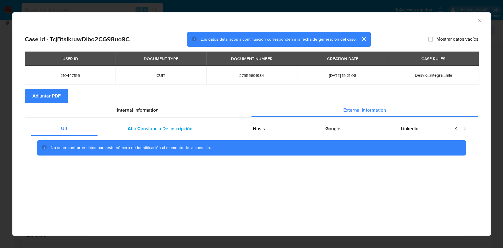
scroll to position [0, 0]
drag, startPoint x: 172, startPoint y: 131, endPoint x: 179, endPoint y: 135, distance: 8.2
click at [172, 132] on span "Afip Constancia De Inscripción" at bounding box center [160, 128] width 65 height 7
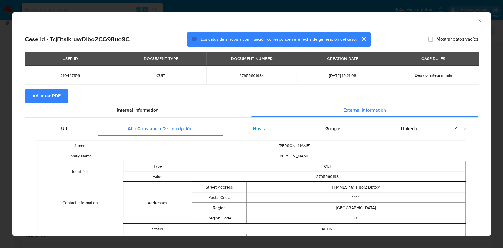
click at [252, 133] on div "Nosis" at bounding box center [259, 129] width 72 height 14
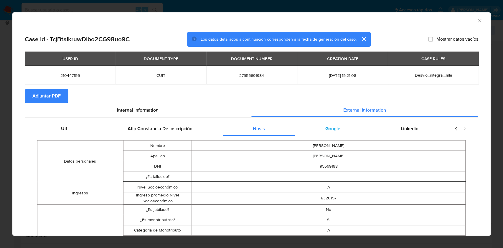
click at [343, 129] on div "Google" at bounding box center [332, 129] width 75 height 14
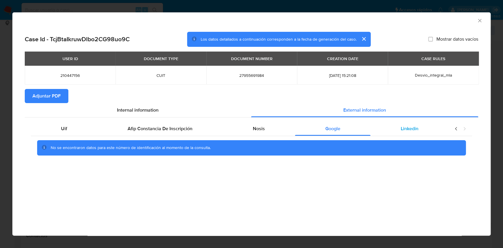
click at [421, 131] on div "Linkedin" at bounding box center [409, 129] width 78 height 14
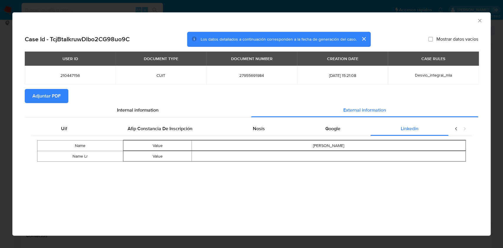
click at [52, 93] on span "Adjuntar PDF" at bounding box center [46, 96] width 28 height 13
click at [479, 24] on div "AML Data Collector" at bounding box center [251, 19] width 478 height 15
click at [478, 19] on icon "Cerrar ventana" at bounding box center [480, 21] width 6 height 6
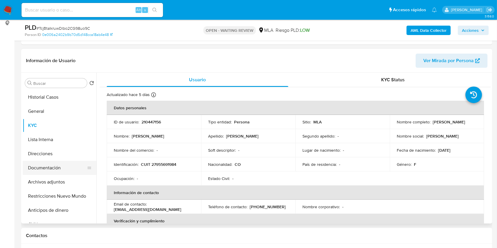
click at [67, 167] on button "Documentación" at bounding box center [57, 168] width 69 height 14
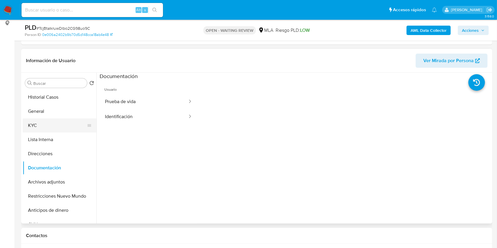
click at [52, 127] on button "KYC" at bounding box center [57, 125] width 69 height 14
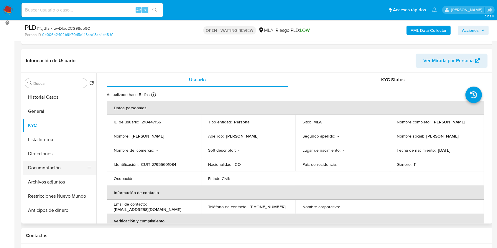
click at [66, 169] on button "Documentación" at bounding box center [57, 168] width 69 height 14
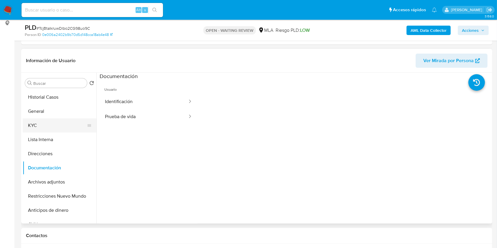
drag, startPoint x: 44, startPoint y: 127, endPoint x: 69, endPoint y: 119, distance: 25.3
click at [44, 126] on button "KYC" at bounding box center [57, 125] width 69 height 14
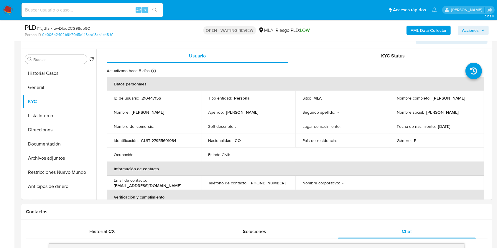
scroll to position [90, 0]
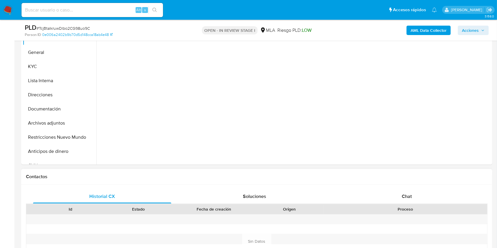
scroll to position [157, 0]
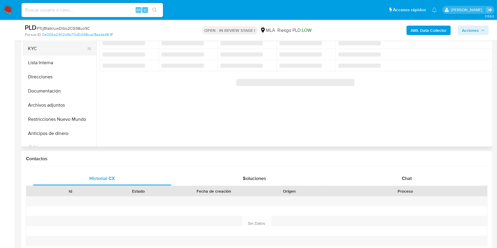
click at [35, 46] on button "KYC" at bounding box center [57, 49] width 69 height 14
select select "10"
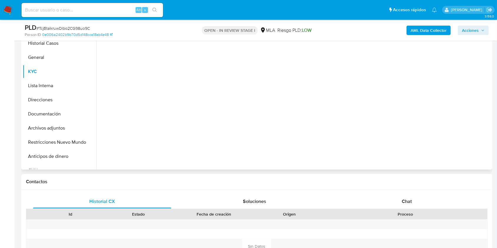
scroll to position [118, 0]
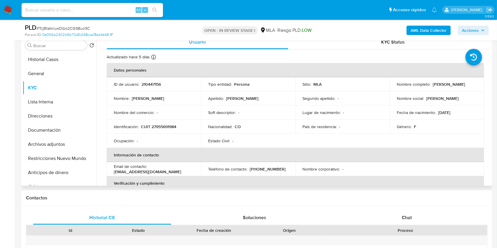
drag, startPoint x: 395, startPoint y: 88, endPoint x: 452, endPoint y: 86, distance: 57.2
click at [452, 86] on div "Nombre completo : [PERSON_NAME]" at bounding box center [436, 84] width 80 height 5
copy p "[PERSON_NAME]"
drag, startPoint x: 421, startPoint y: 216, endPoint x: 357, endPoint y: 221, distance: 64.1
click at [421, 216] on div "Chat" at bounding box center [407, 218] width 138 height 14
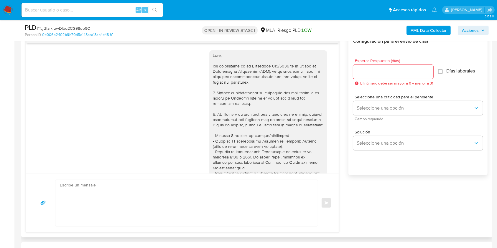
scroll to position [227, 0]
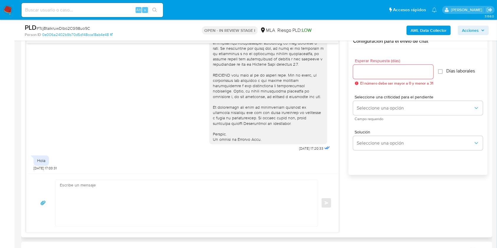
click at [154, 216] on textarea at bounding box center [185, 203] width 250 height 46
paste textarea "Lore Ipsum Dolors Ametco Adipi, El seddoei te inc utlaboreetd magnaaliqua en ad…"
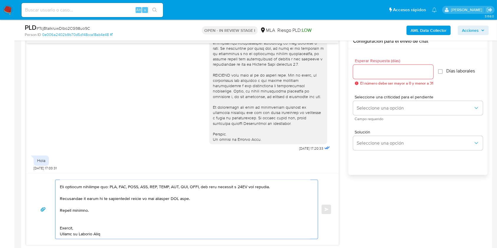
scroll to position [156, 0]
drag, startPoint x: 196, startPoint y: 199, endPoint x: 133, endPoint y: 198, distance: 63.3
click at [133, 198] on textarea at bounding box center [185, 209] width 250 height 59
click at [128, 214] on textarea at bounding box center [185, 209] width 250 height 59
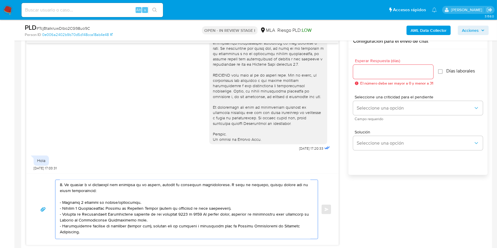
scroll to position [46, 0]
drag, startPoint x: 135, startPoint y: 204, endPoint x: 47, endPoint y: 201, distance: 87.5
click at [47, 201] on div "Enviar" at bounding box center [182, 209] width 298 height 59
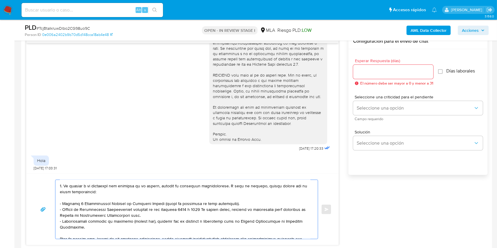
scroll to position [0, 0]
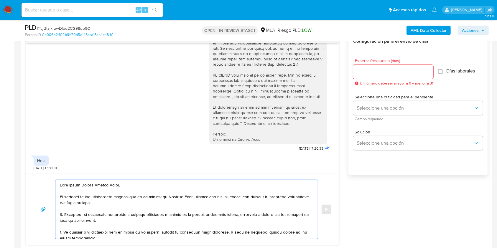
type textarea "Lore Ipsum Dolors Ametco Adipi, El seddoei te inc utlaboreetd magnaaliqua en ad…"
click at [386, 71] on input "Esperar Respuesta (días)" at bounding box center [393, 72] width 80 height 8
type input "1"
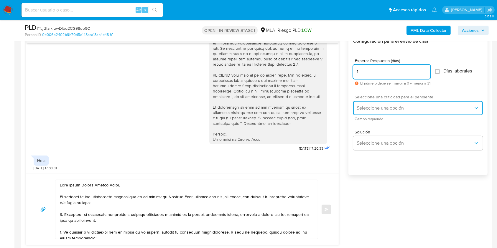
click at [374, 112] on button "Seleccione una opción" at bounding box center [418, 108] width 130 height 14
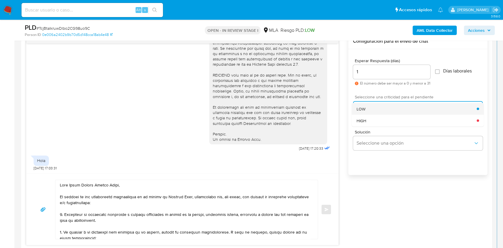
click at [361, 109] on span "LOW" at bounding box center [360, 108] width 9 height 5
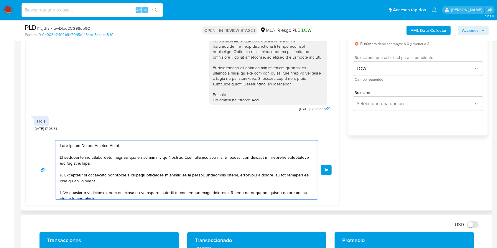
click at [323, 166] on button "Enviar" at bounding box center [326, 170] width 11 height 11
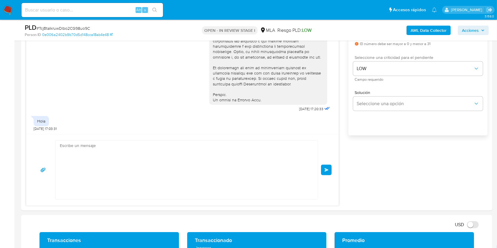
scroll to position [501, 0]
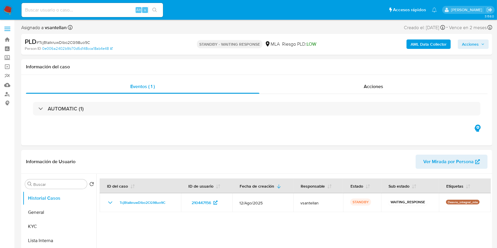
select select "10"
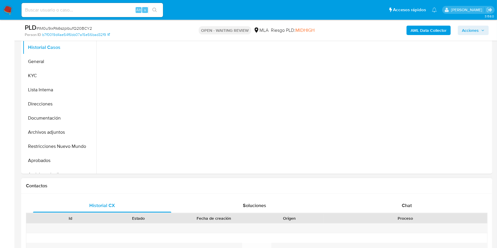
scroll to position [118, 0]
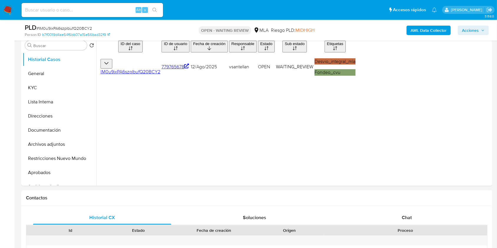
select select "10"
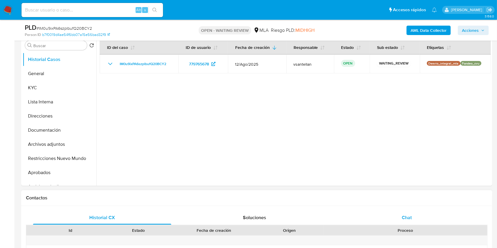
drag, startPoint x: 403, startPoint y: 223, endPoint x: 411, endPoint y: 214, distance: 11.5
click at [402, 223] on div "Chat" at bounding box center [407, 218] width 138 height 14
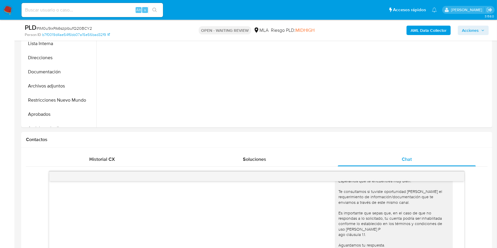
scroll to position [155, 0]
